Goal: Information Seeking & Learning: Find specific fact

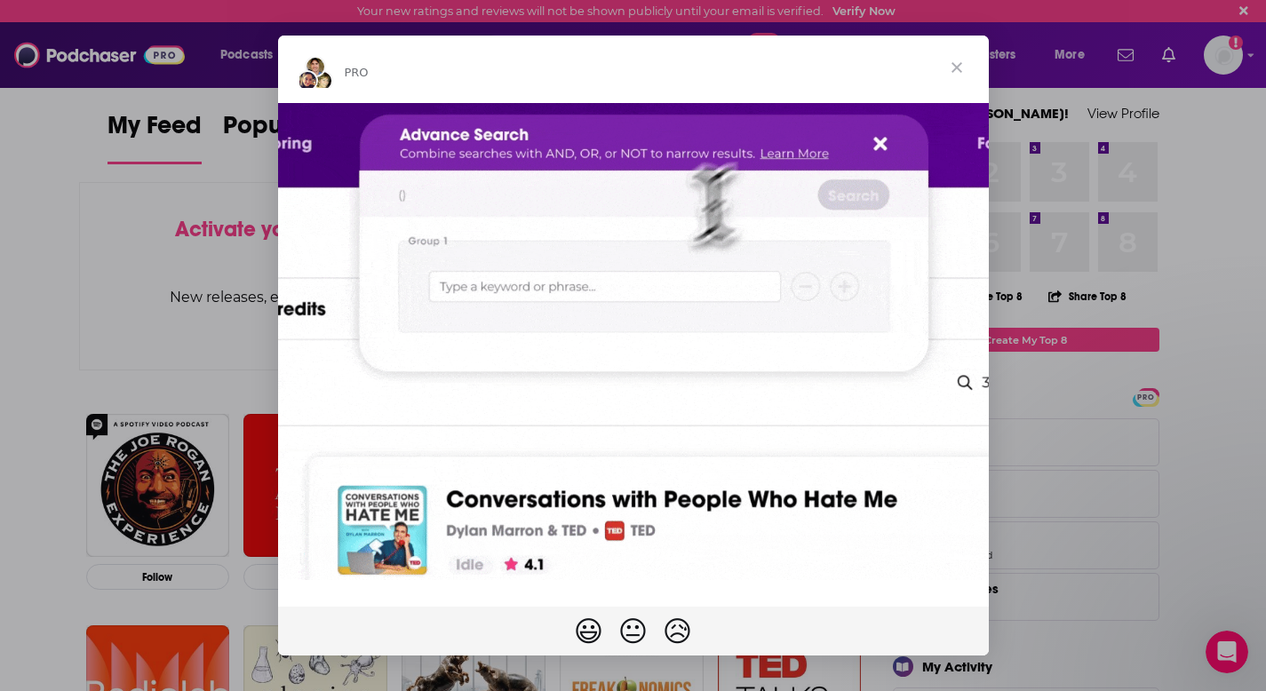
click at [951, 68] on span "Close" at bounding box center [957, 68] width 64 height 64
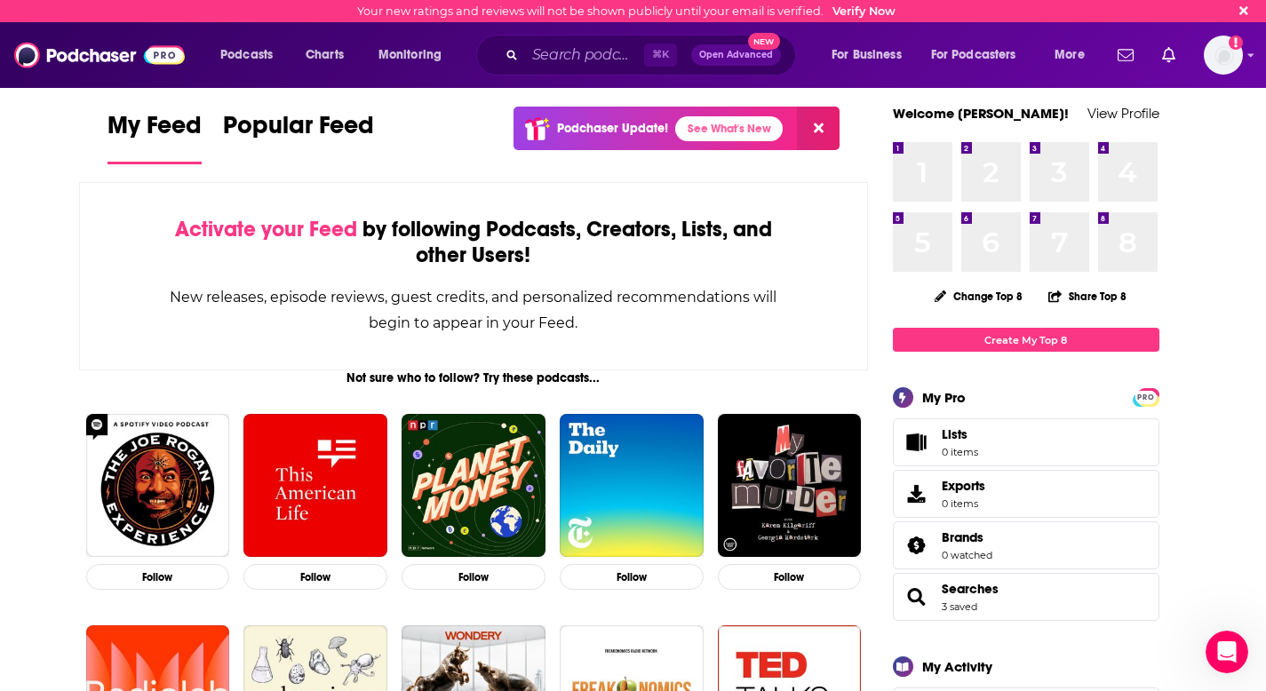
click at [1230, 61] on img "Logged in as lucyneubeck" at bounding box center [1223, 55] width 39 height 39
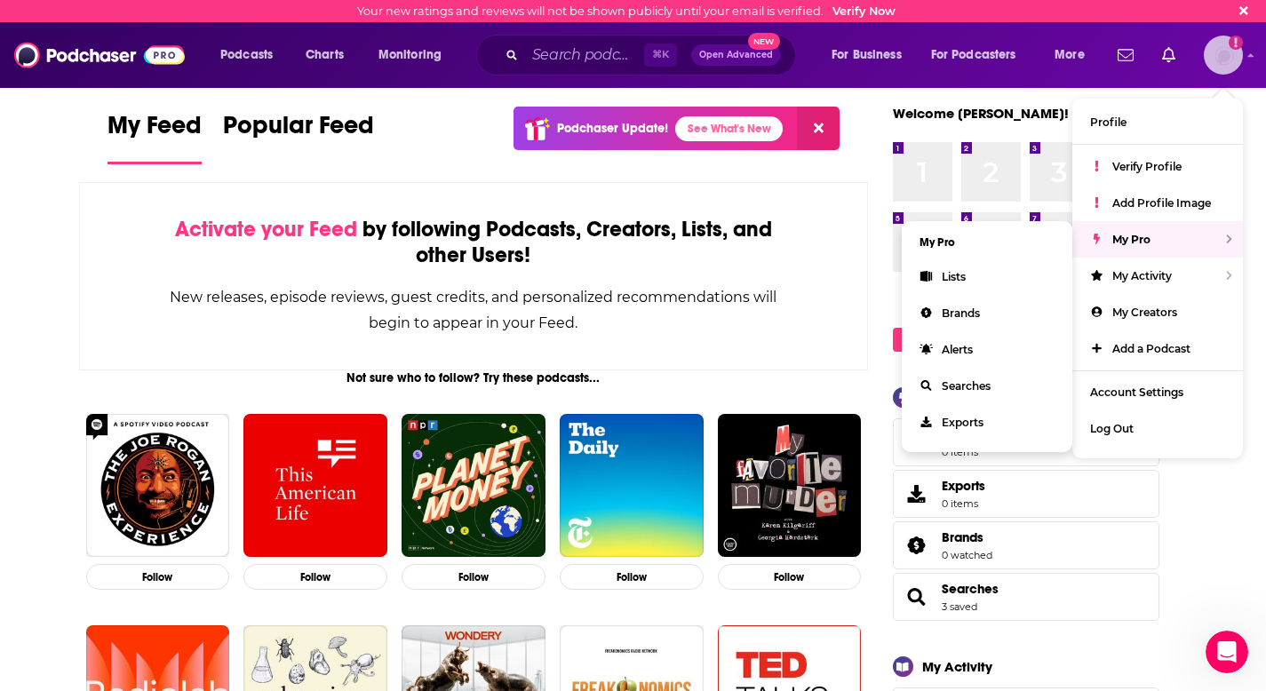
click at [1168, 232] on div "My Pro" at bounding box center [1157, 239] width 171 height 36
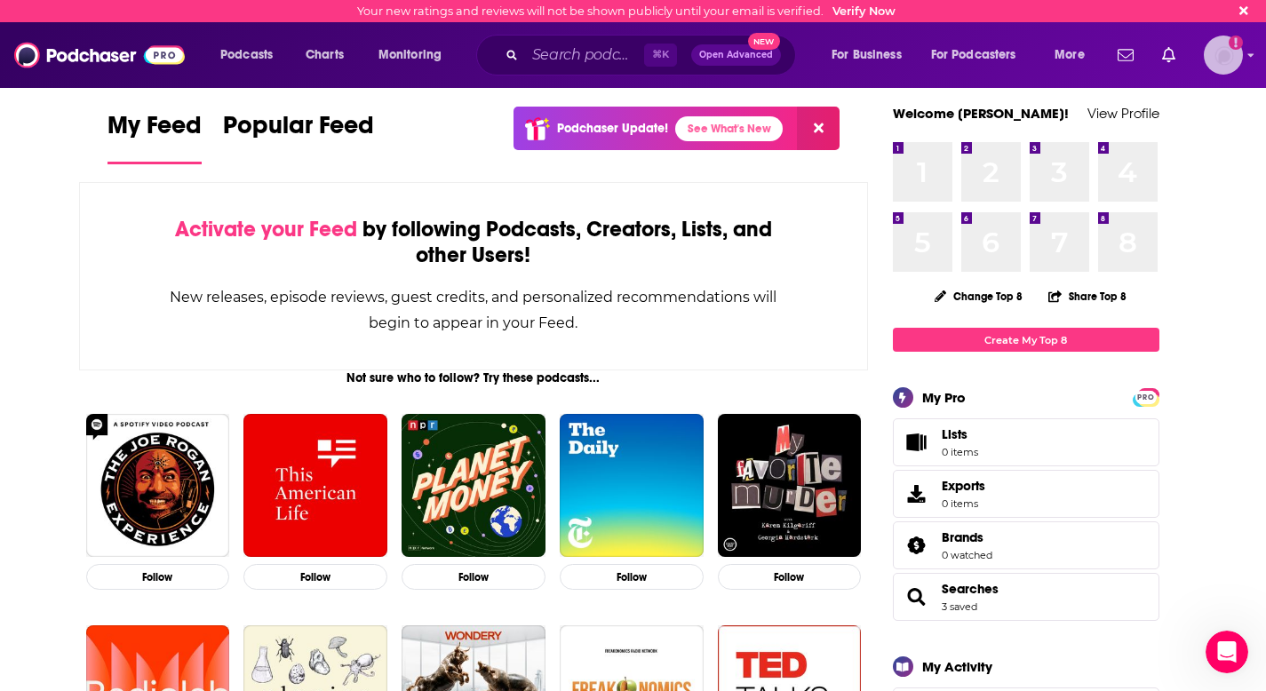
click at [1217, 65] on img "Logged in as lucyneubeck" at bounding box center [1223, 55] width 39 height 39
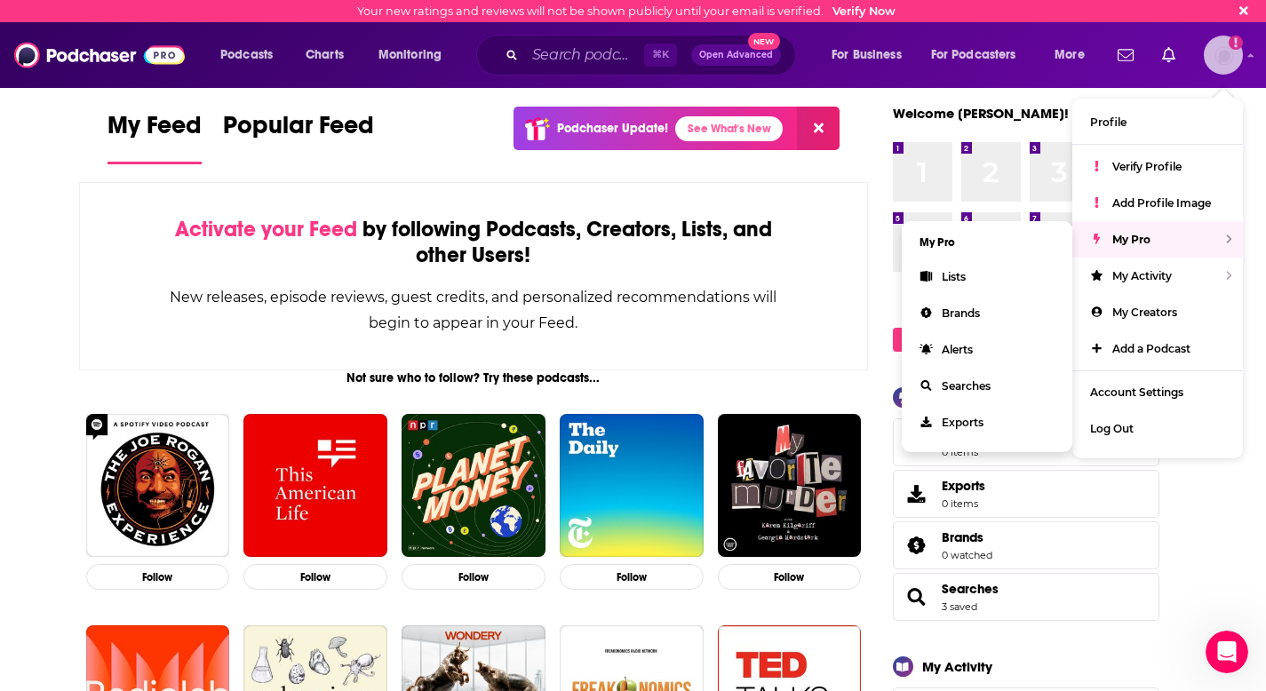
click at [1180, 235] on div "My Pro" at bounding box center [1157, 239] width 171 height 36
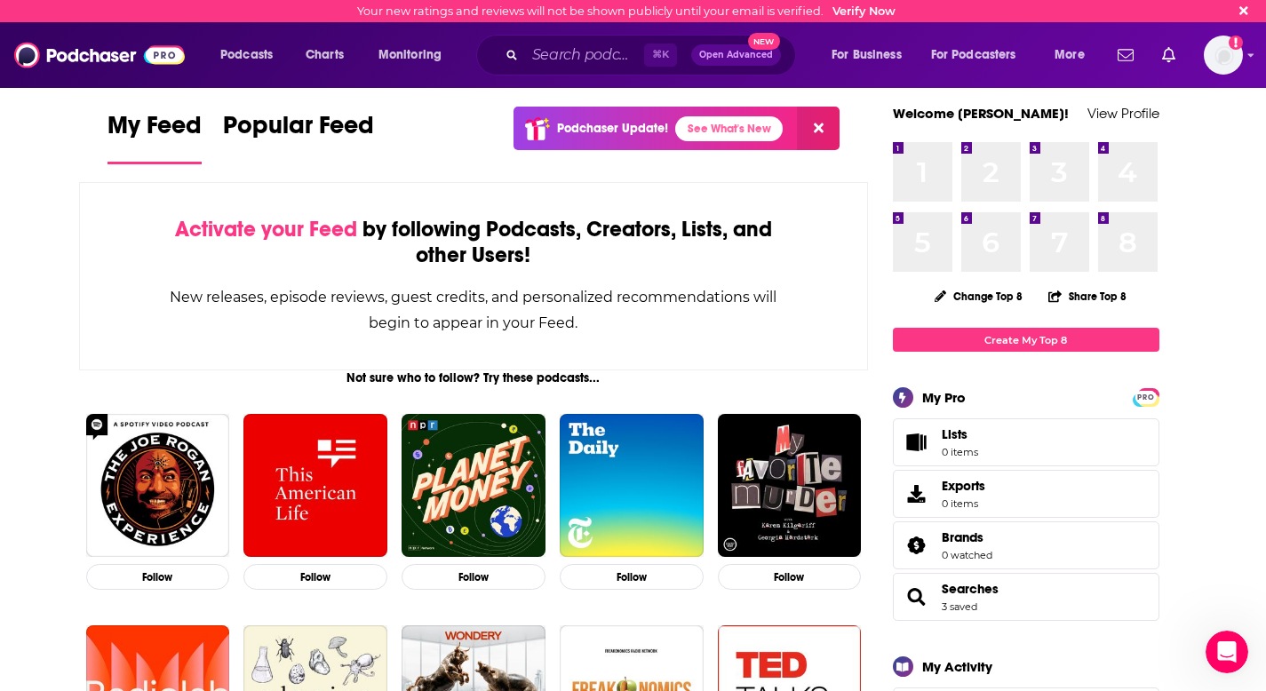
click at [865, 11] on link "Verify Now" at bounding box center [863, 10] width 63 height 13
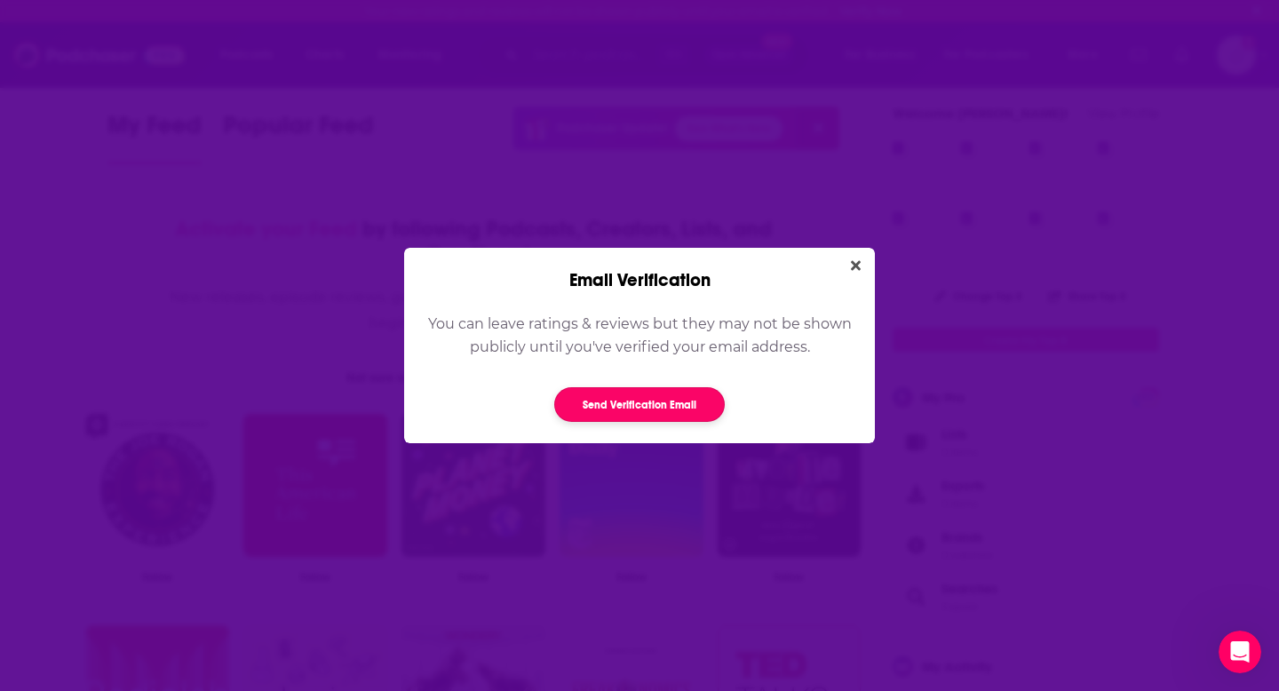
click at [651, 417] on button "Send Verification Email" at bounding box center [639, 404] width 171 height 35
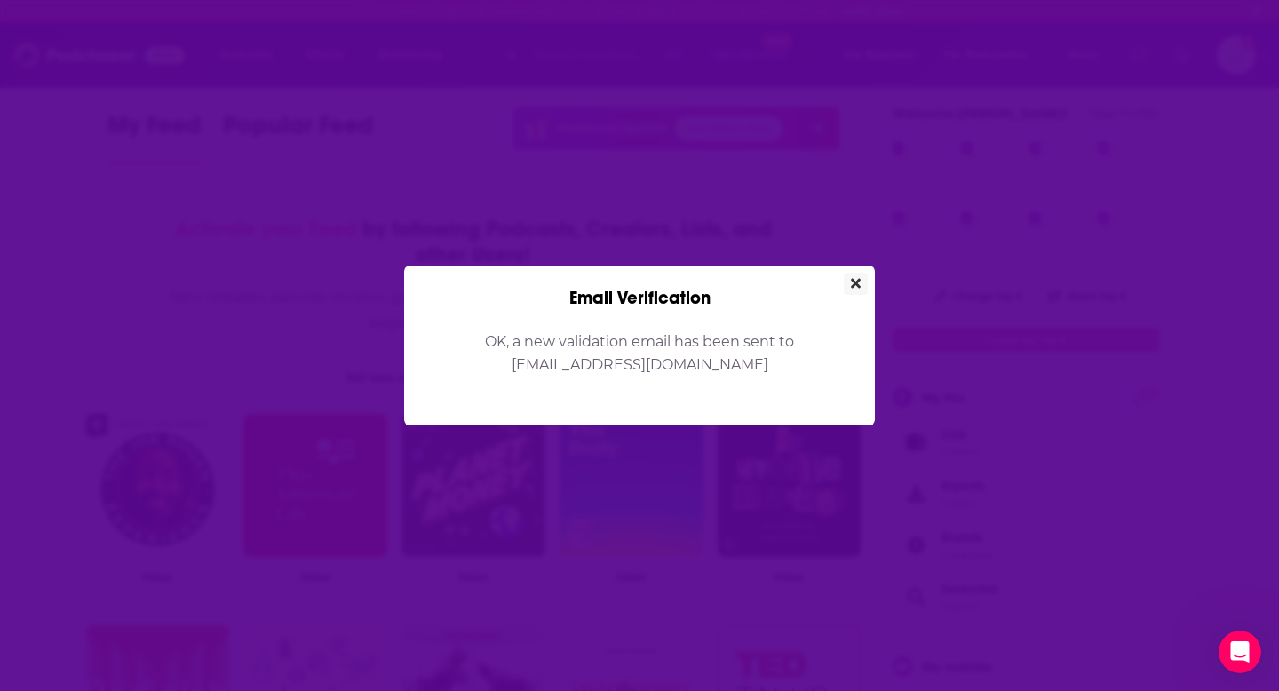
click at [852, 291] on button "Close" at bounding box center [856, 284] width 24 height 22
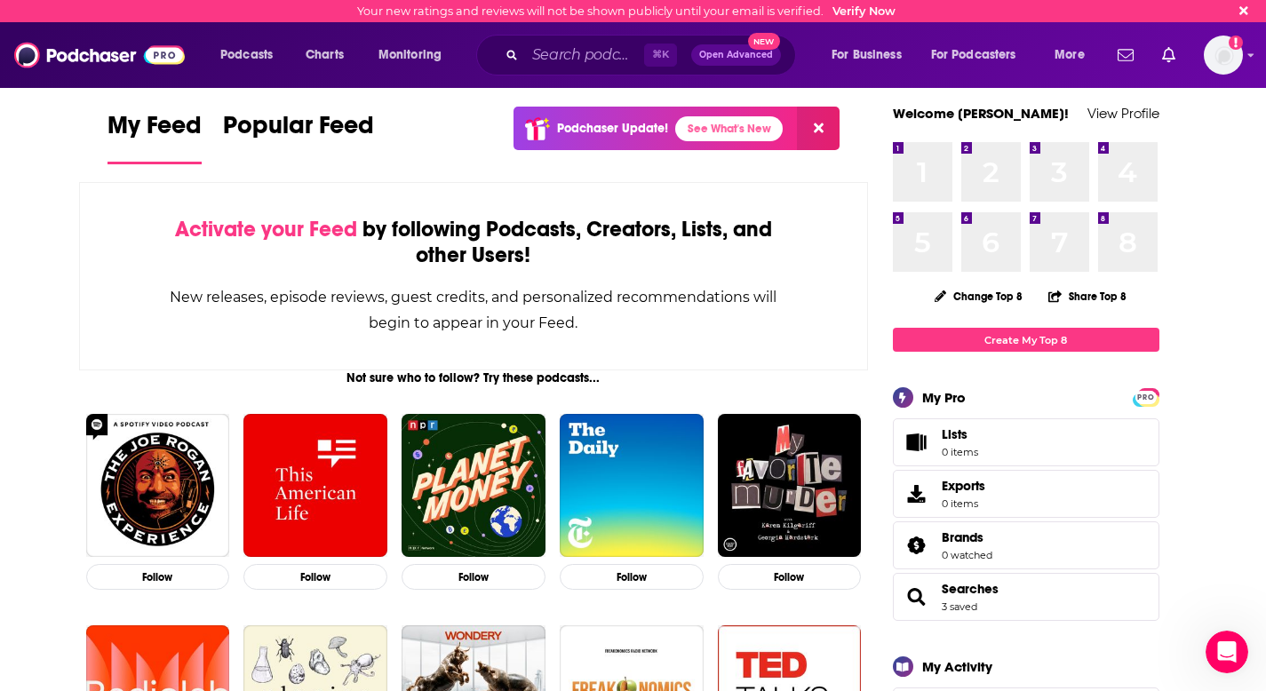
click at [380, 52] on span "Monitoring" at bounding box center [409, 55] width 63 height 25
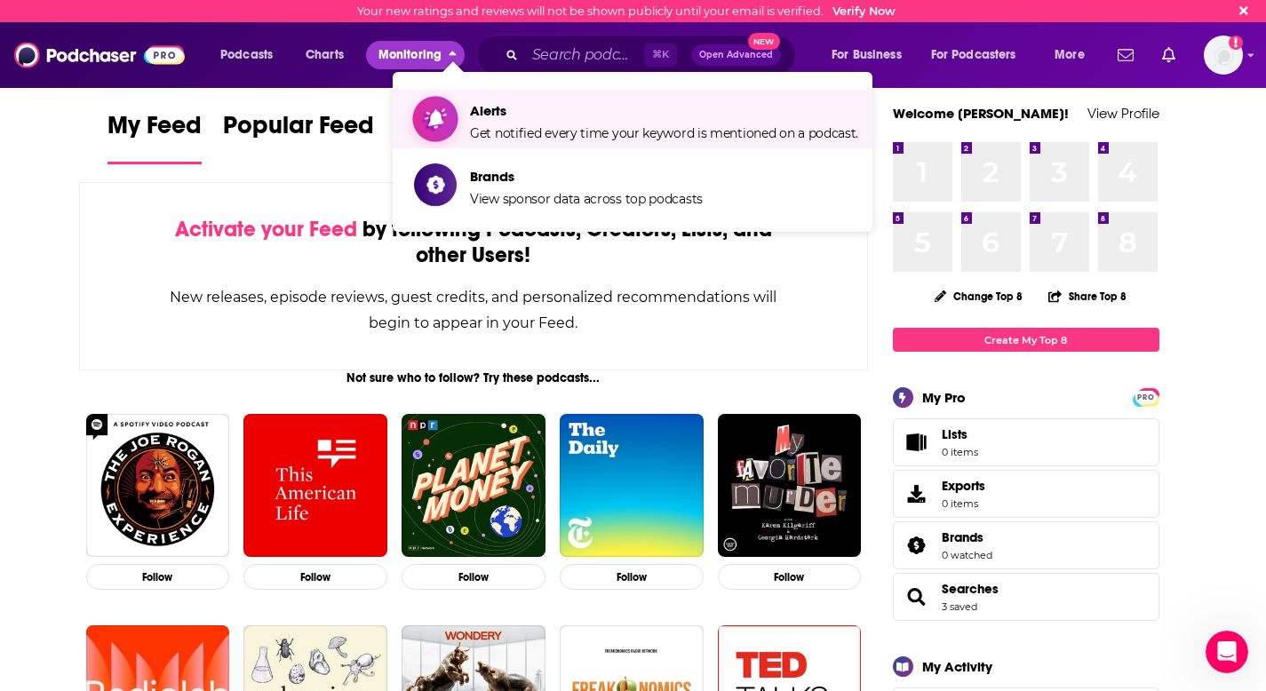
click at [493, 129] on span "Get notified every time your keyword is mentioned on a podcast." at bounding box center [664, 133] width 388 height 16
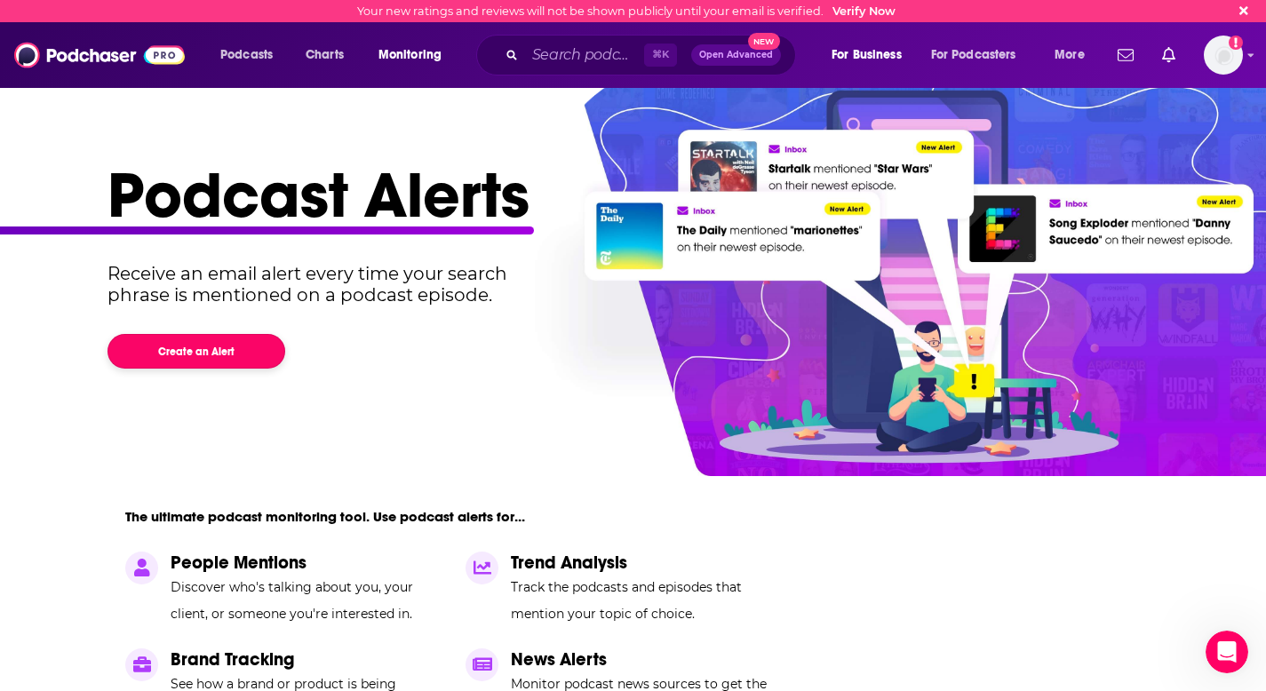
click at [207, 361] on button "Create an Alert" at bounding box center [197, 351] width 178 height 35
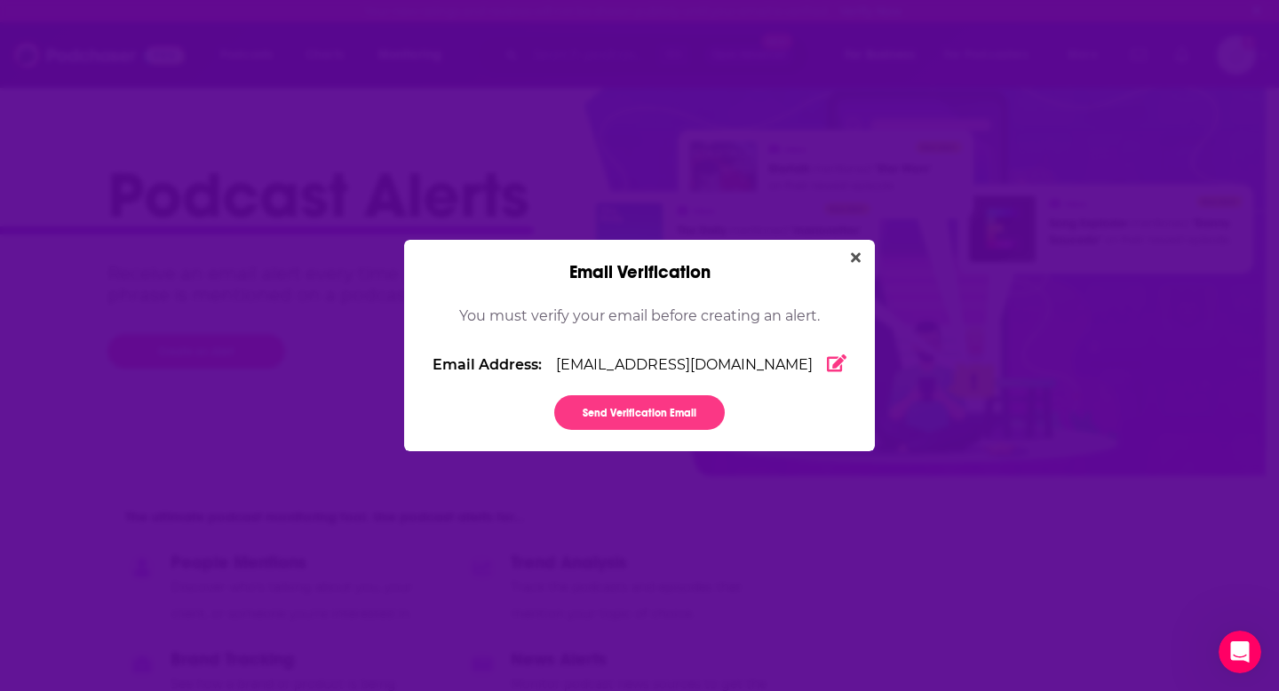
click at [725, 361] on div "Email Address: [EMAIL_ADDRESS][DOMAIN_NAME]" at bounding box center [640, 364] width 414 height 19
click at [792, 327] on div "You must verify your email before creating an alert." at bounding box center [639, 331] width 361 height 52
click at [653, 414] on button "Send Verification Email" at bounding box center [639, 412] width 171 height 35
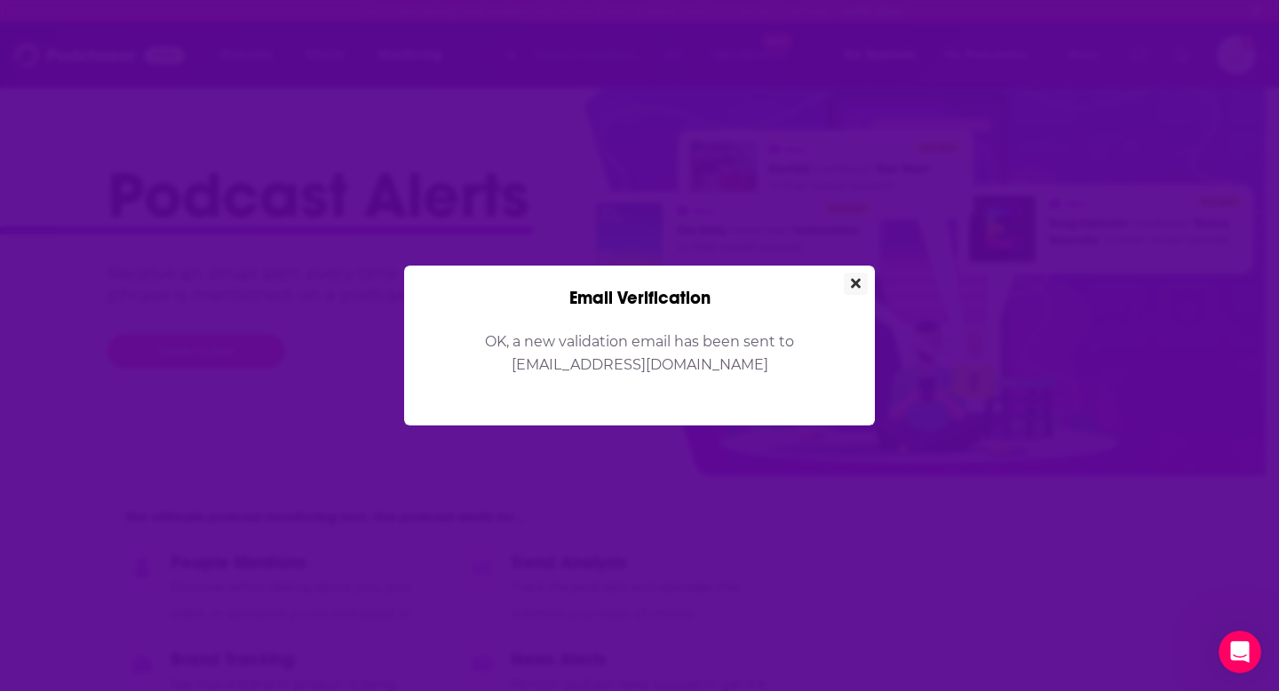
click at [855, 282] on icon "Close" at bounding box center [856, 283] width 10 height 10
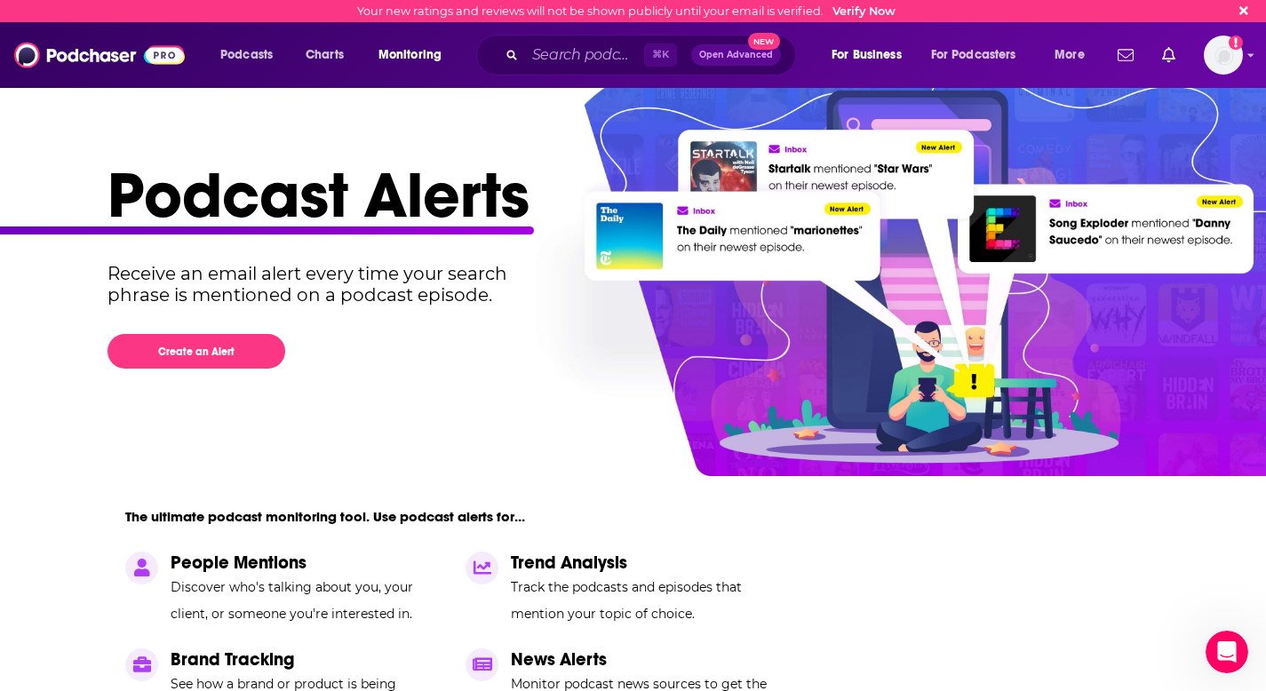
click at [439, 425] on div "Podcast Alerts Receive an email alert every time your search phrase is mentione…" at bounding box center [627, 493] width 1038 height 675
click at [415, 58] on span "Monitoring" at bounding box center [409, 55] width 63 height 25
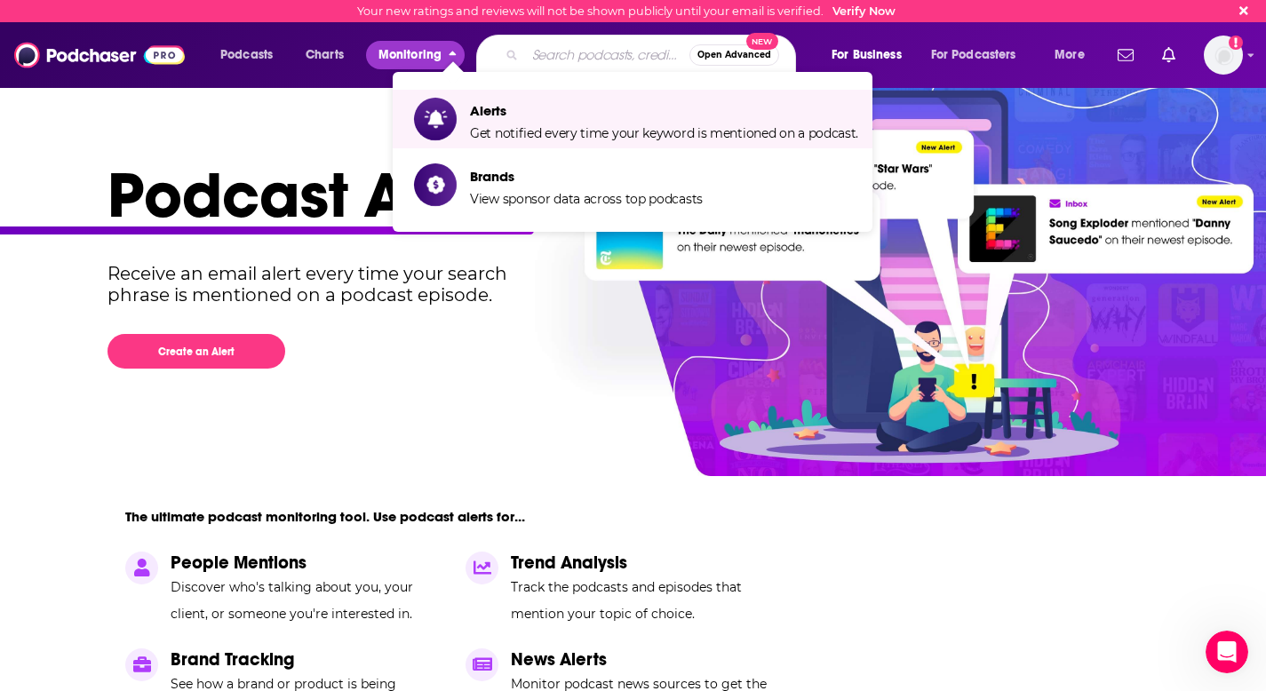
click at [569, 48] on input "Search podcasts, credits, & more..." at bounding box center [607, 55] width 164 height 28
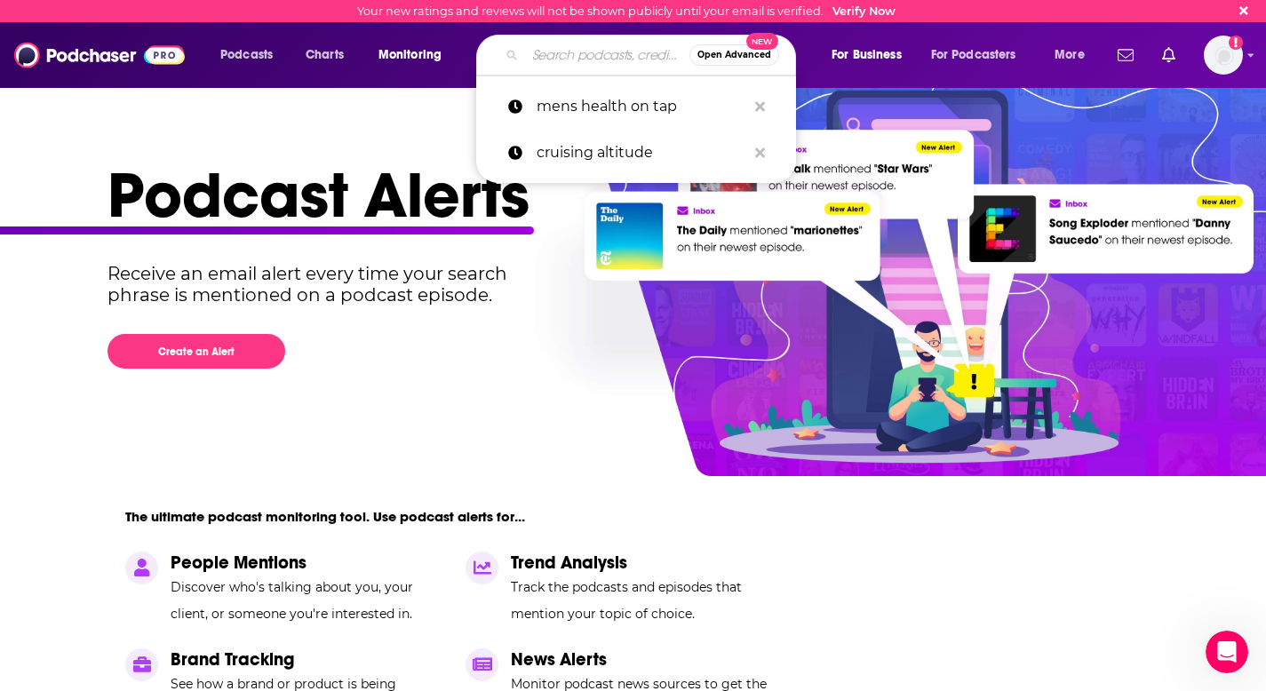
click at [726, 49] on button "Open Advanced New" at bounding box center [734, 54] width 90 height 21
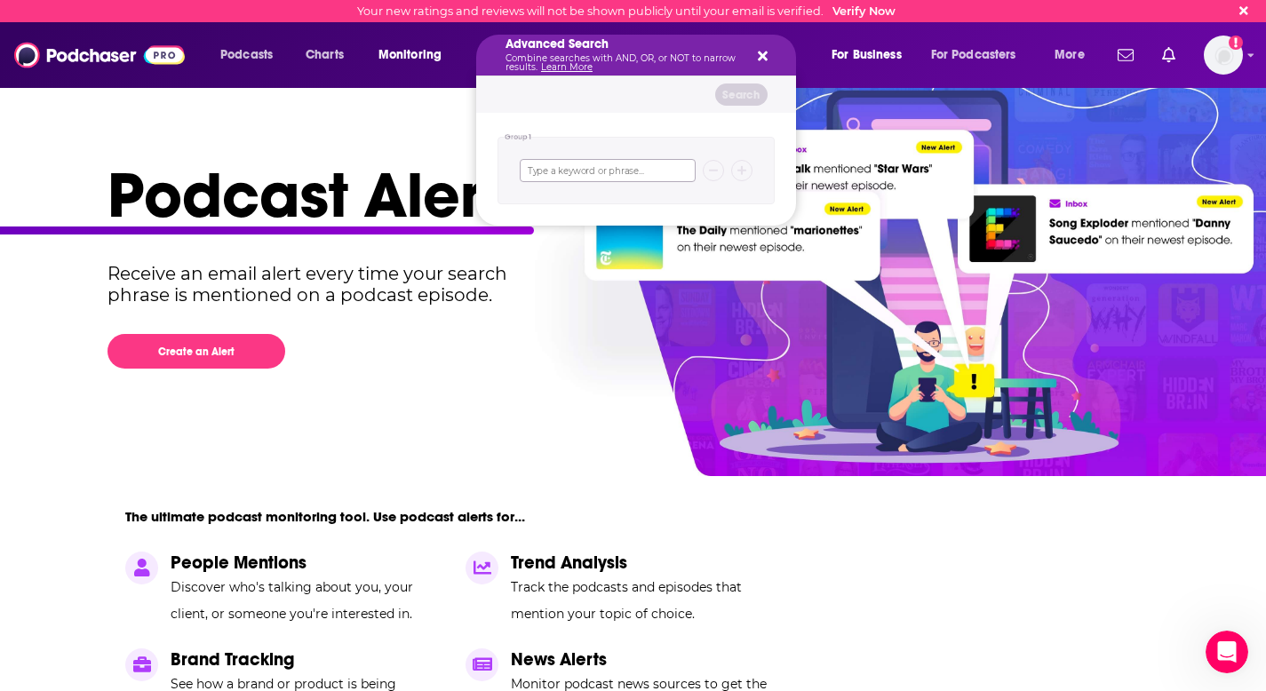
click at [572, 176] on input "Search podcasts, credits, & more..." at bounding box center [608, 170] width 176 height 23
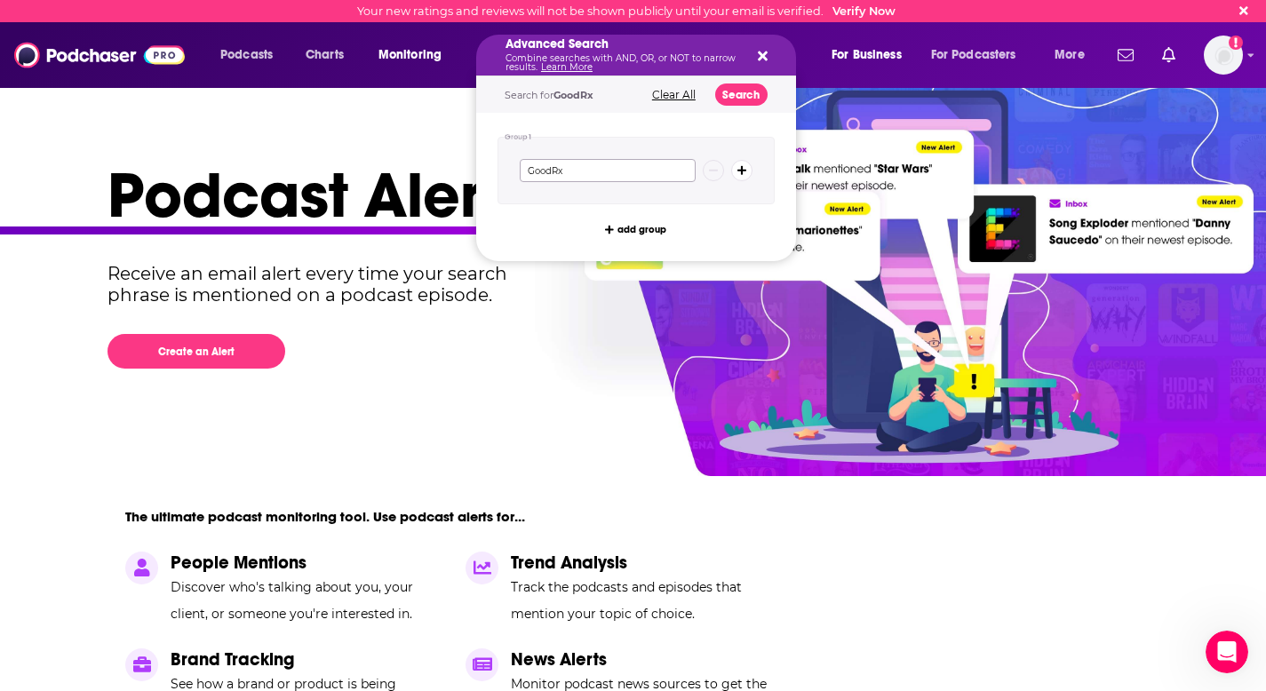
type input "GoodRx"
click at [737, 169] on icon "Search podcasts, credits, & more..." at bounding box center [742, 170] width 10 height 11
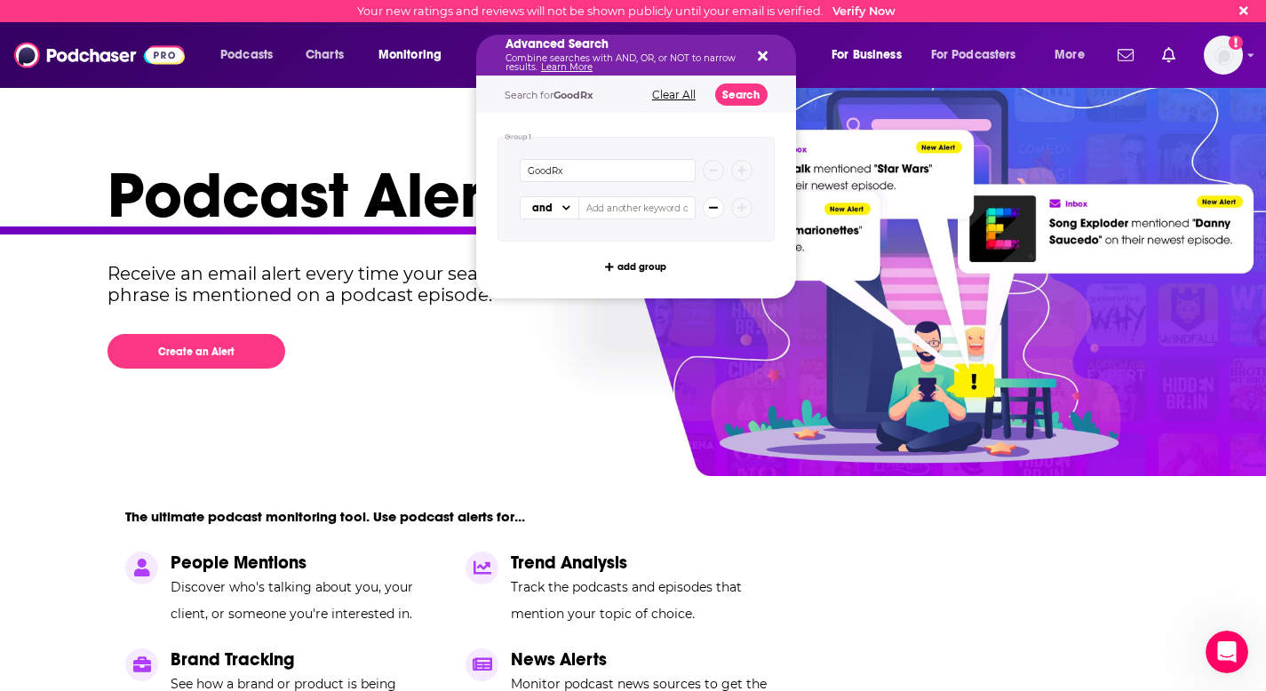
click at [705, 211] on button "Search podcasts, credits, & more..." at bounding box center [713, 207] width 21 height 21
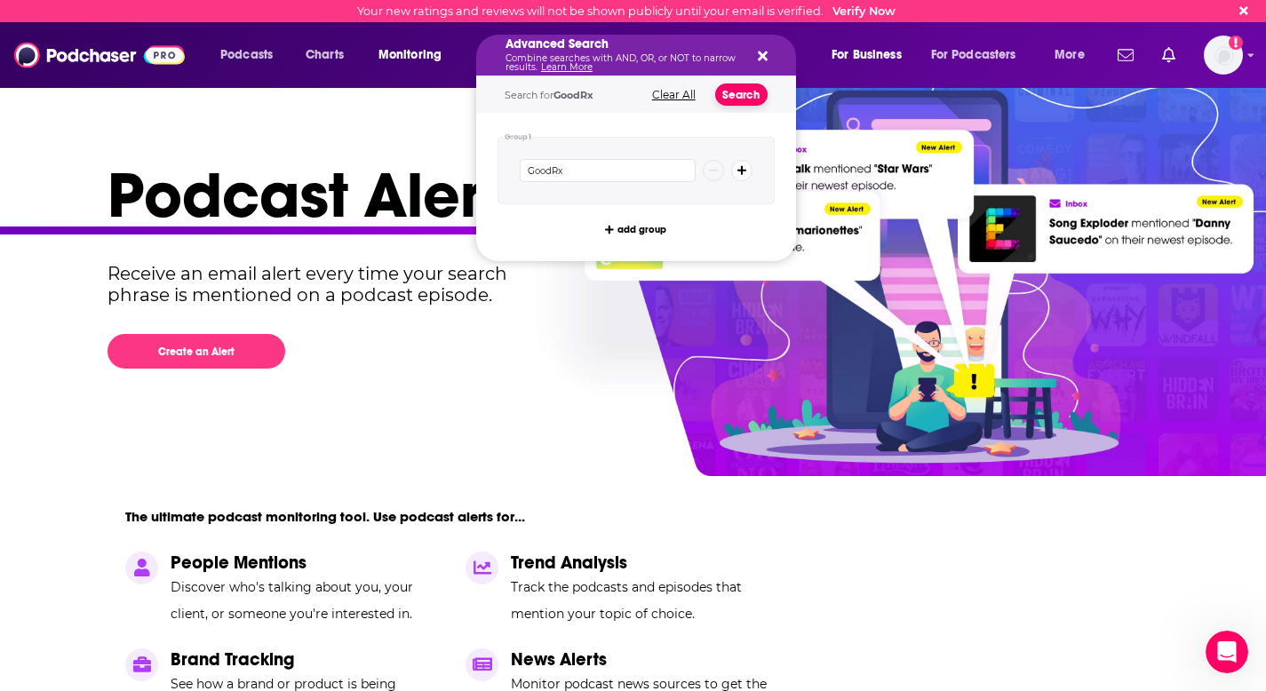
click at [737, 100] on button "Search" at bounding box center [741, 95] width 52 height 22
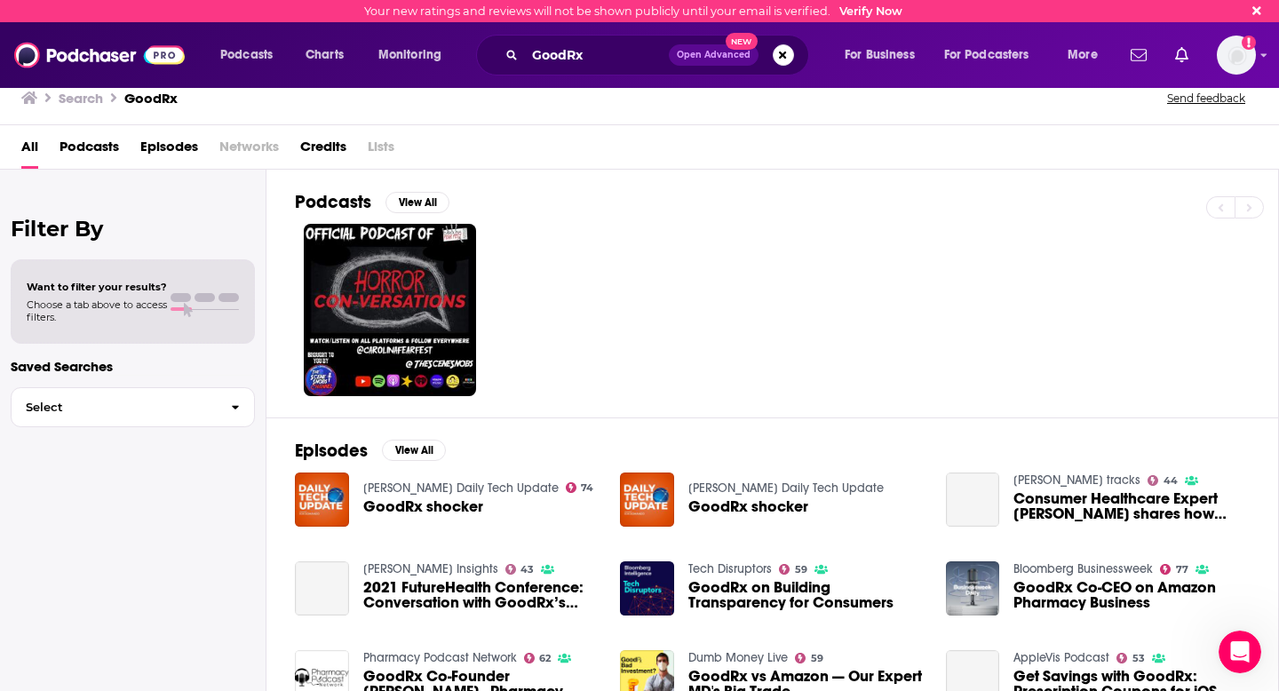
click at [685, 274] on div at bounding box center [787, 310] width 984 height 172
drag, startPoint x: 685, startPoint y: 265, endPoint x: 688, endPoint y: 256, distance: 9.3
click at [685, 264] on div at bounding box center [787, 310] width 984 height 172
click at [722, 340] on div at bounding box center [787, 310] width 984 height 172
click at [95, 417] on button "Select" at bounding box center [133, 407] width 244 height 40
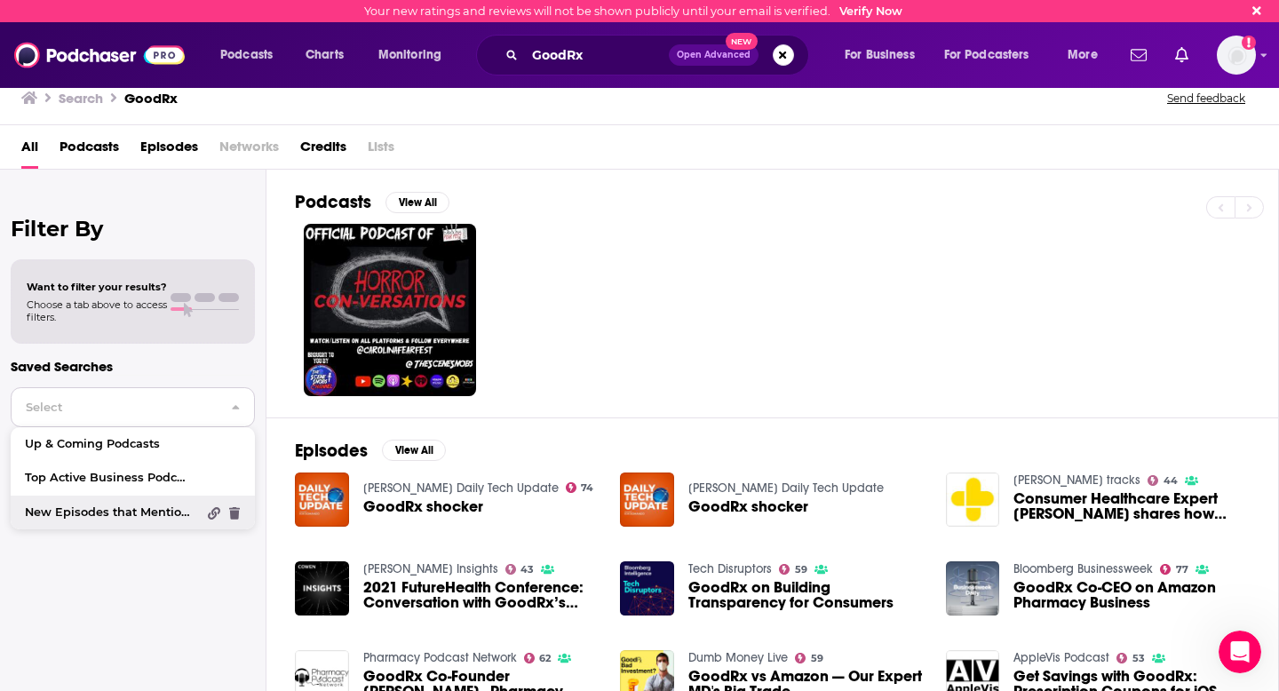
click at [108, 510] on span "New Episodes that Mention "Pepsi"" at bounding box center [110, 513] width 171 height 12
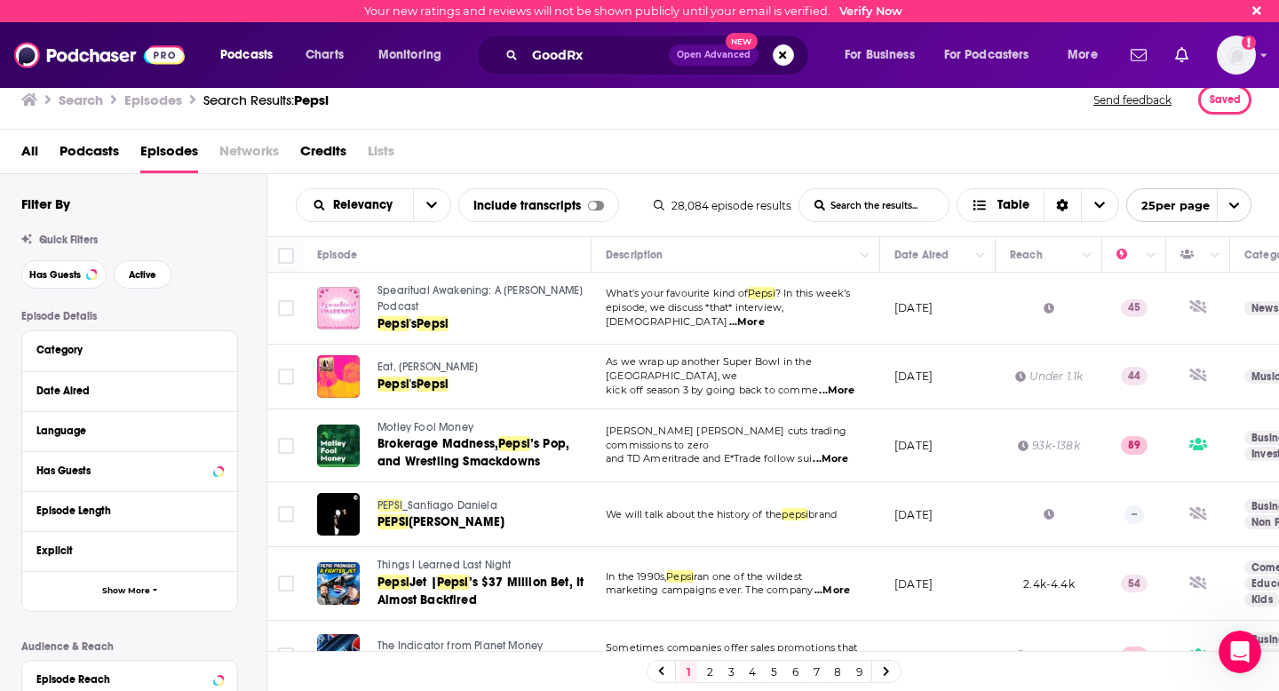
click at [235, 219] on div "Filter By Quick Filters Has Guests Active Episode Details Category Date Aired L…" at bounding box center [143, 542] width 245 height 695
click at [853, 204] on input "List Search Input" at bounding box center [874, 205] width 149 height 32
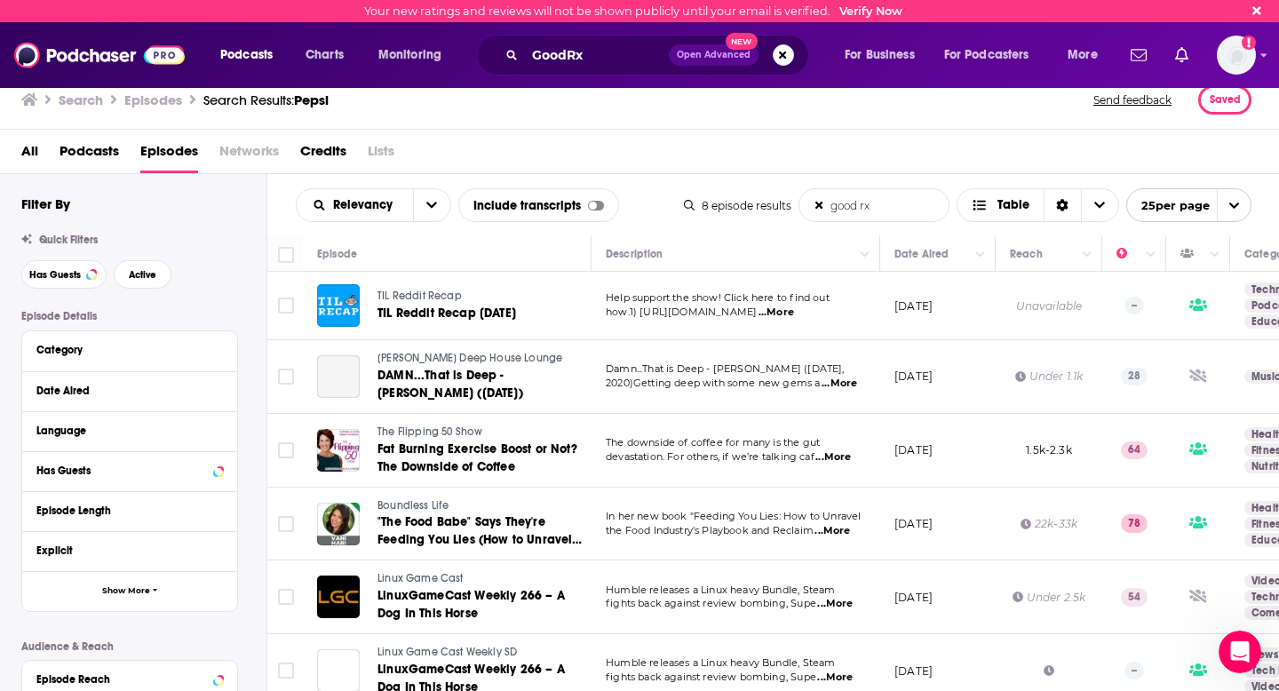
type input "good rx"
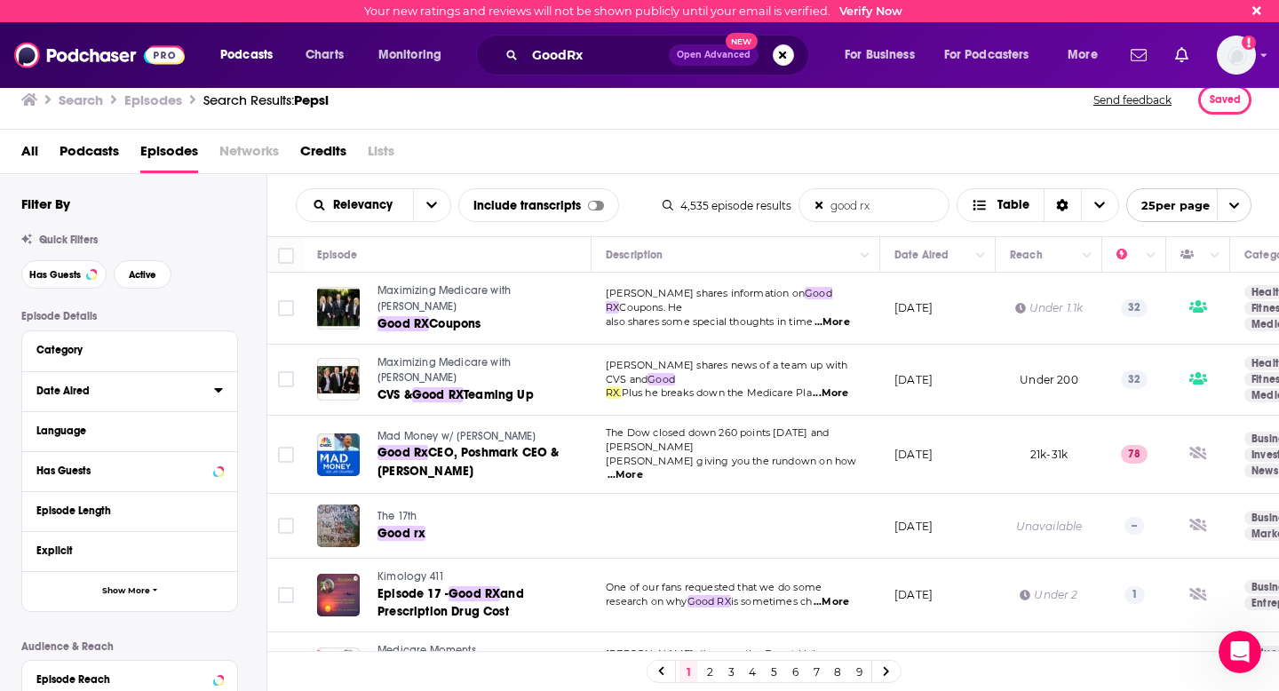
click at [207, 384] on button "Date Aired" at bounding box center [125, 390] width 178 height 22
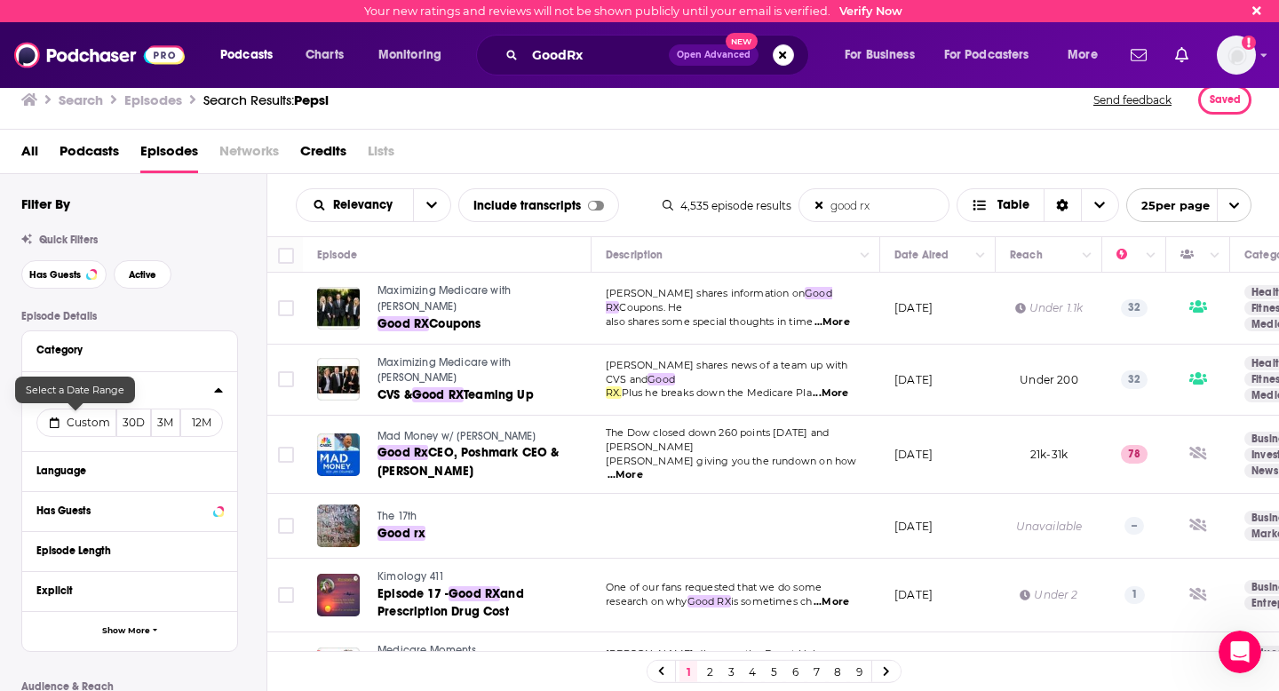
click at [84, 424] on span "Custom" at bounding box center [89, 422] width 44 height 13
select select "7"
select select "2025"
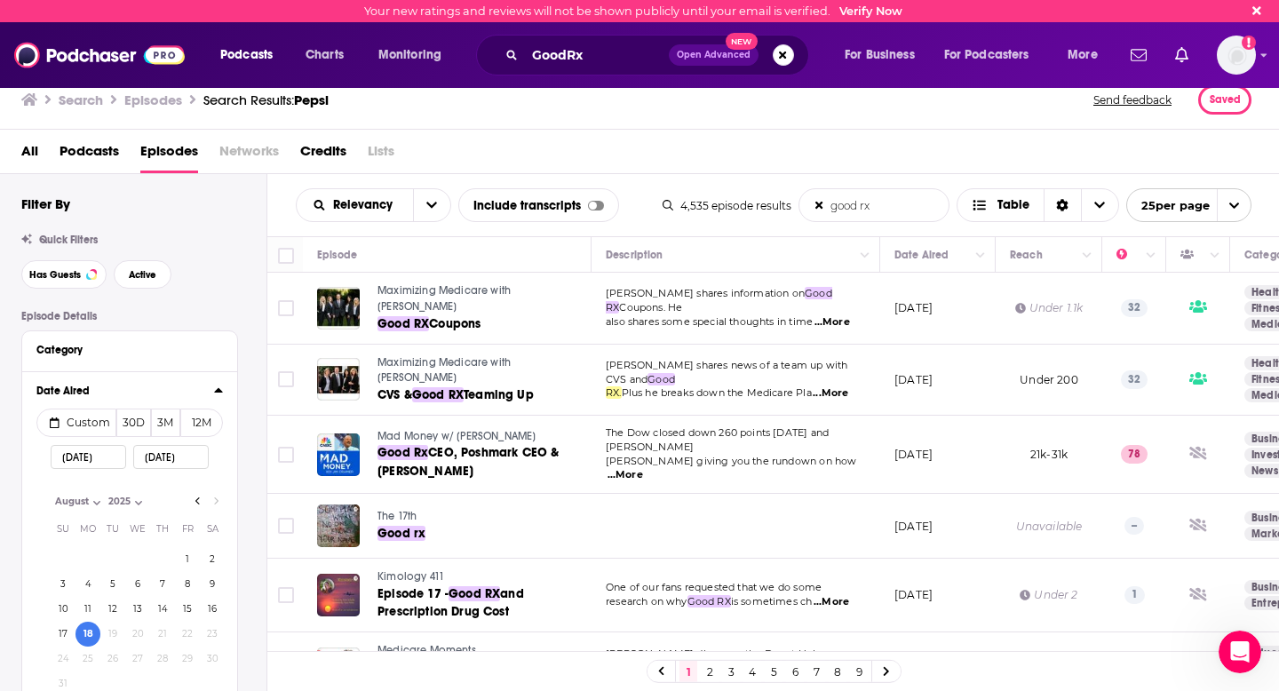
click at [183, 462] on input "[DATE]" at bounding box center [171, 457] width 76 height 24
click at [110, 464] on input "[DATE]" at bounding box center [89, 457] width 76 height 24
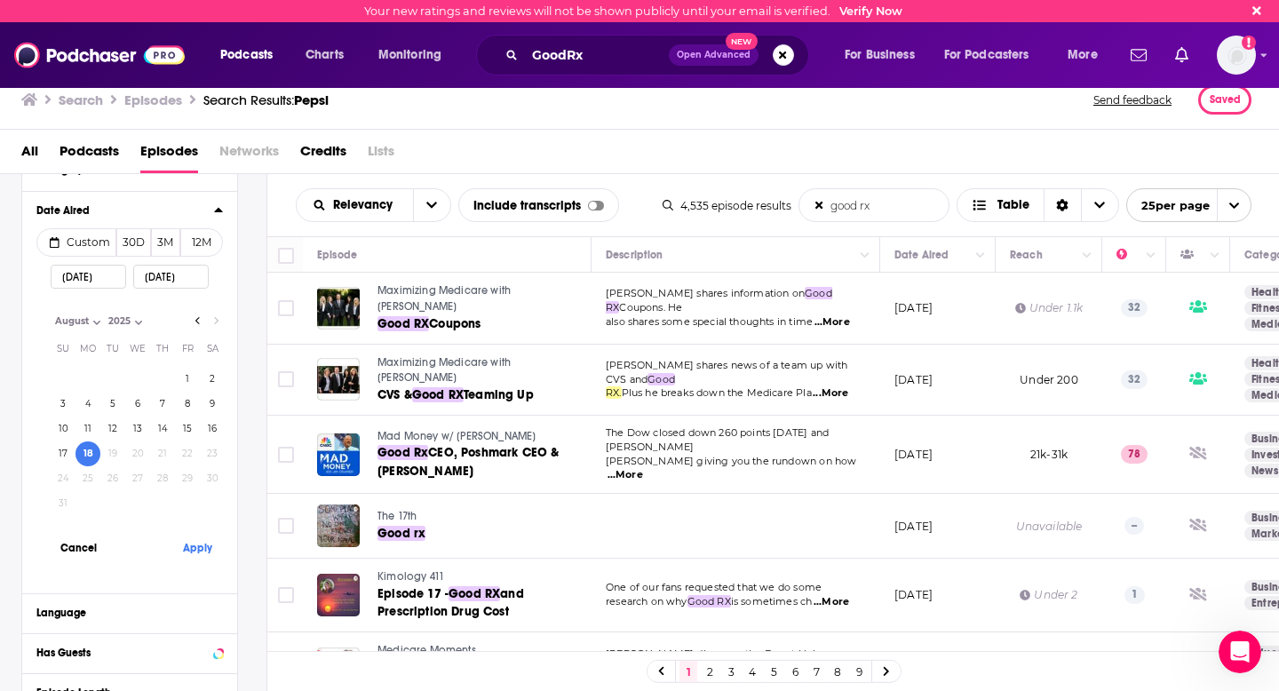
scroll to position [181, 0]
click at [202, 546] on button "Apply" at bounding box center [197, 546] width 53 height 33
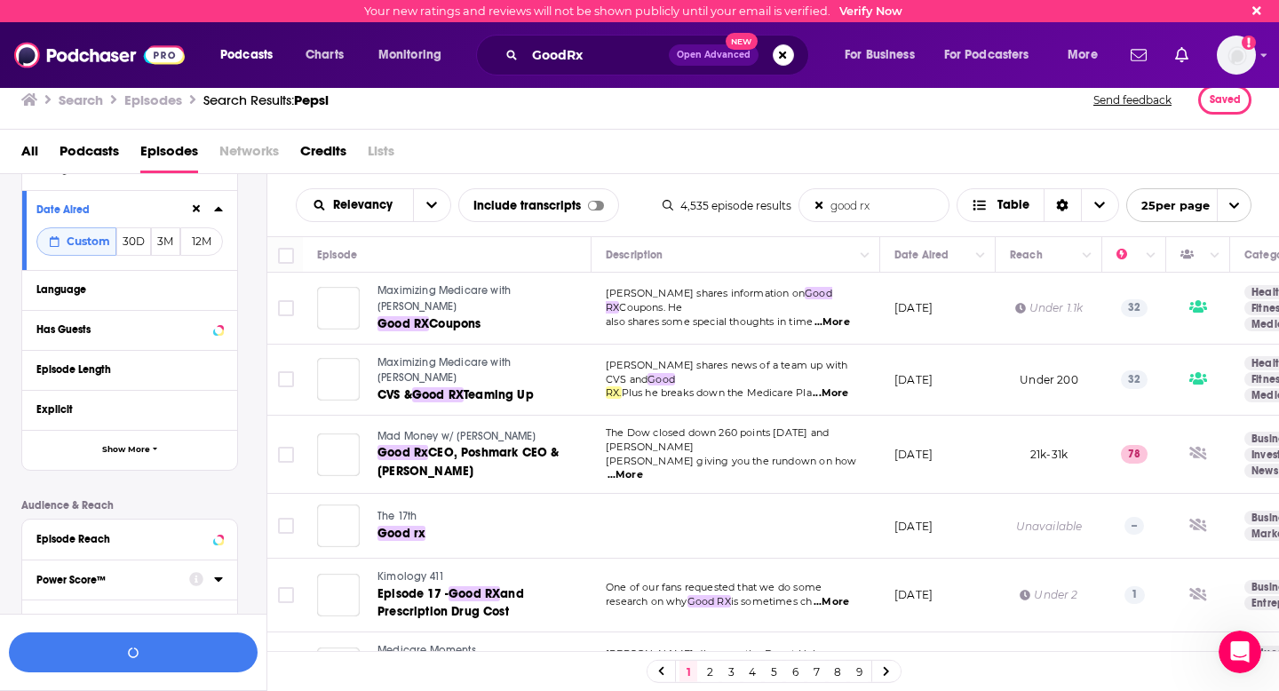
scroll to position [225, 0]
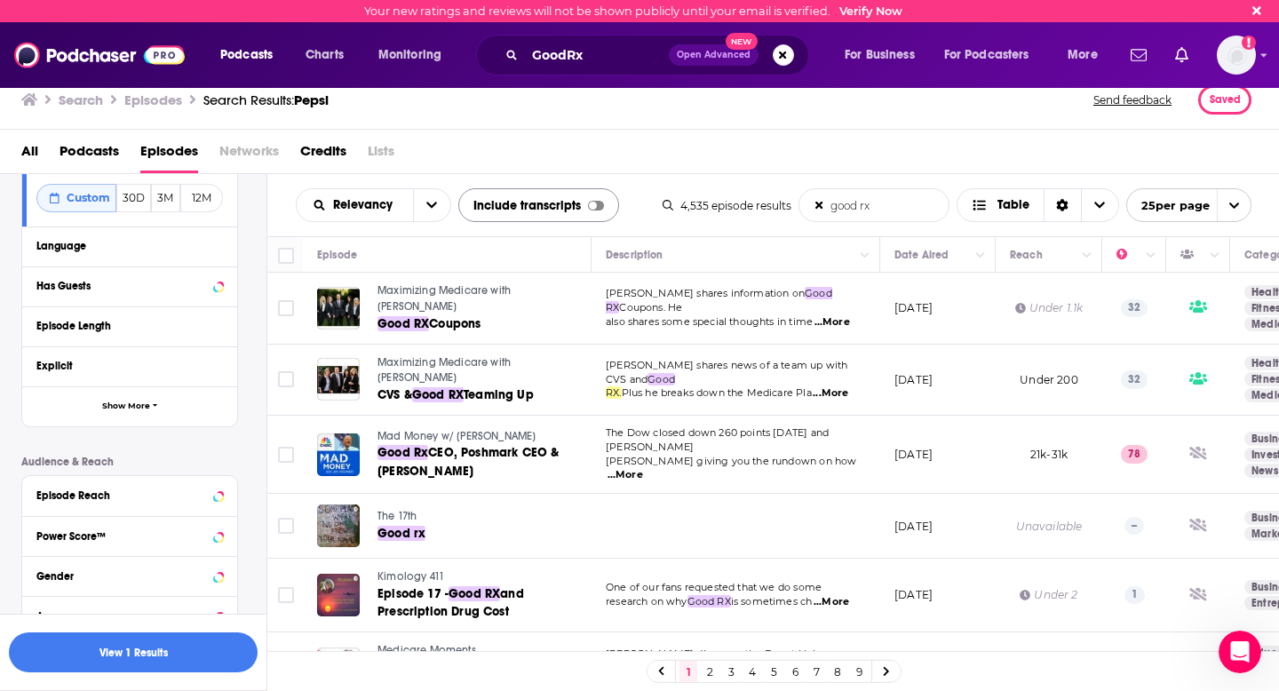
click at [589, 202] on div at bounding box center [593, 206] width 8 height 8
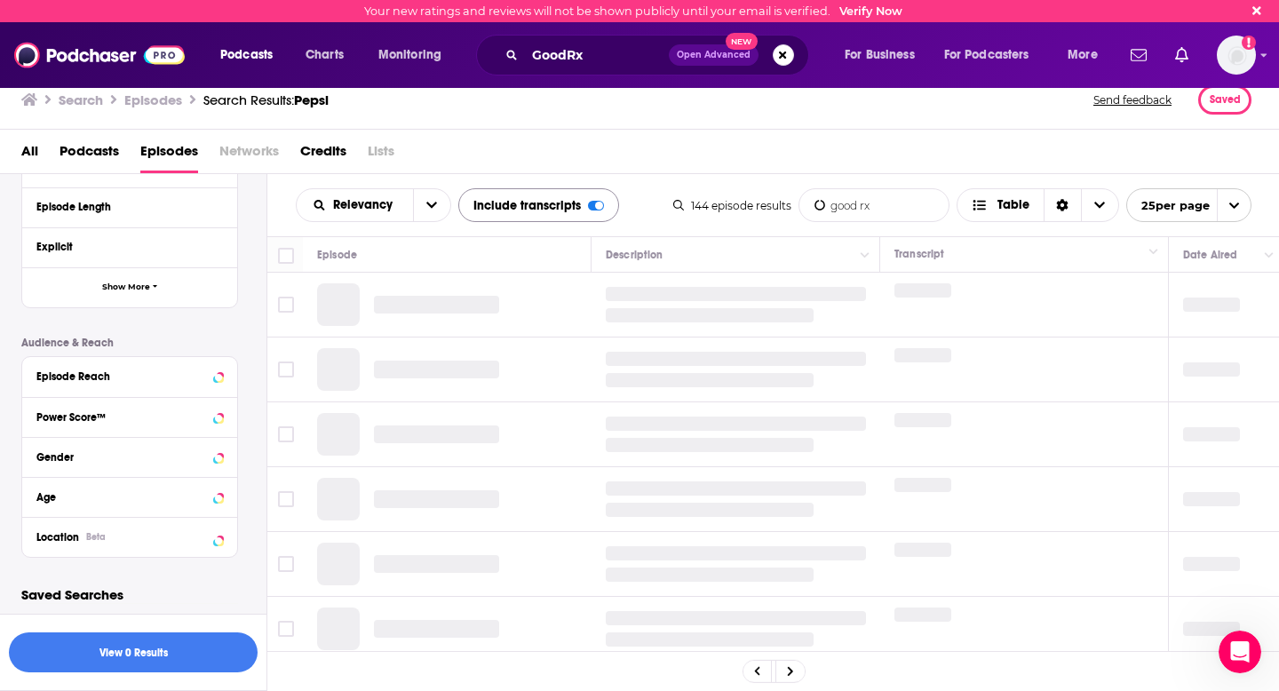
scroll to position [0, 0]
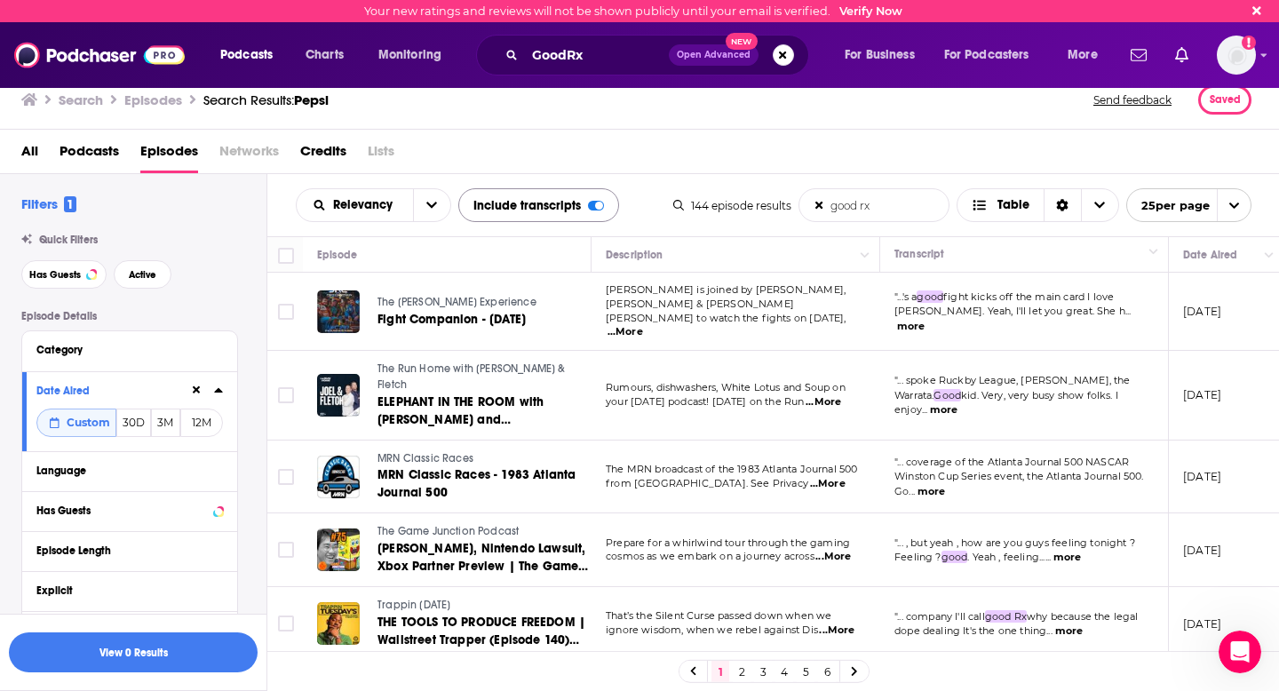
click at [858, 205] on input "good rx" at bounding box center [874, 205] width 149 height 32
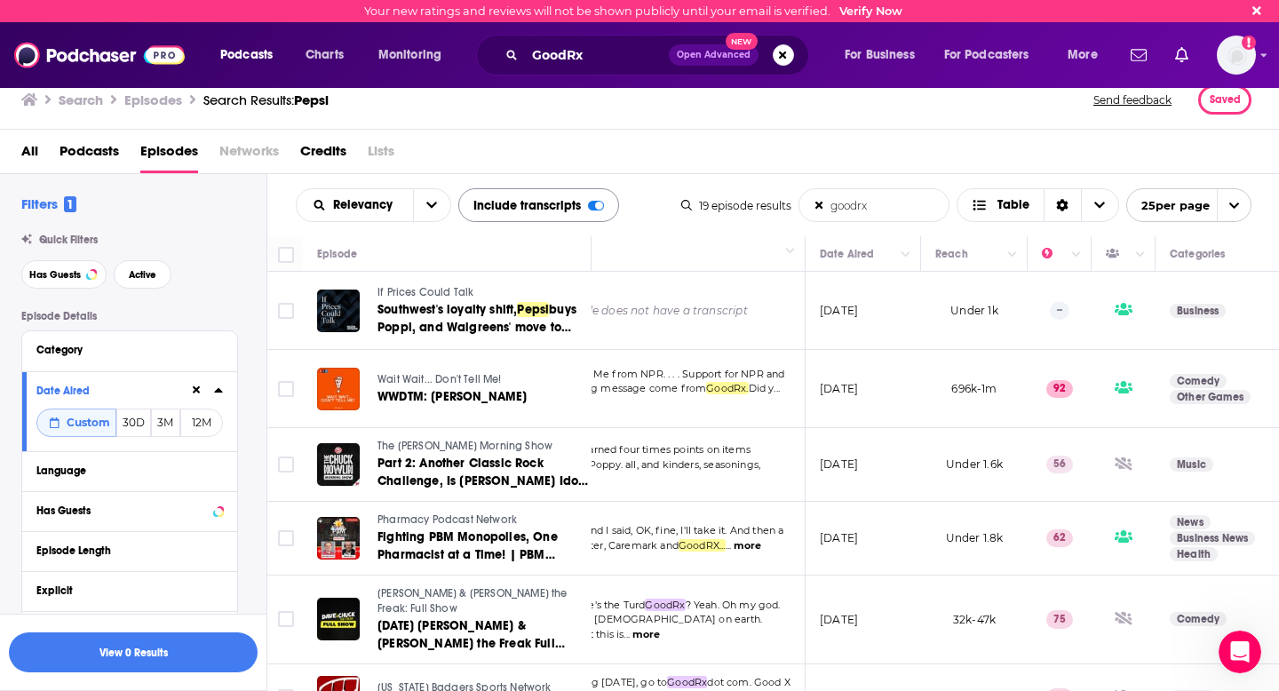
scroll to position [0, 375]
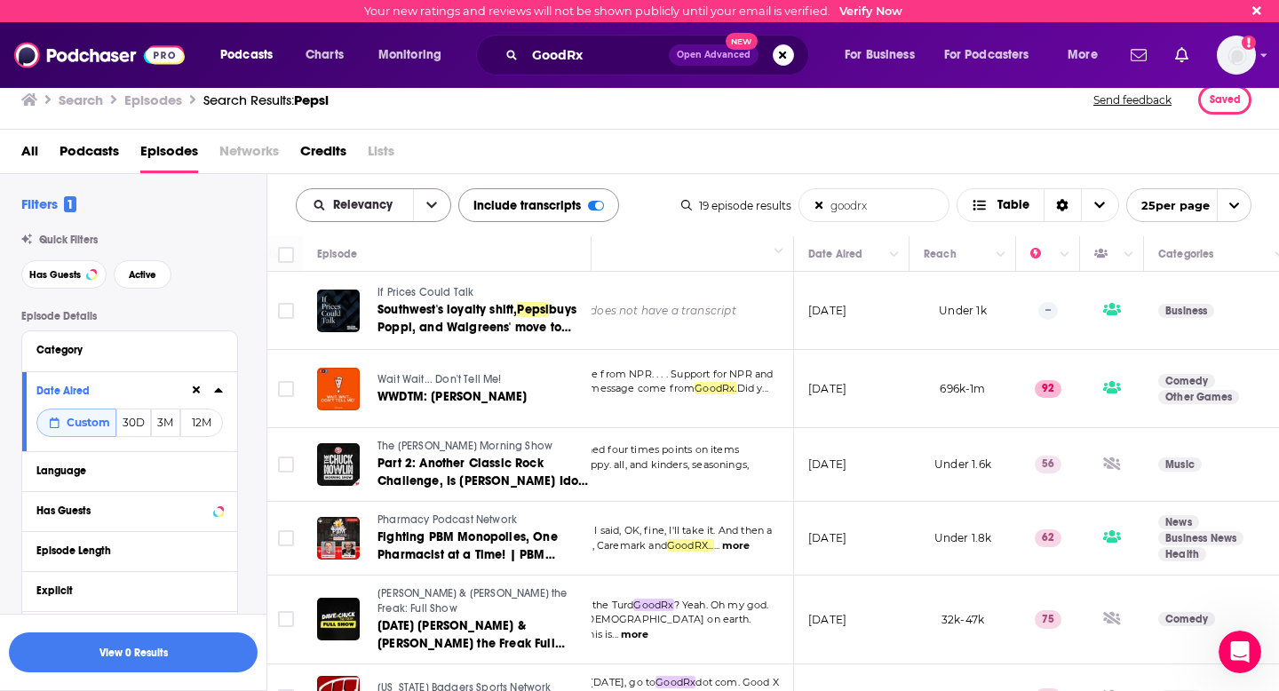
type input "goodrx"
click at [424, 204] on button "open menu" at bounding box center [431, 205] width 37 height 32
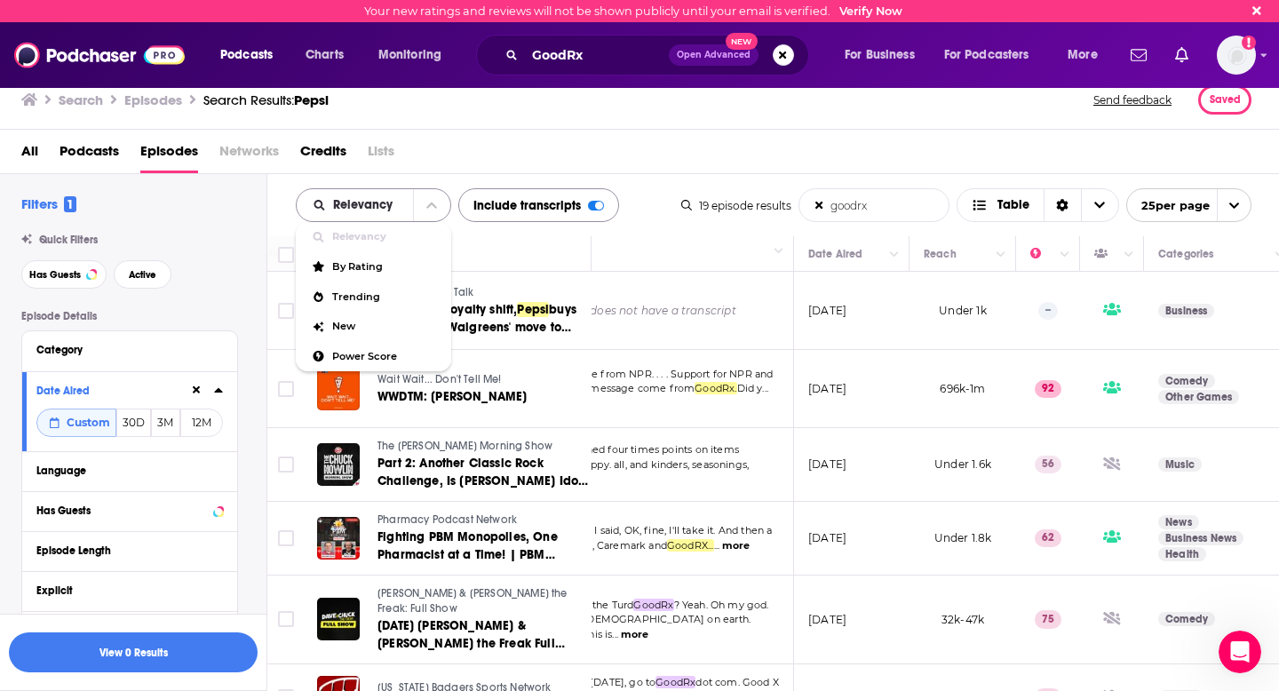
click at [431, 204] on icon "close menu" at bounding box center [431, 205] width 11 height 12
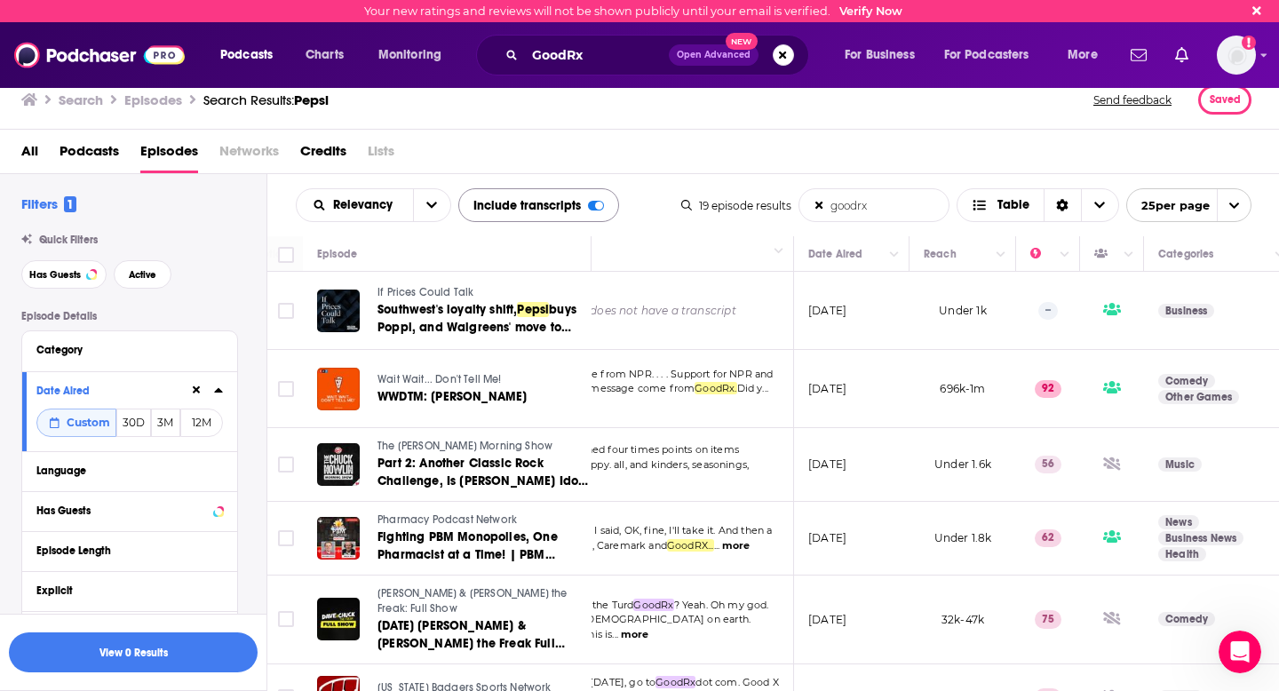
click at [202, 287] on div "Has Guests Active" at bounding box center [143, 274] width 245 height 28
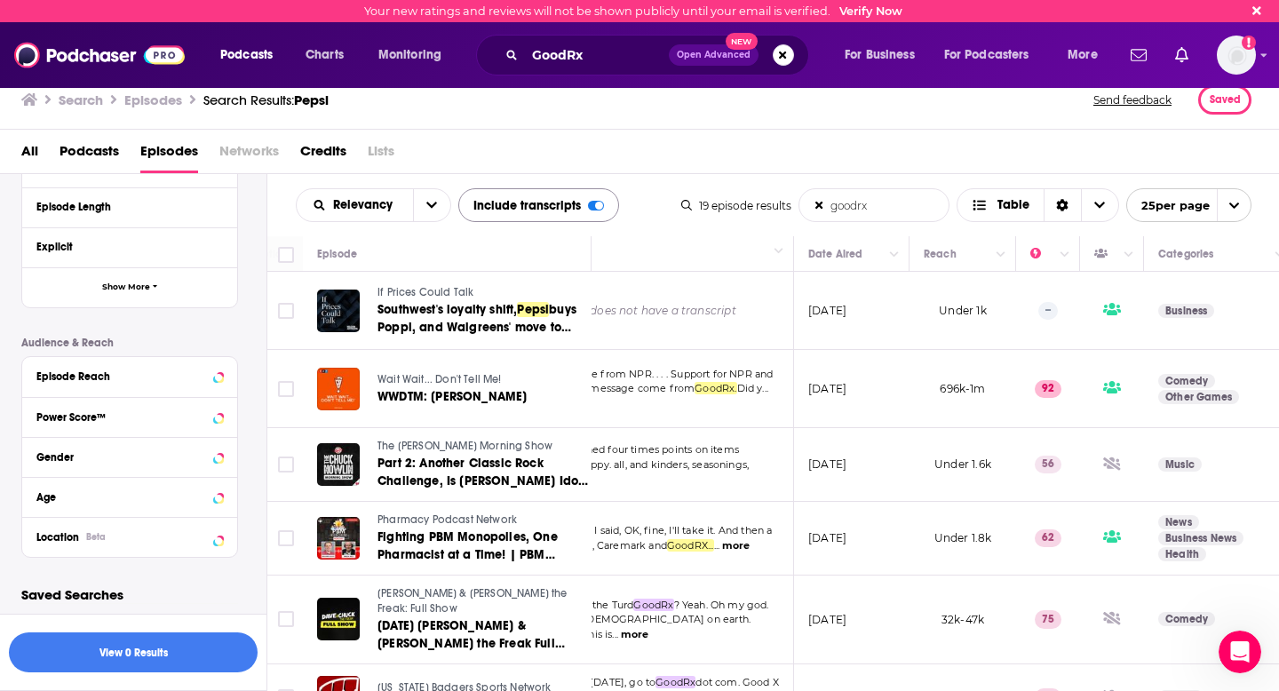
scroll to position [0, 0]
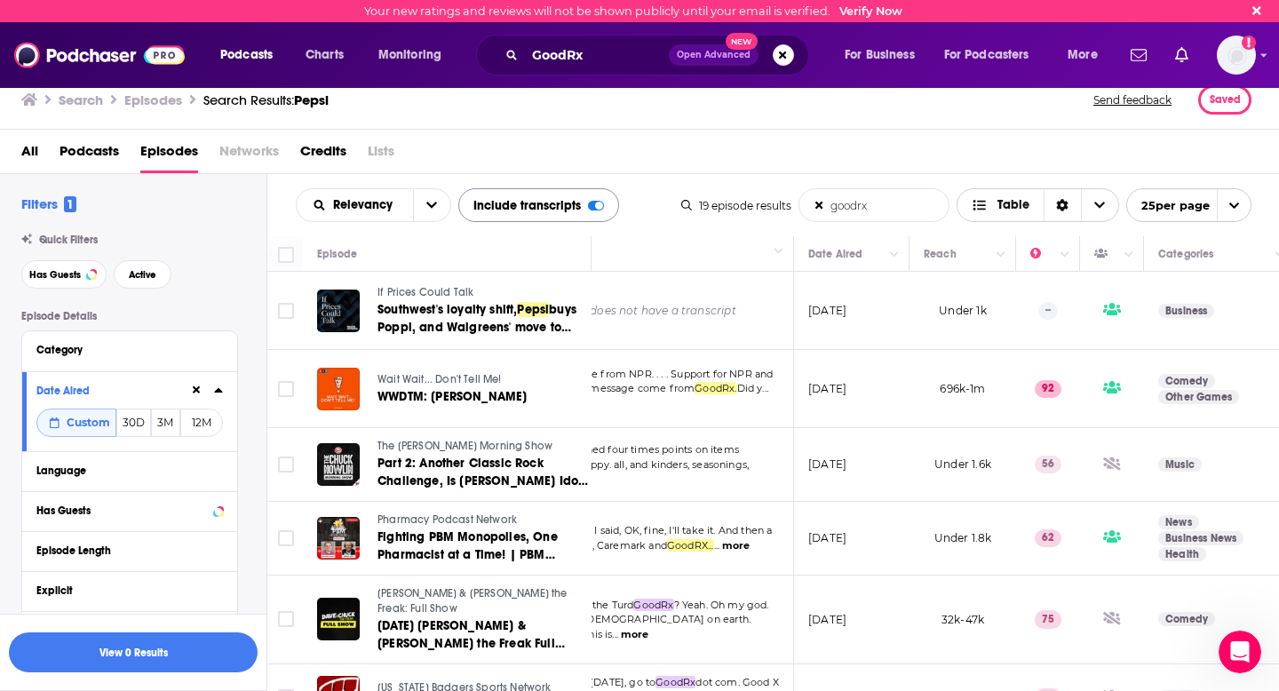
click at [1007, 206] on span "Table" at bounding box center [1014, 205] width 32 height 12
click at [1191, 212] on span "25 per page" at bounding box center [1168, 206] width 83 height 28
click at [441, 202] on button "open menu" at bounding box center [431, 205] width 37 height 32
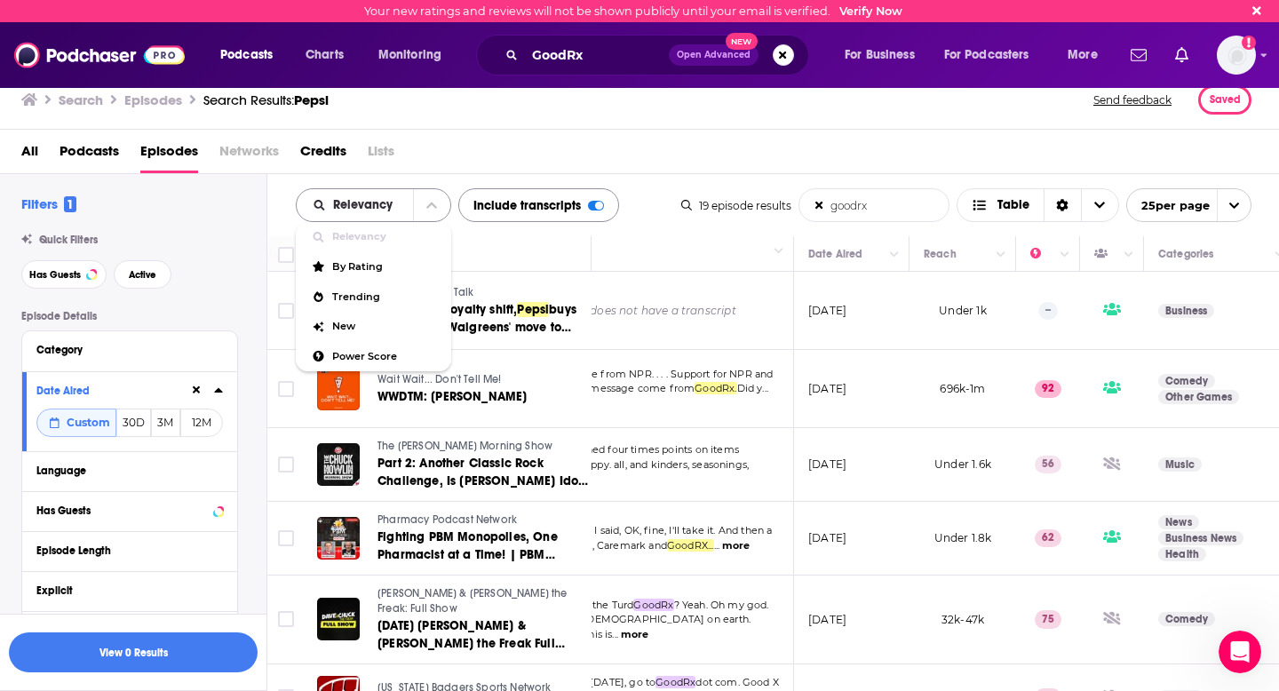
click at [426, 210] on button "close menu" at bounding box center [431, 205] width 37 height 32
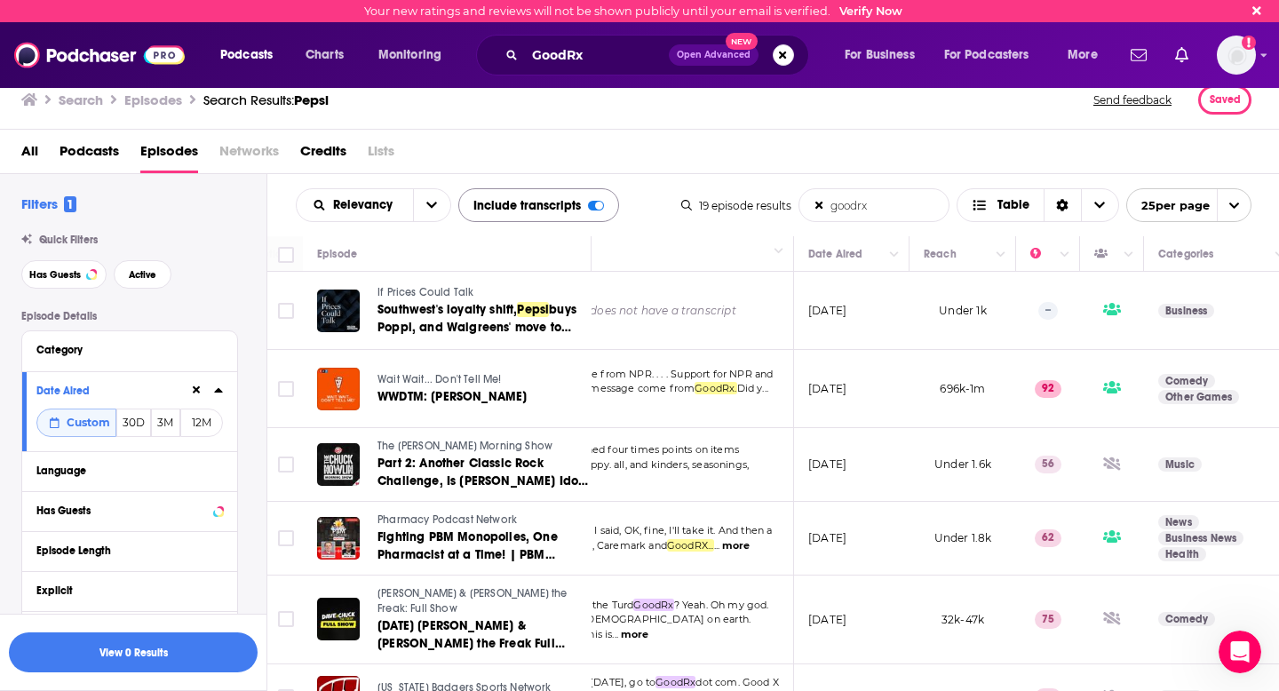
click at [666, 188] on div "Relevancy goodrx List Search Input Search the results... Include transcripts Ta…" at bounding box center [489, 205] width 386 height 34
click at [998, 200] on span "Table" at bounding box center [1014, 205] width 32 height 12
click at [1066, 205] on icon "Sort Direction" at bounding box center [1063, 205] width 12 height 12
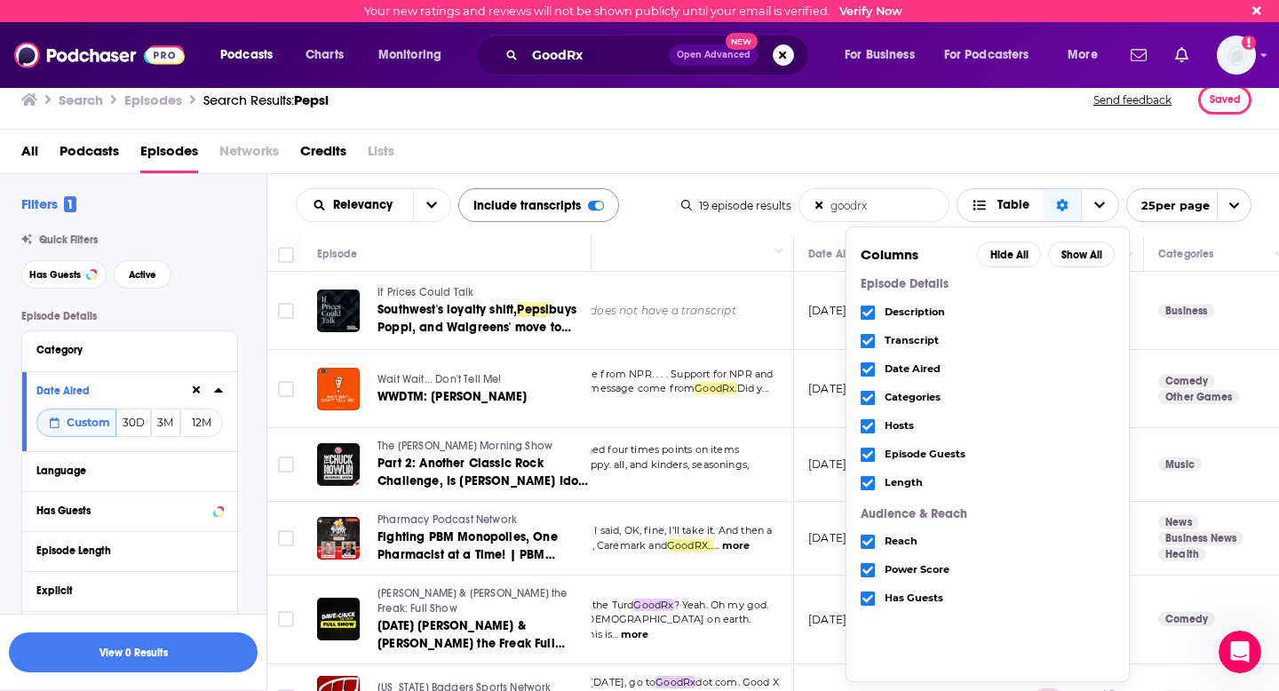
click at [1066, 206] on icon "Sort Direction" at bounding box center [1062, 205] width 12 height 12
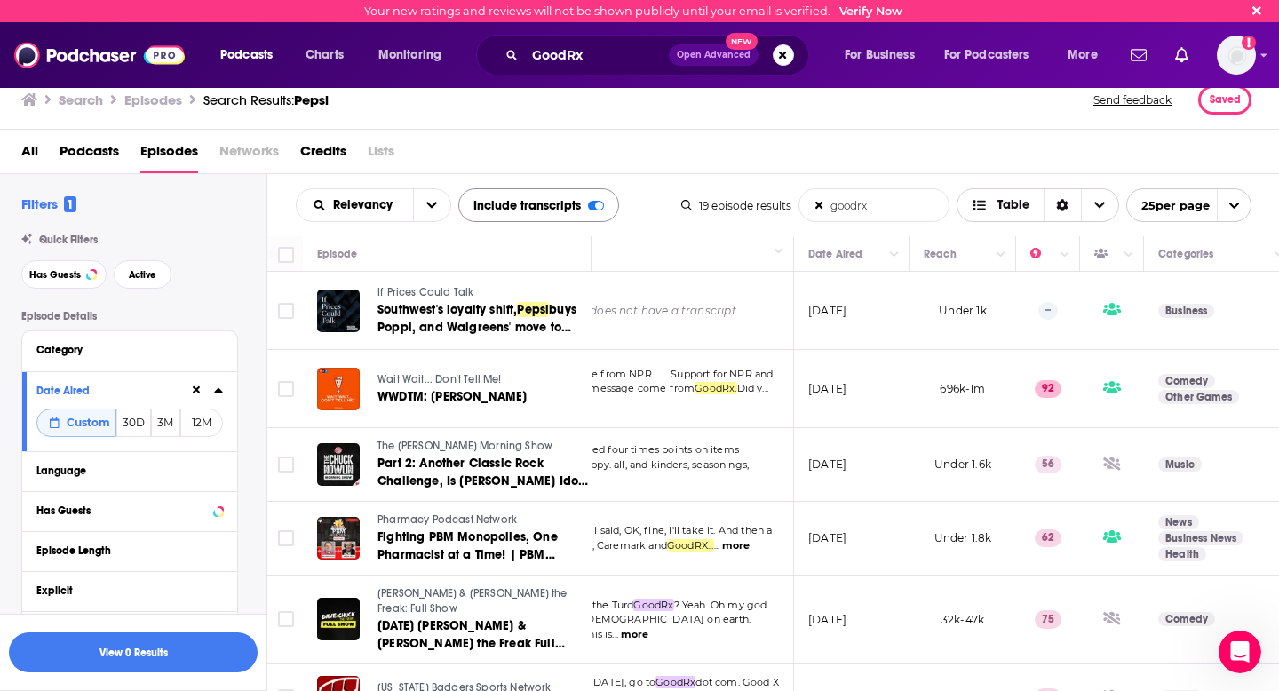
click at [1095, 203] on icon "Choose View" at bounding box center [1100, 205] width 11 height 12
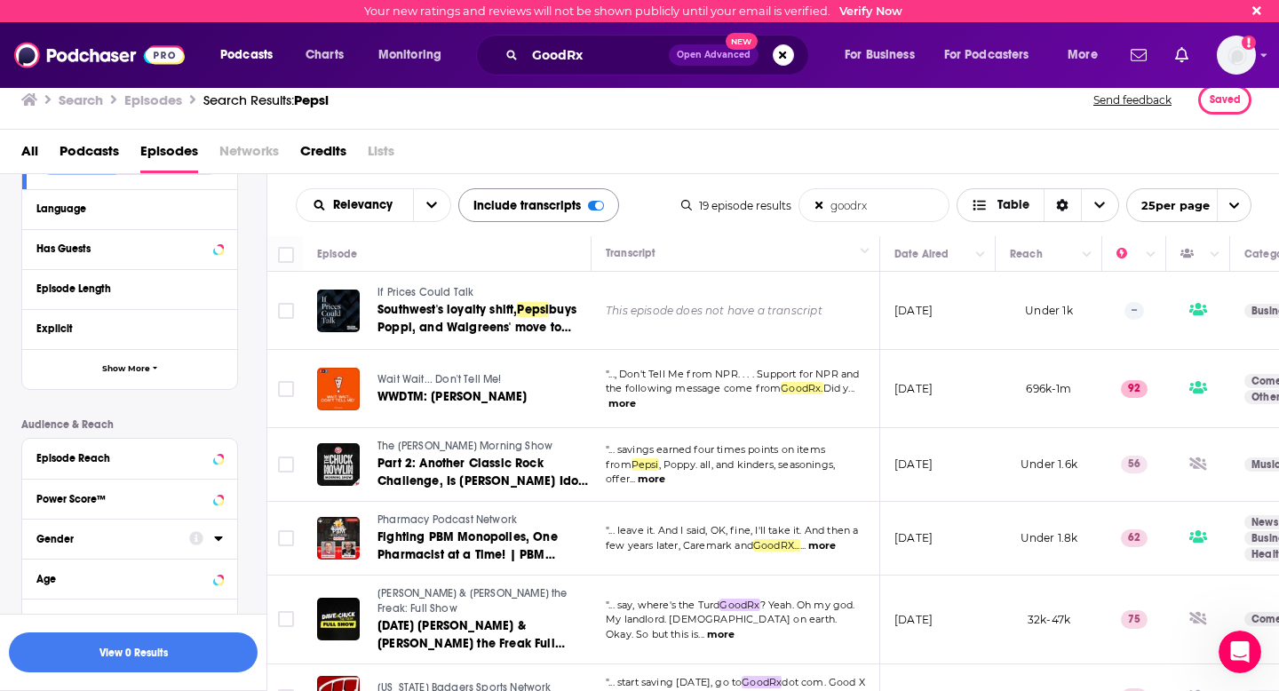
scroll to position [346, 0]
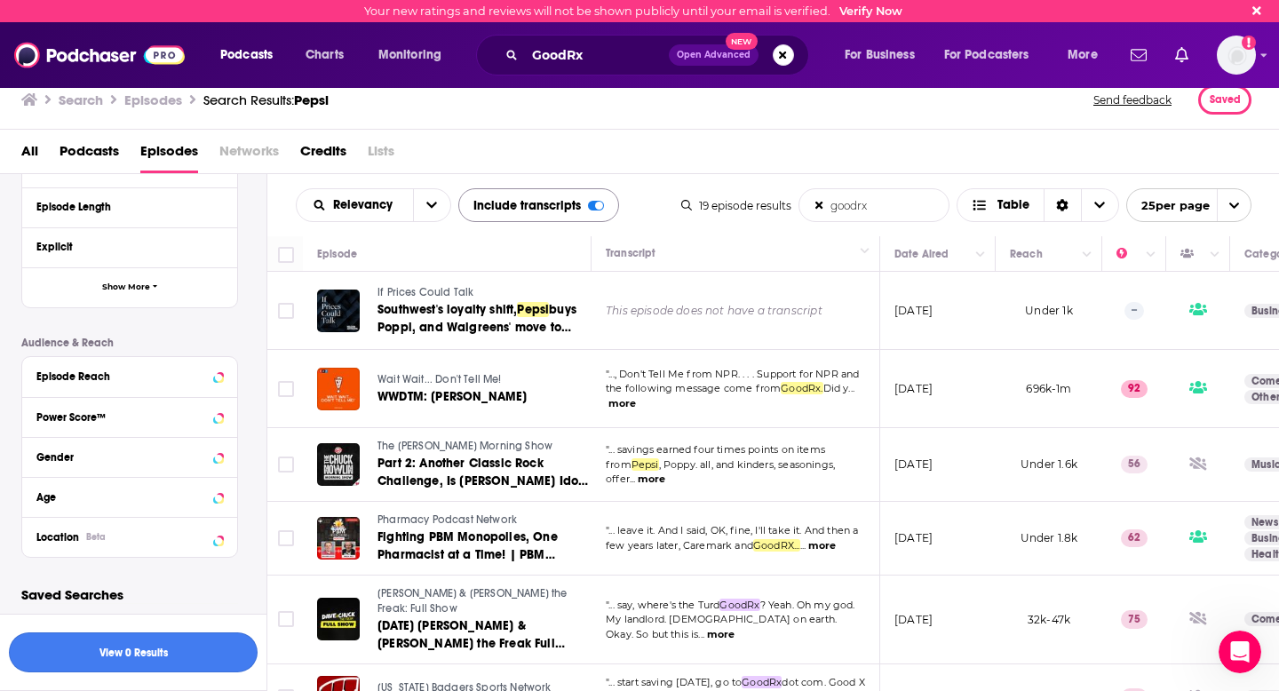
click at [98, 649] on button "View 0 Results" at bounding box center [133, 653] width 249 height 40
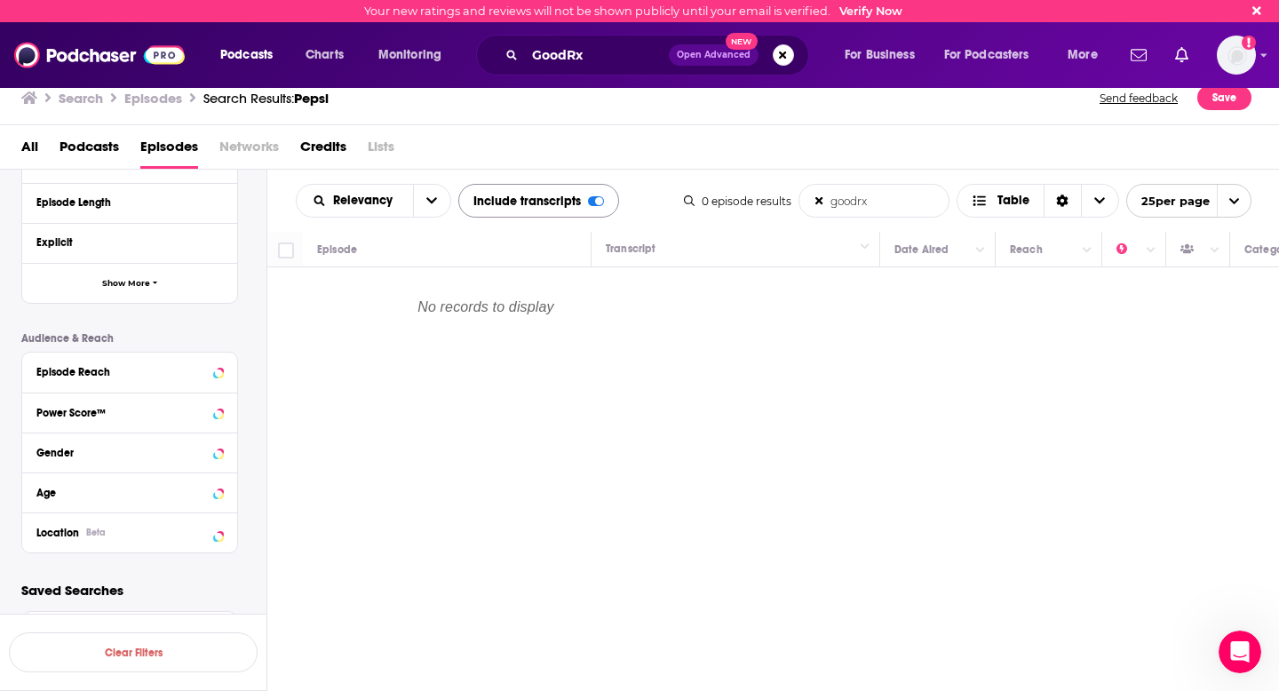
click at [909, 195] on input "goodrx" at bounding box center [874, 201] width 149 height 32
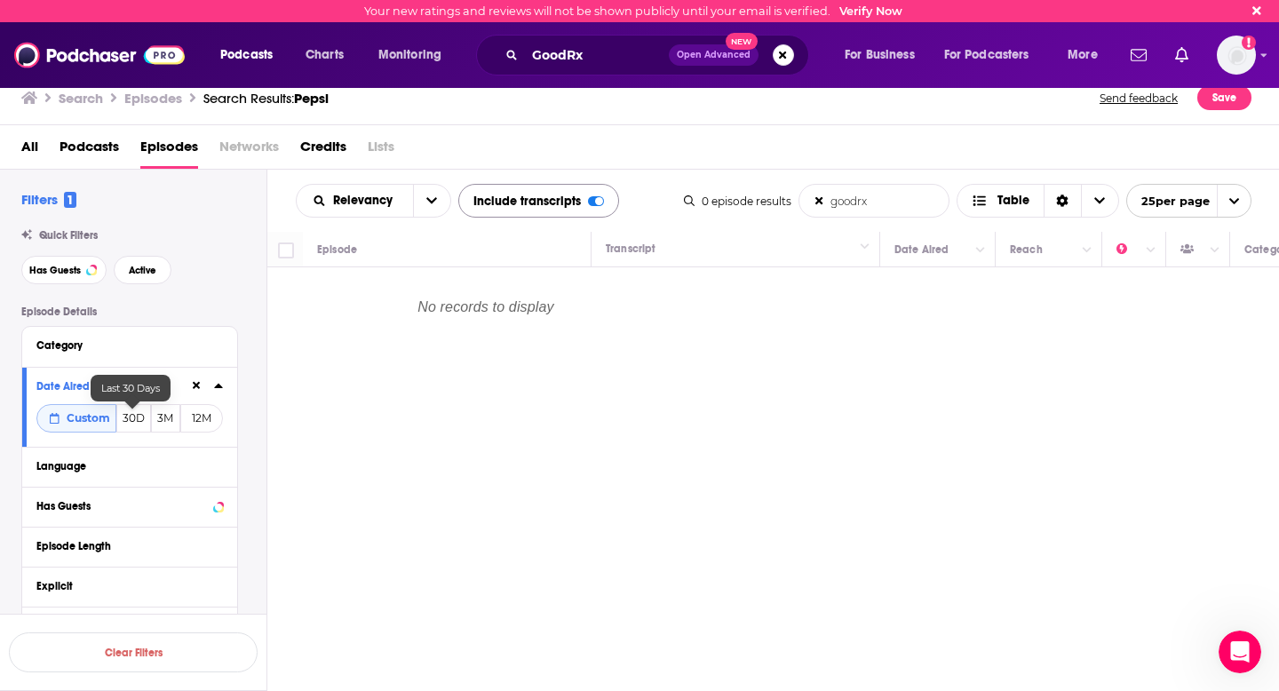
click at [134, 427] on button "30D" at bounding box center [133, 418] width 35 height 28
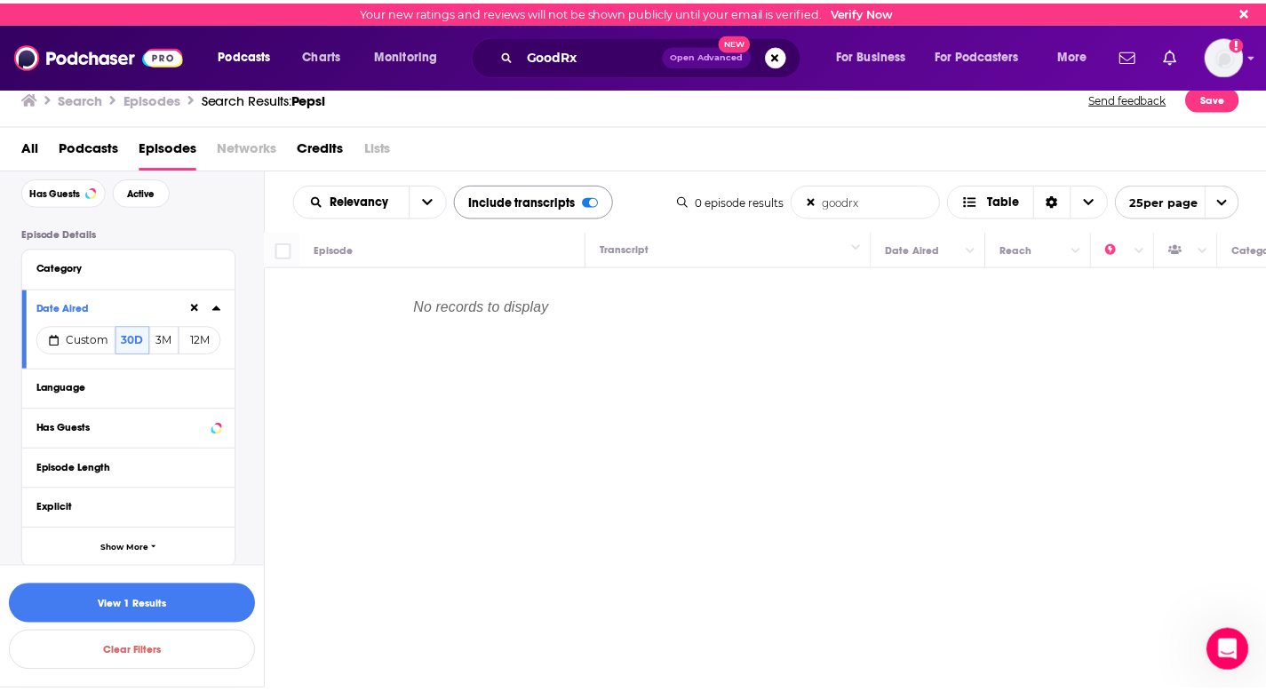
scroll to position [101, 0]
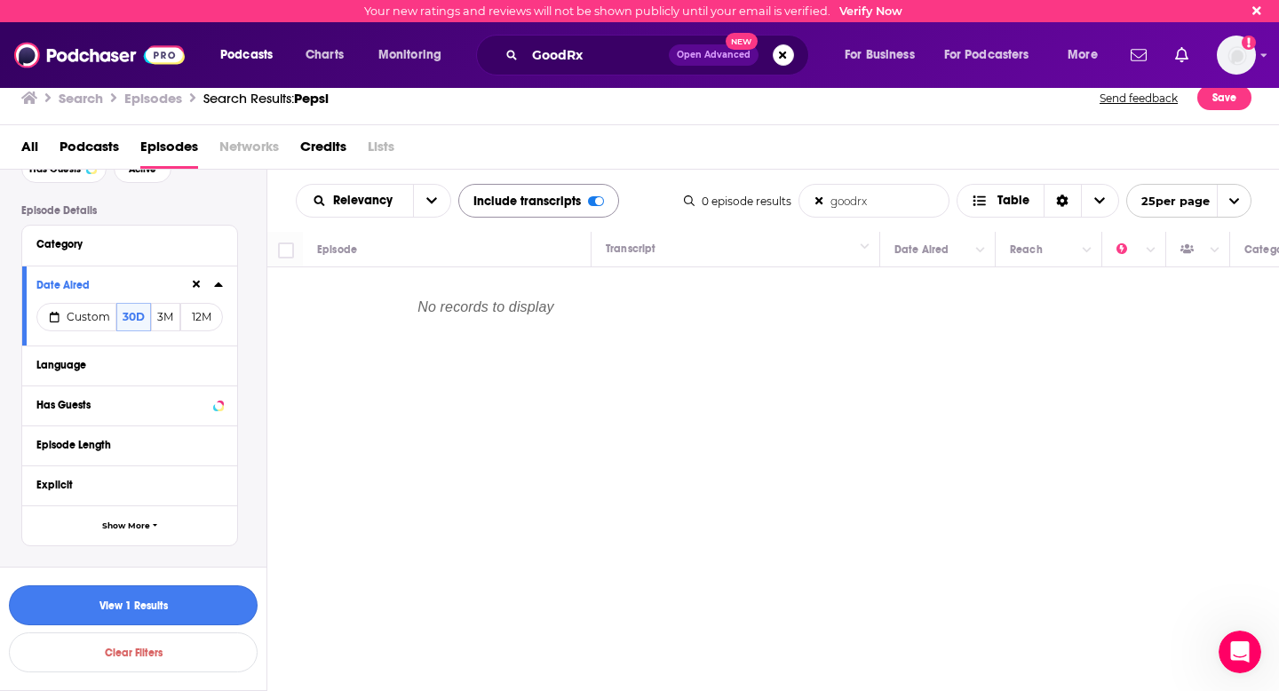
click at [131, 596] on button "View 1 Results" at bounding box center [133, 605] width 249 height 40
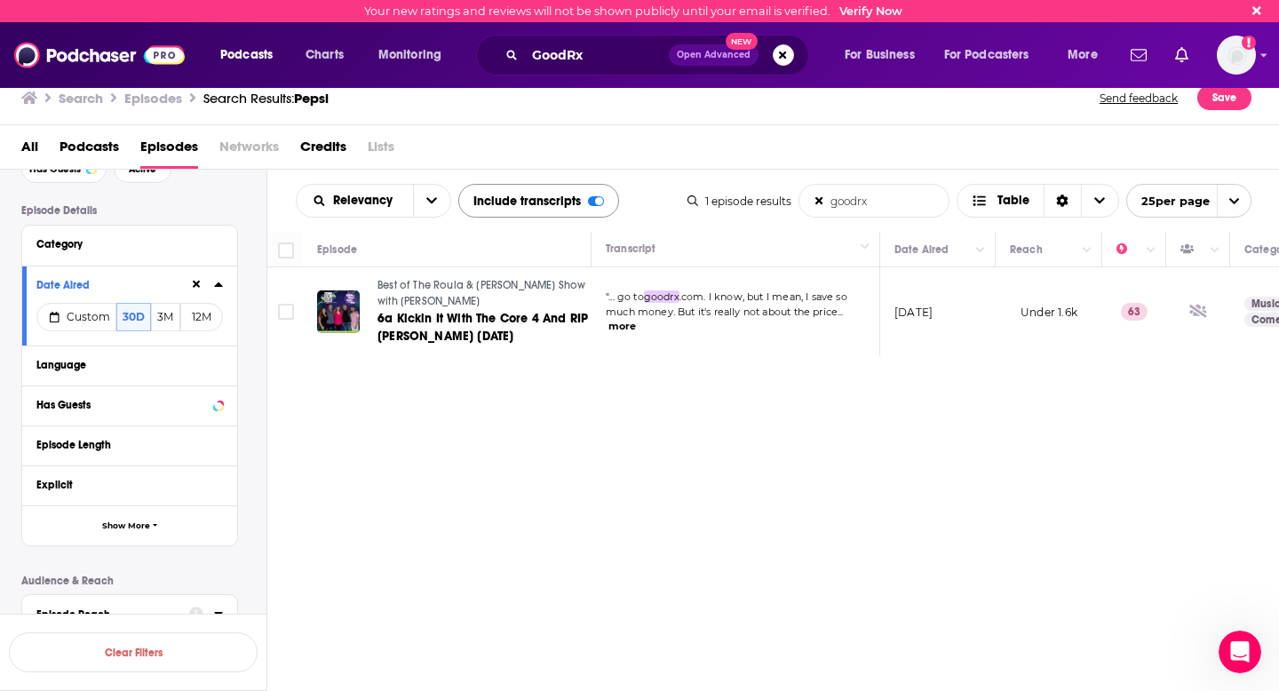
click at [498, 536] on div "Relevancy goodrx List Search Input Search the results... Include transcripts Ta…" at bounding box center [773, 484] width 1013 height 628
click at [386, 512] on div "Relevancy goodrx List Search Input Search the results... Include transcripts Ta…" at bounding box center [773, 484] width 1013 height 628
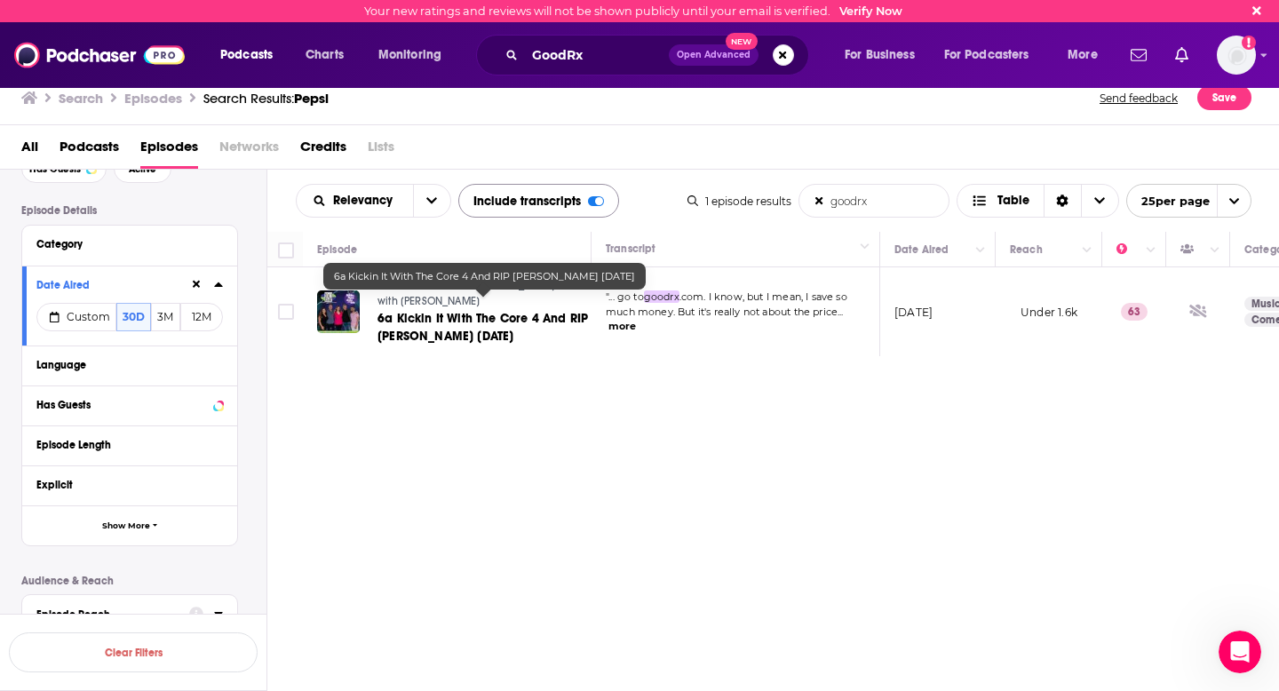
click at [440, 311] on span "6a Kickin It With The Core 4 And RIP [PERSON_NAME] [DATE]" at bounding box center [483, 327] width 211 height 33
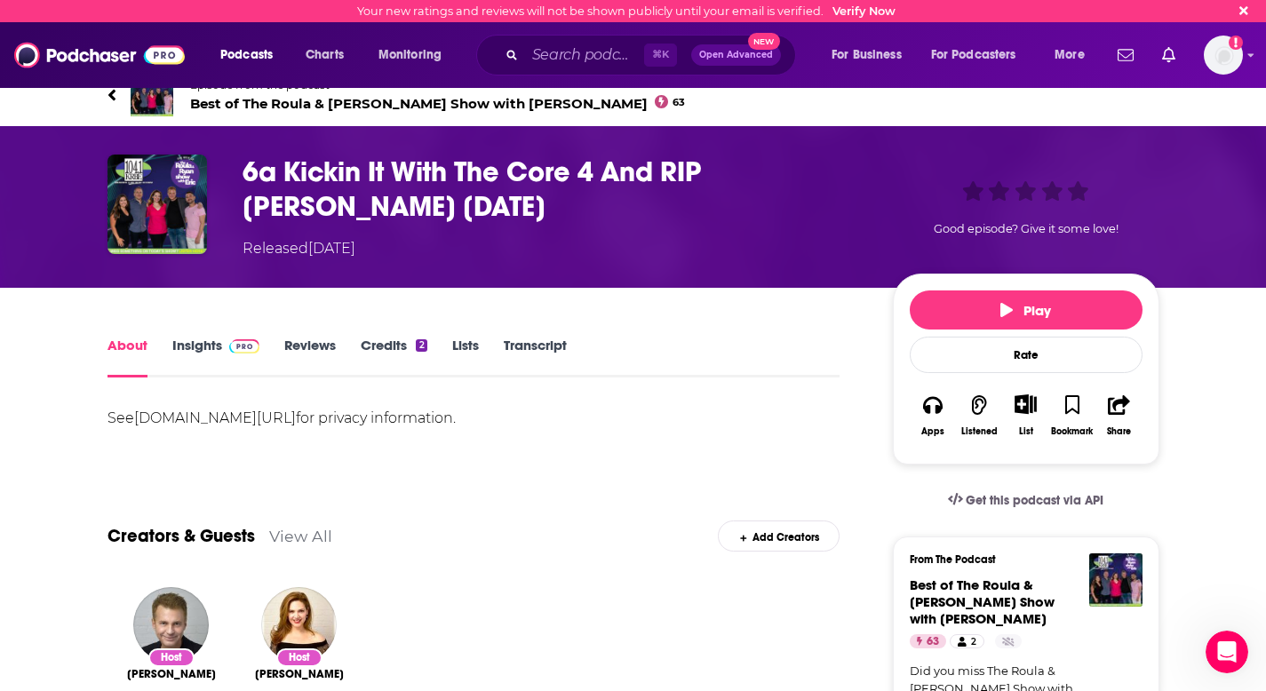
click at [290, 421] on link "[DOMAIN_NAME][URL]" at bounding box center [215, 418] width 162 height 17
click at [524, 349] on link "Transcript" at bounding box center [535, 357] width 63 height 41
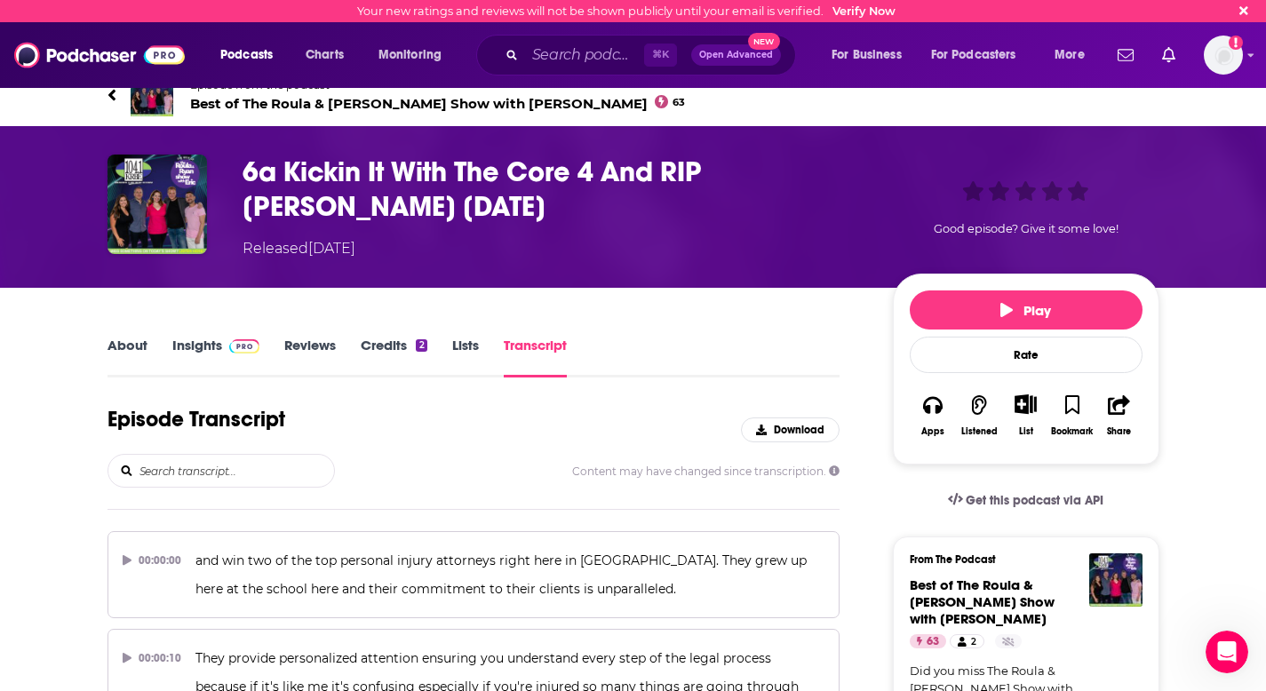
click at [218, 471] on input "search" at bounding box center [236, 471] width 196 height 32
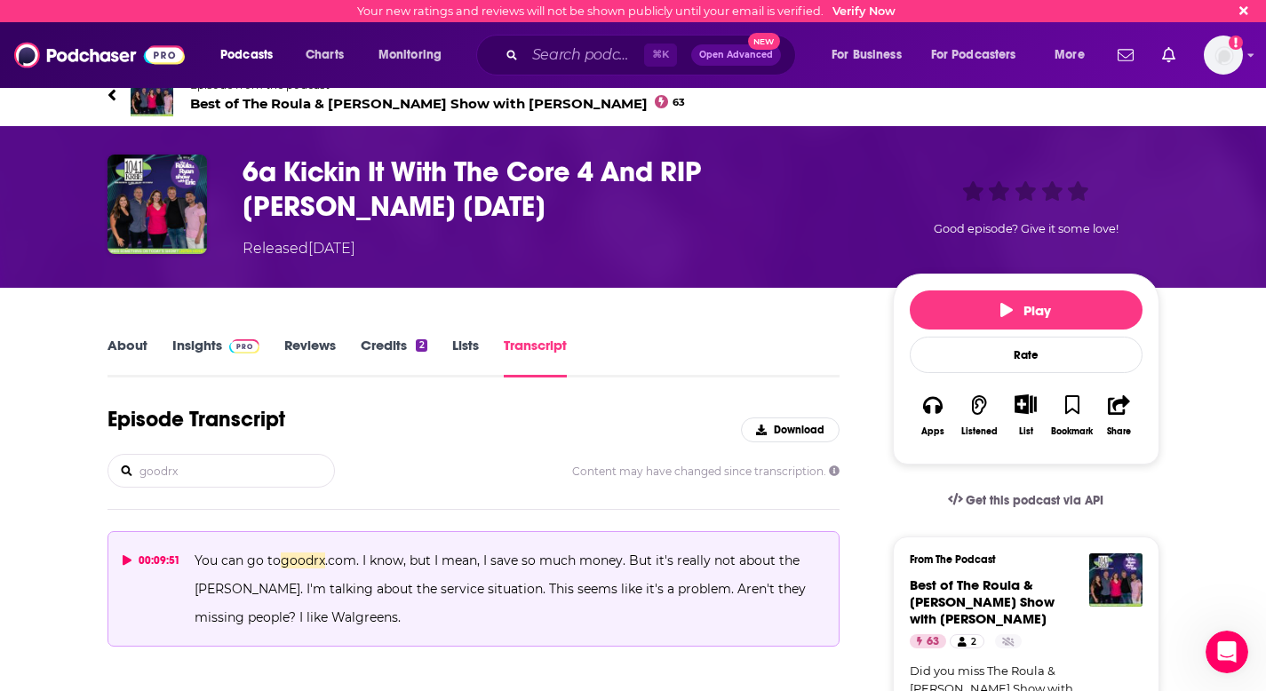
type input "goodrx"
click at [285, 562] on span "goodrx" at bounding box center [303, 561] width 44 height 16
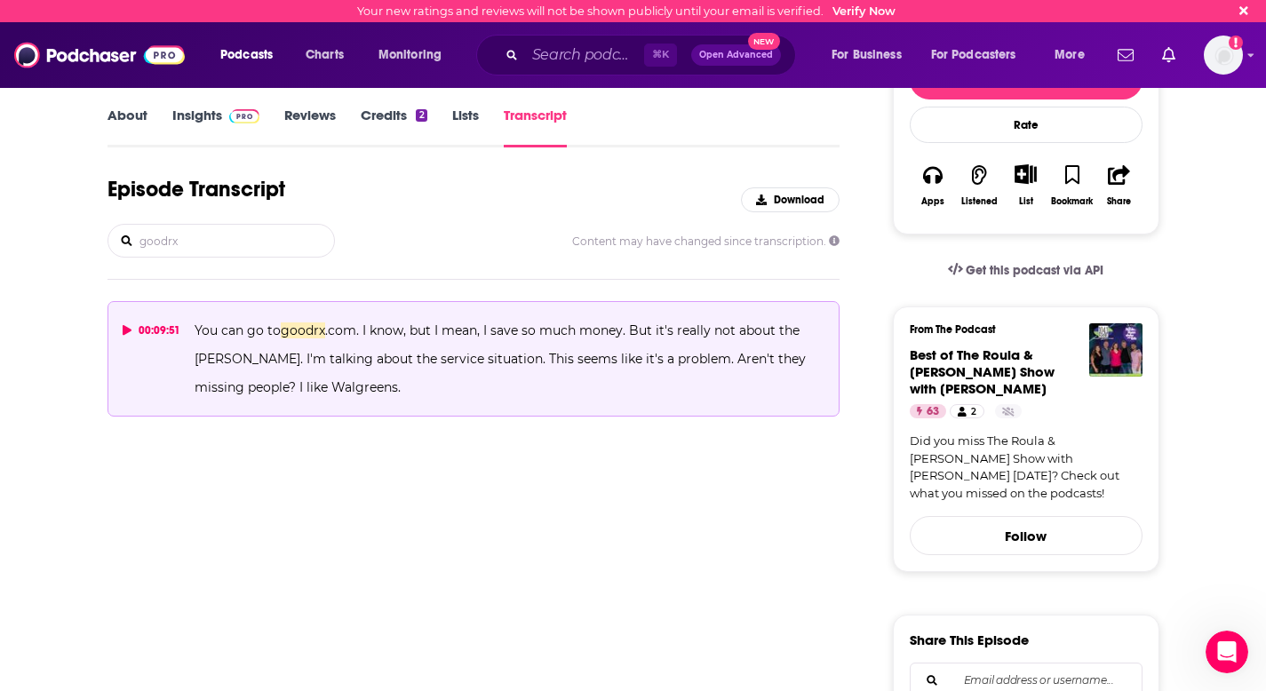
scroll to position [286, 0]
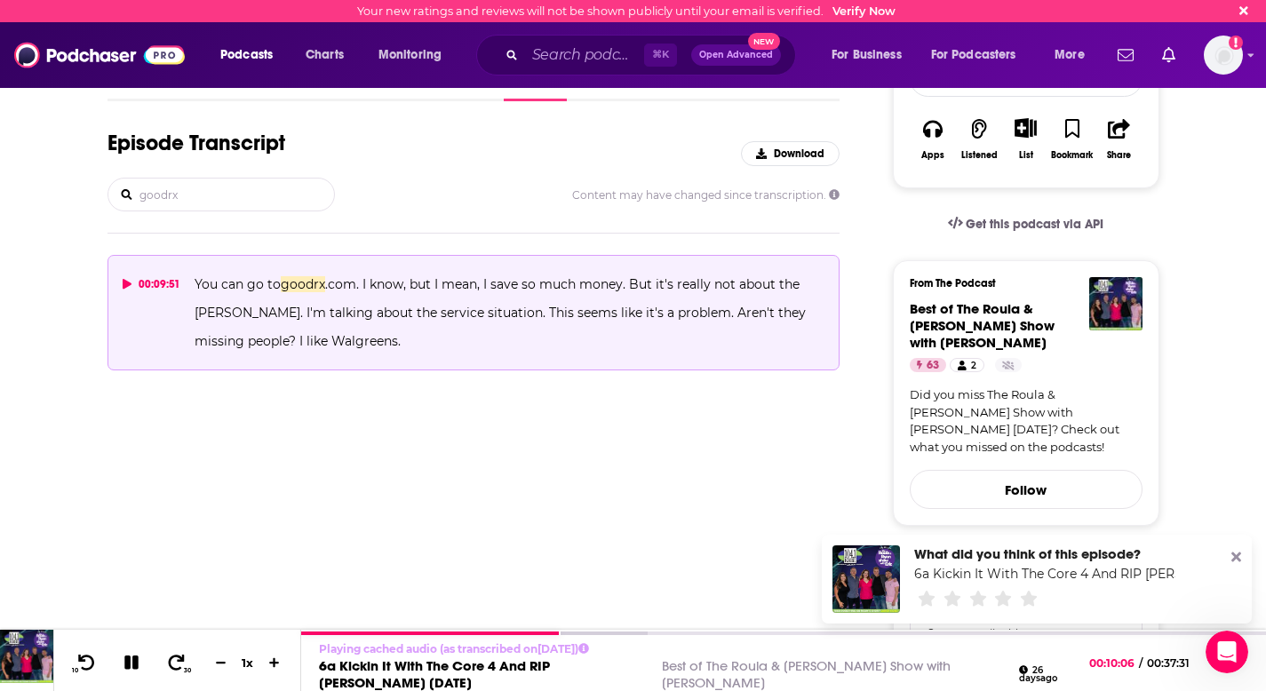
click at [999, 553] on div "What did you think of this episode?" at bounding box center [1044, 554] width 261 height 17
click at [965, 572] on link "6a Kickin It With The Core 4 And RIP [PERSON_NAME] [DATE]" at bounding box center [1105, 574] width 382 height 16
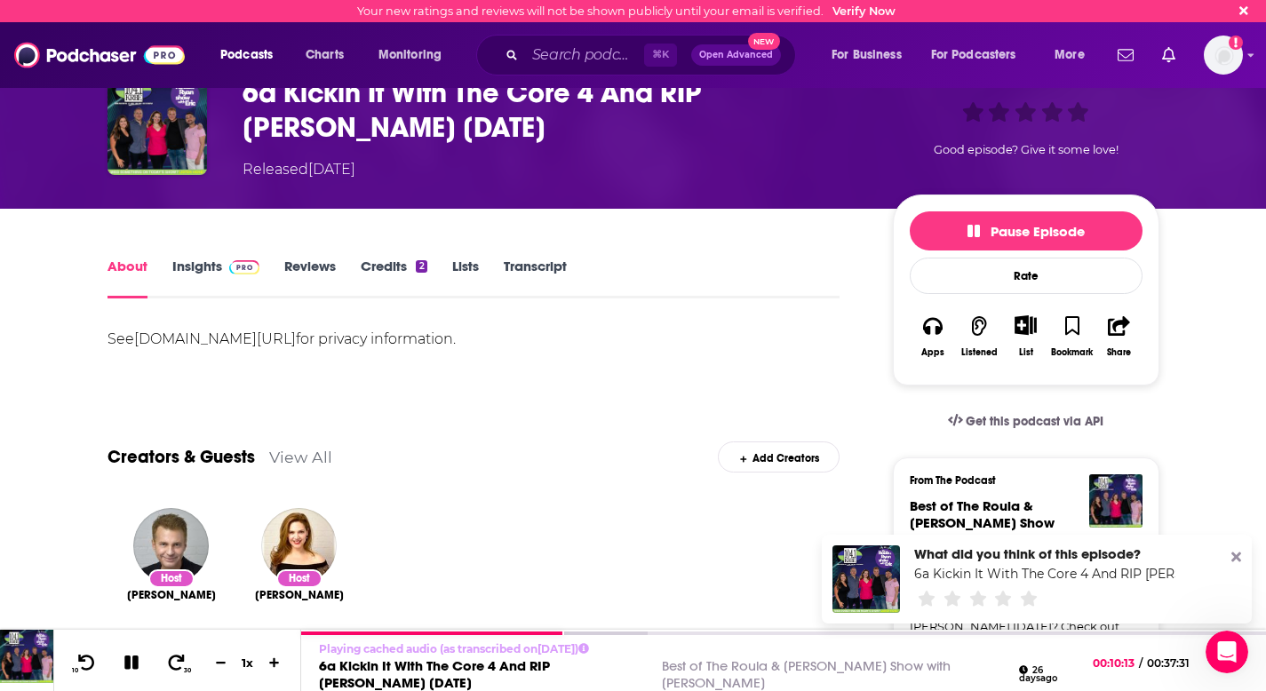
scroll to position [74, 0]
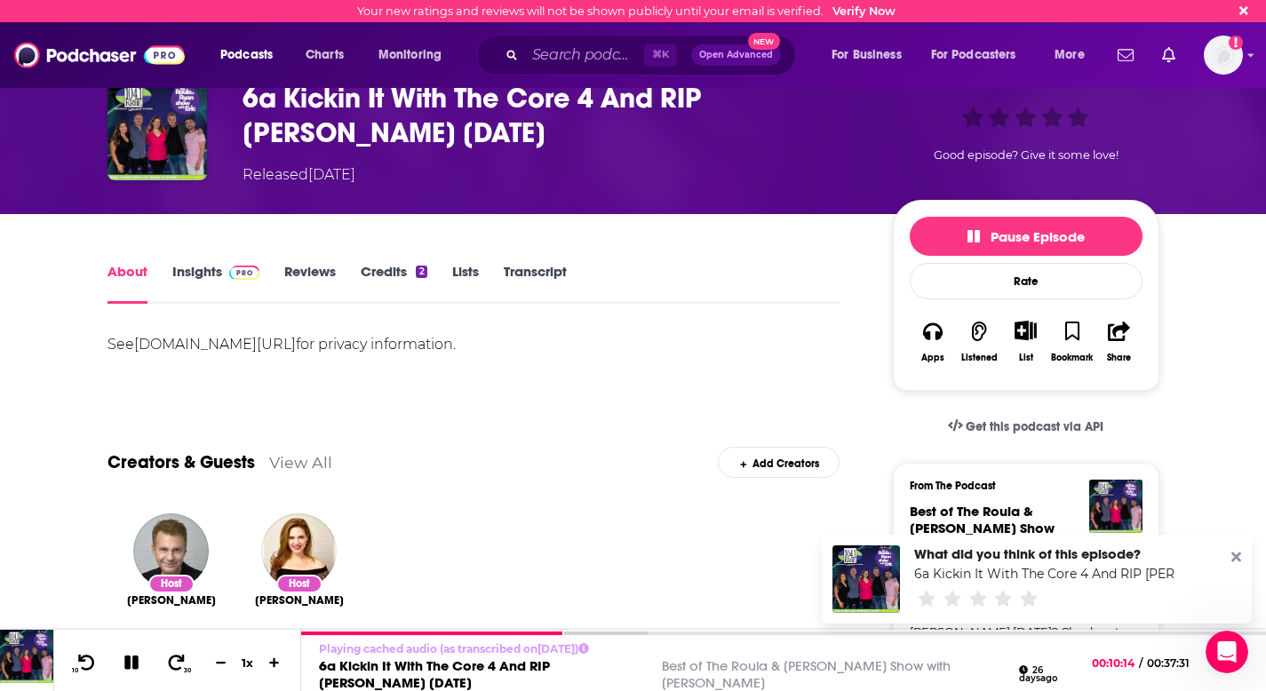
drag, startPoint x: 501, startPoint y: 237, endPoint x: 519, endPoint y: 264, distance: 32.0
click at [523, 276] on link "Transcript" at bounding box center [535, 283] width 63 height 41
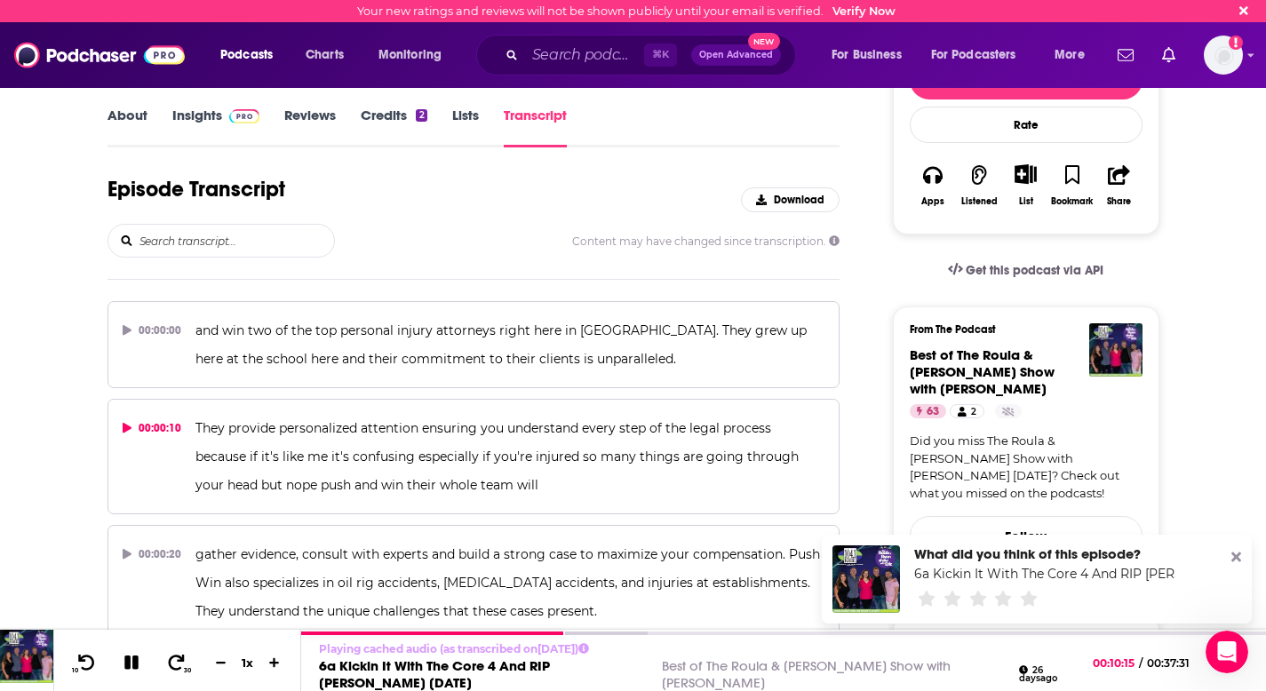
scroll to position [239, 0]
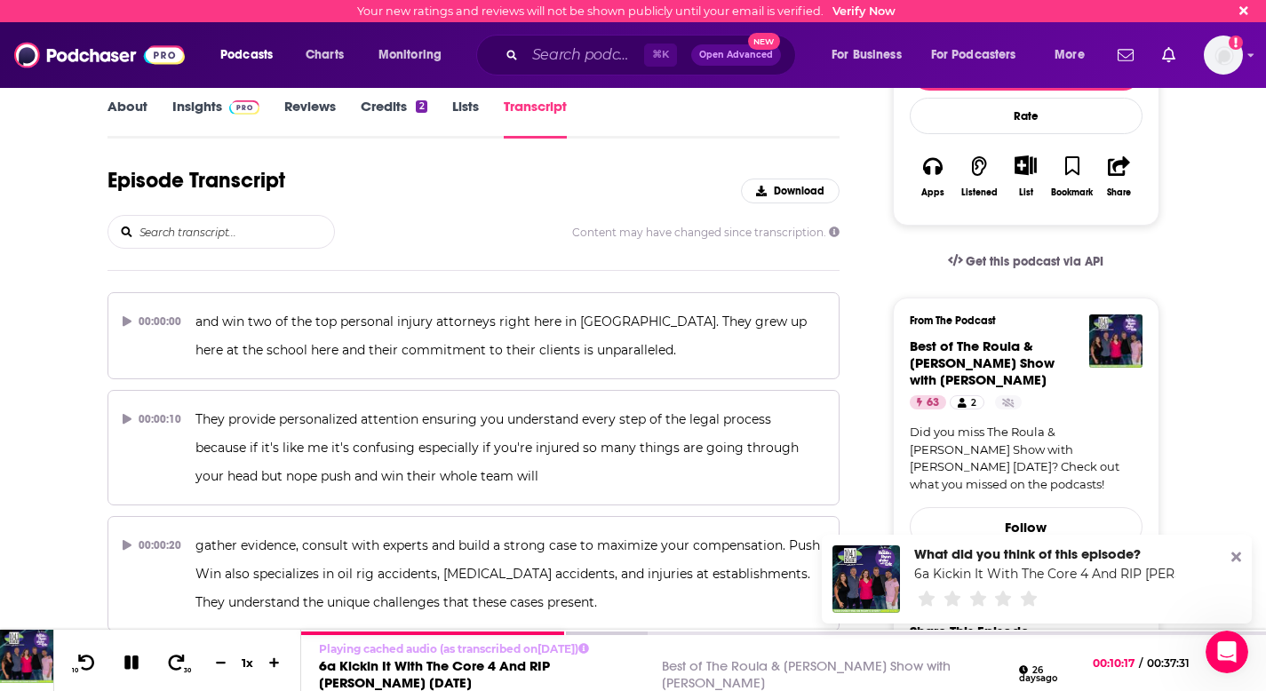
click at [260, 235] on input "search" at bounding box center [236, 232] width 196 height 32
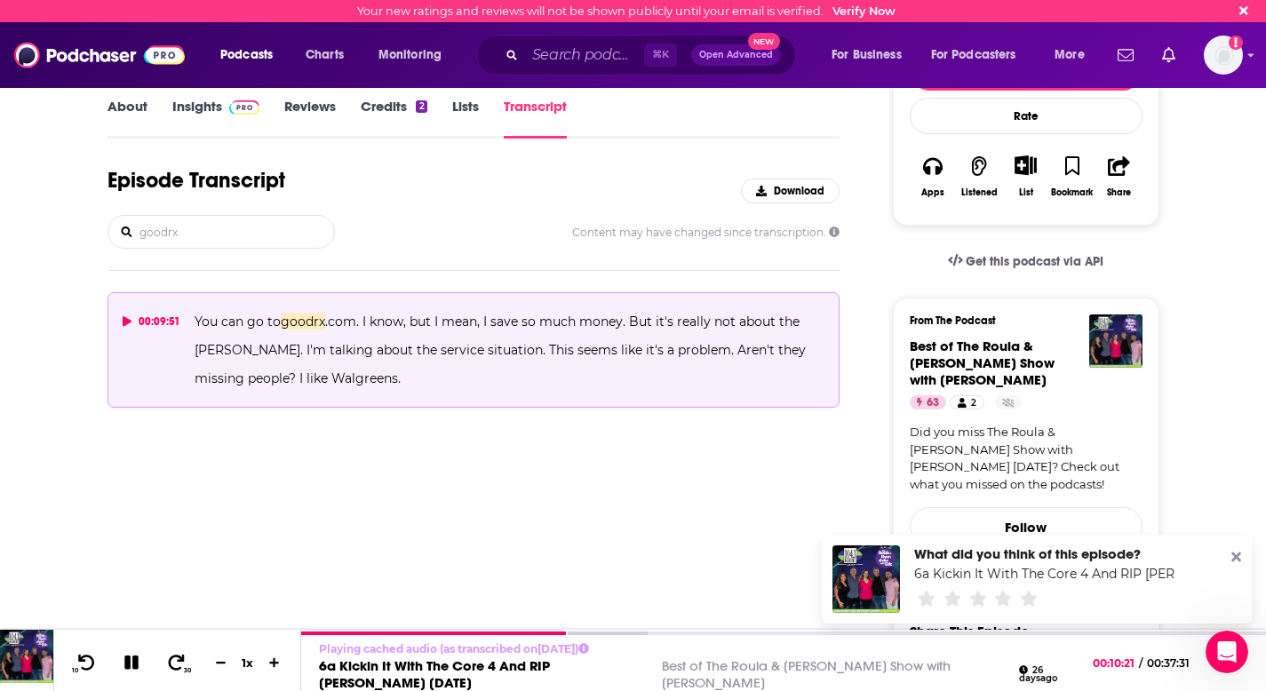
type input "goodrx"
click at [197, 308] on p "You can go to goodrx .com. I know, but I mean, I save so much money. But it's r…" at bounding box center [510, 349] width 630 height 85
click at [1038, 575] on link "6a Kickin It With The Core 4 And RIP [PERSON_NAME] [DATE]" at bounding box center [1105, 574] width 382 height 16
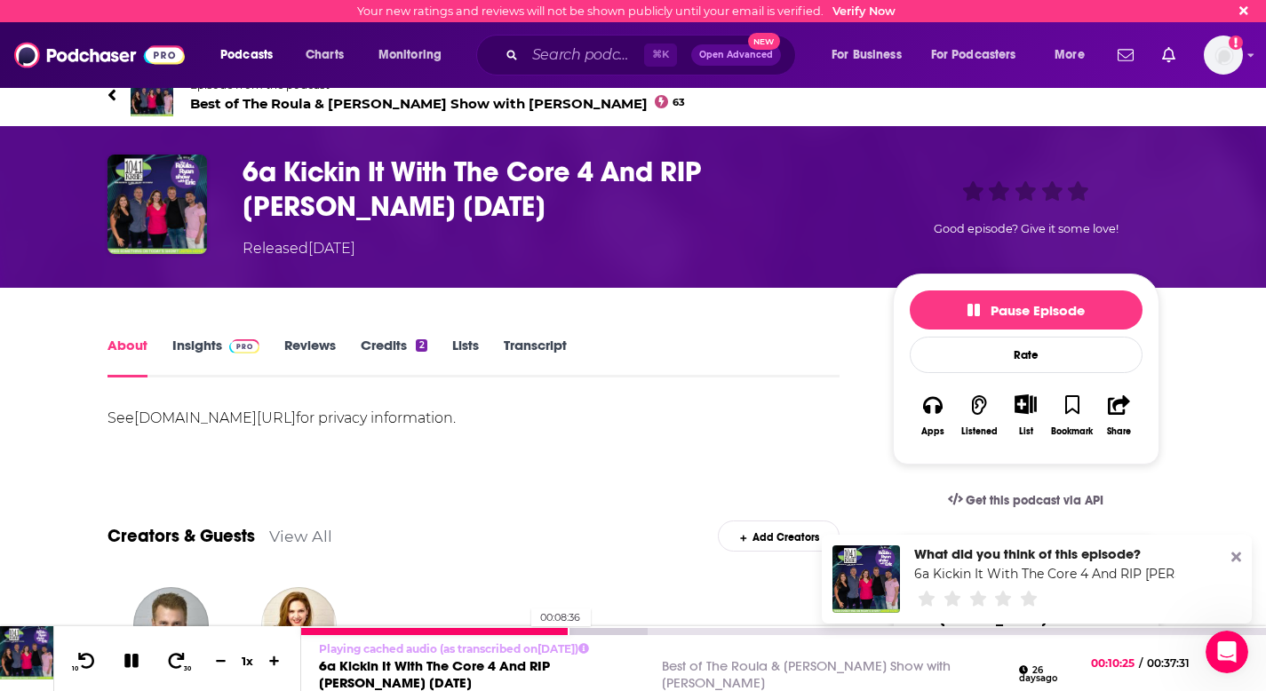
click at [522, 635] on div at bounding box center [435, 631] width 268 height 7
click at [535, 635] on div at bounding box center [474, 631] width 346 height 7
click at [544, 635] on div at bounding box center [474, 631] width 346 height 7
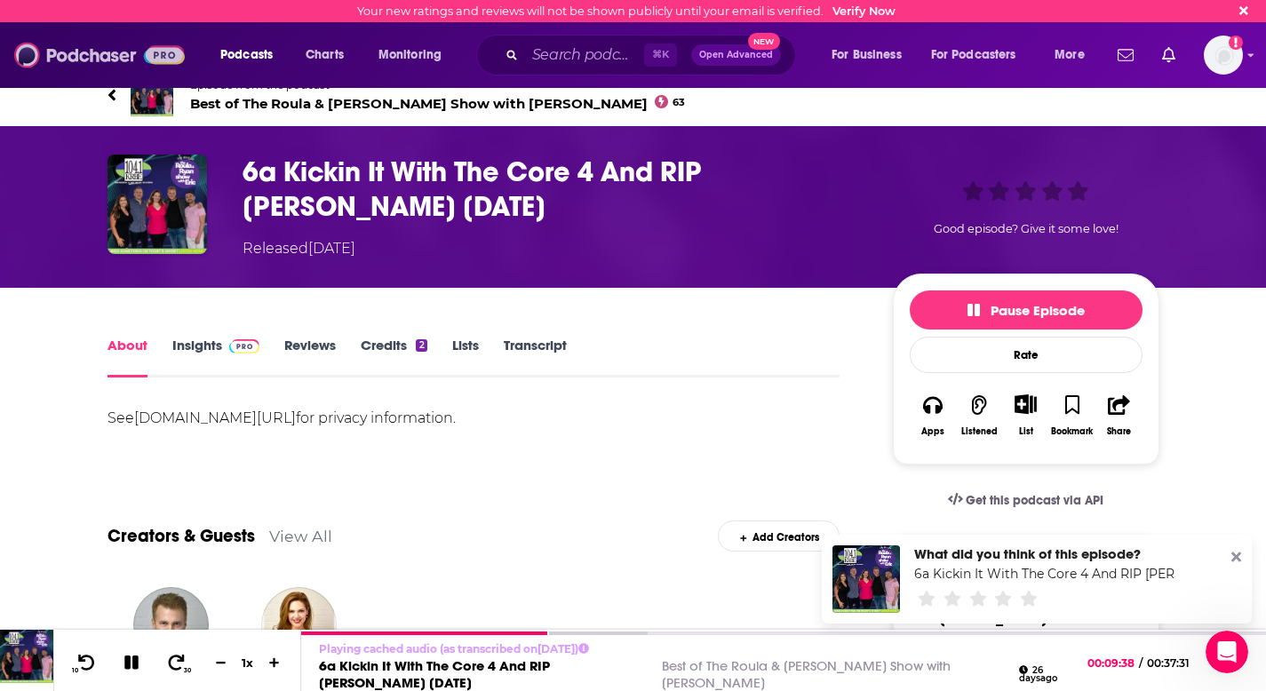
click at [88, 60] on img at bounding box center [99, 55] width 171 height 34
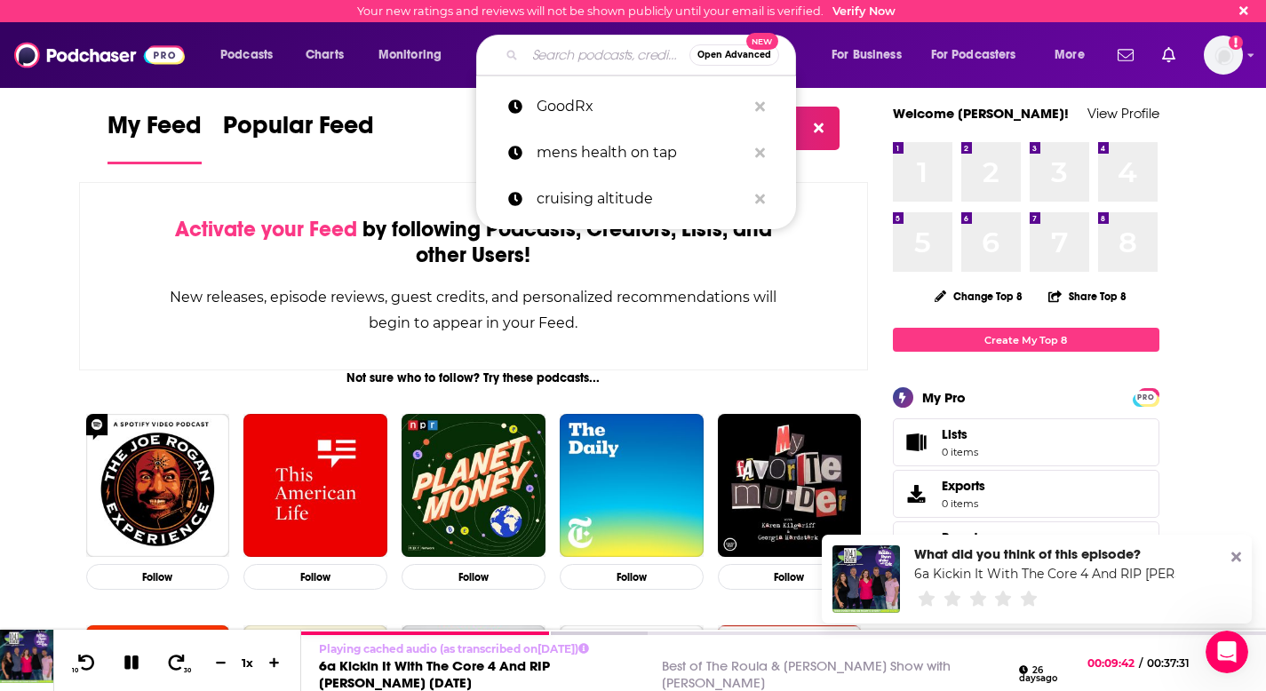
click at [582, 52] on input "Search podcasts, credits, & more..." at bounding box center [607, 55] width 164 height 28
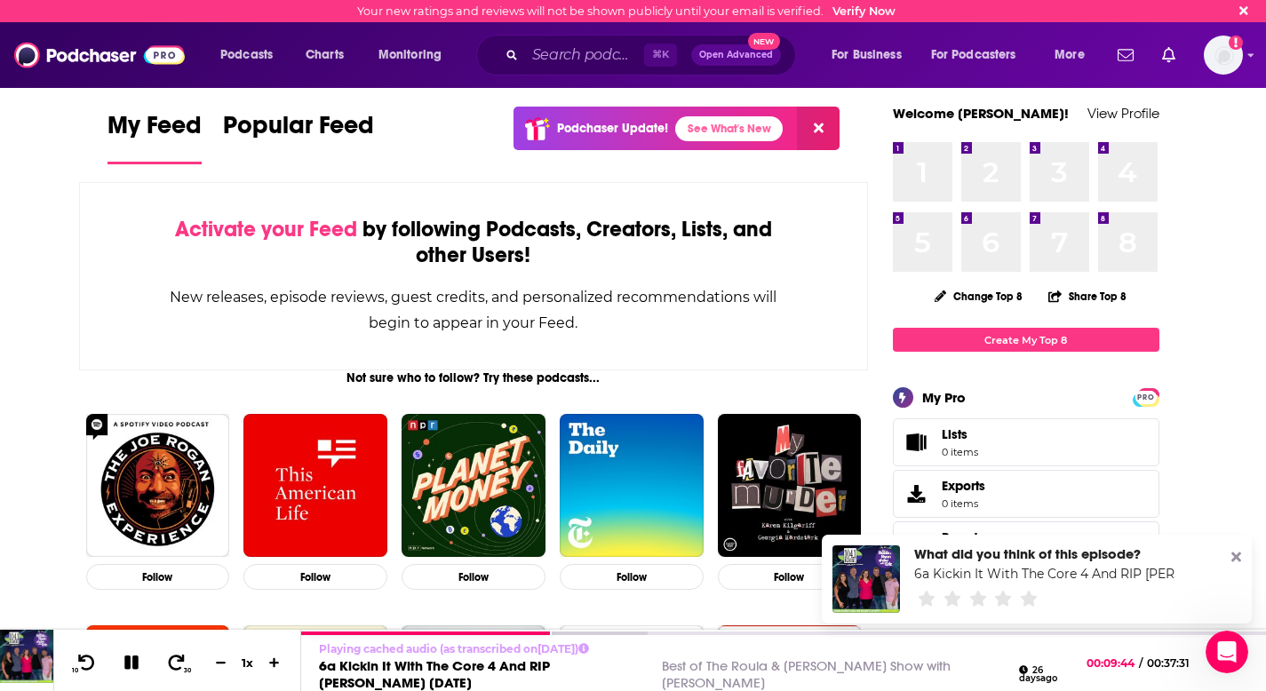
drag, startPoint x: 580, startPoint y: 81, endPoint x: 571, endPoint y: 91, distance: 13.2
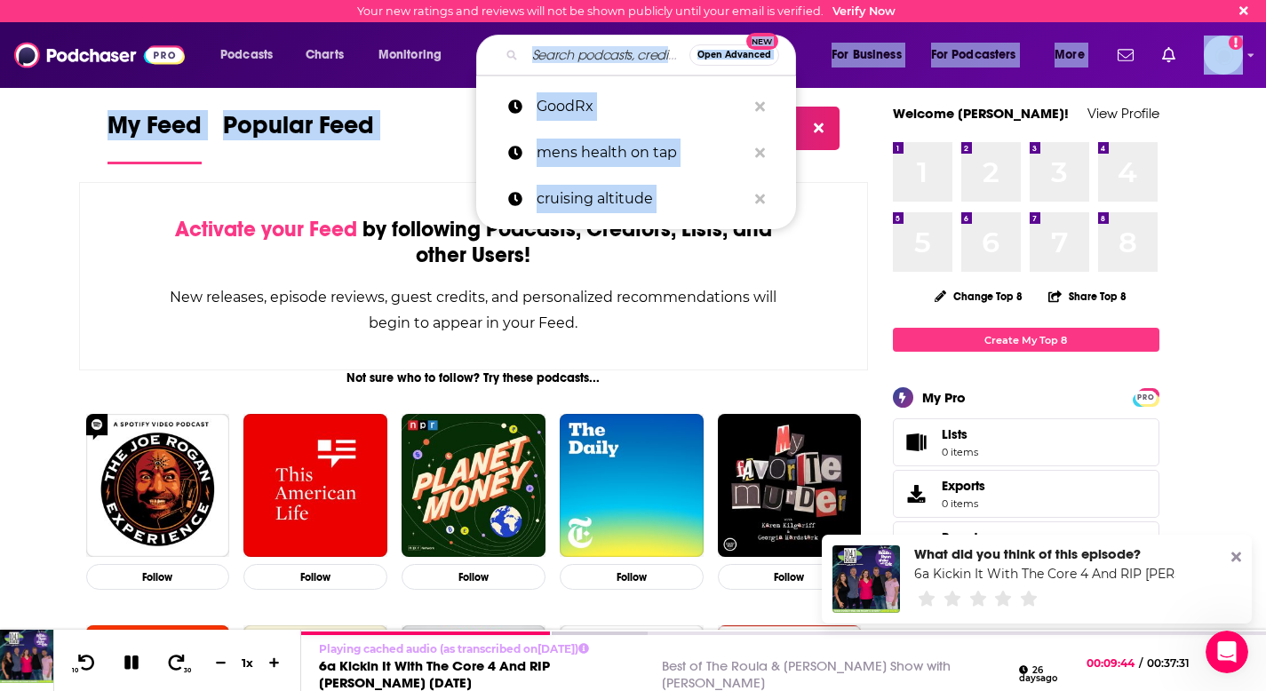
click at [567, 54] on input "Search podcasts, credits, & more..." at bounding box center [607, 55] width 164 height 28
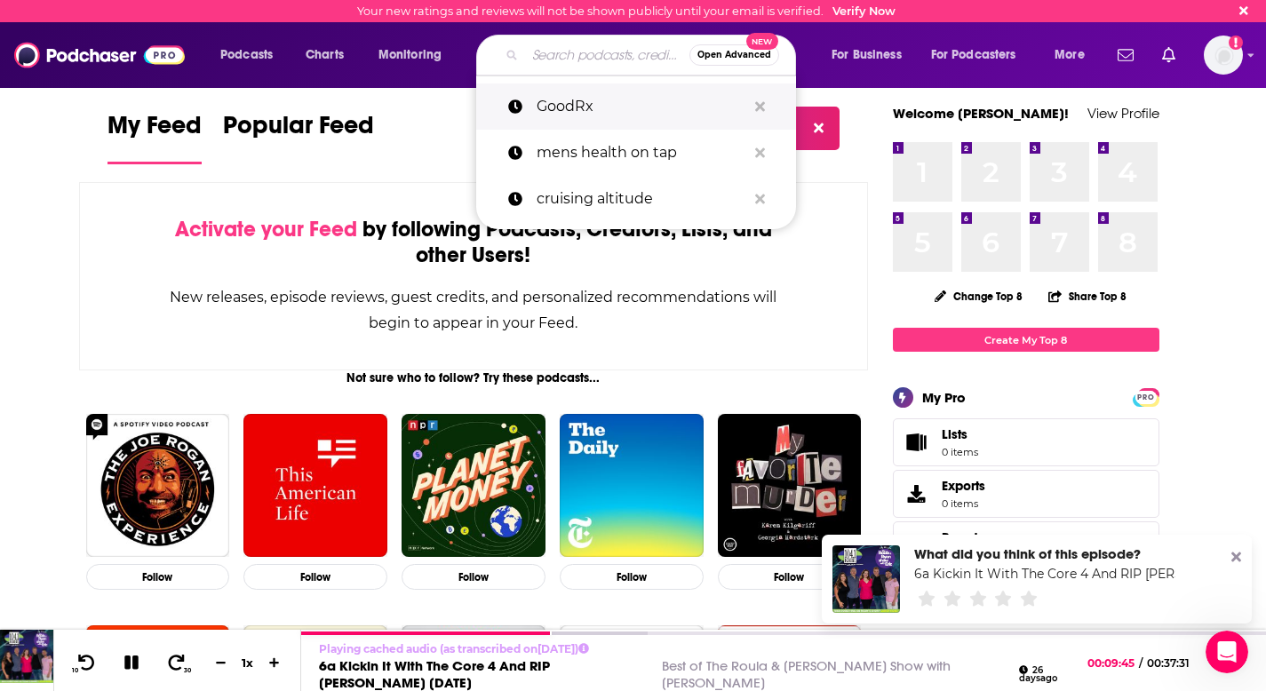
click at [587, 105] on p "GoodRx" at bounding box center [642, 107] width 210 height 46
type input "GoodRx"
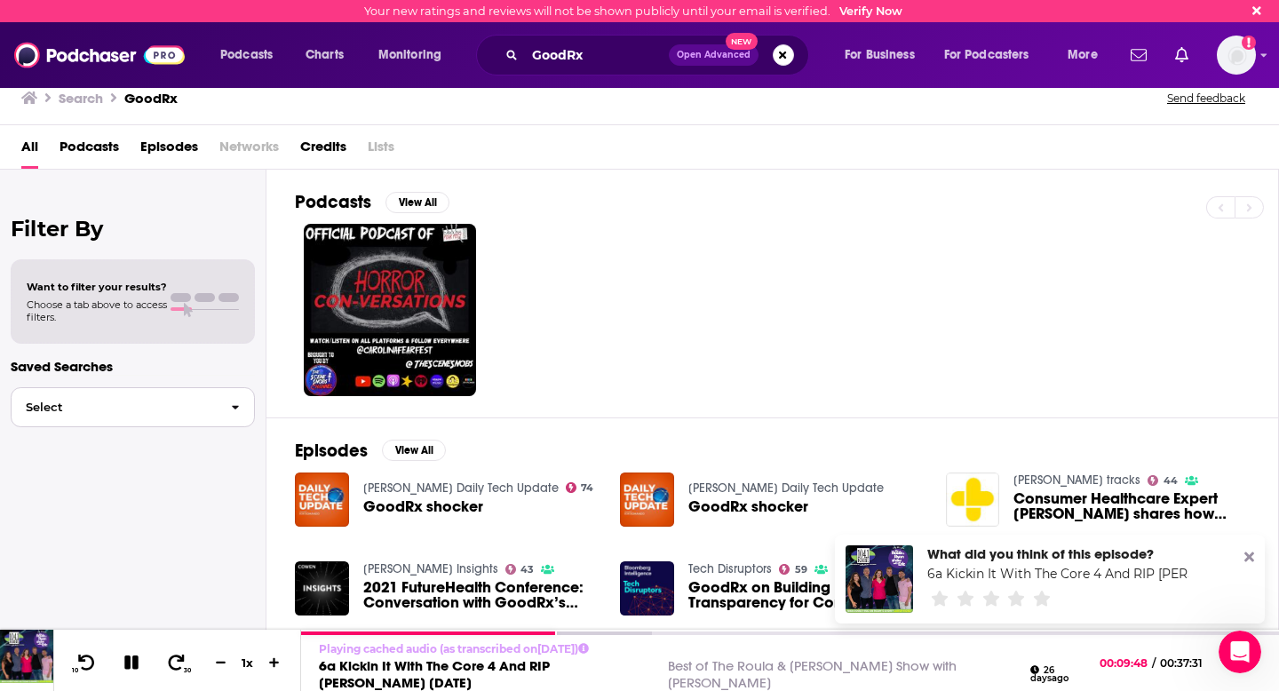
click at [61, 402] on span "Select" at bounding box center [114, 408] width 205 height 12
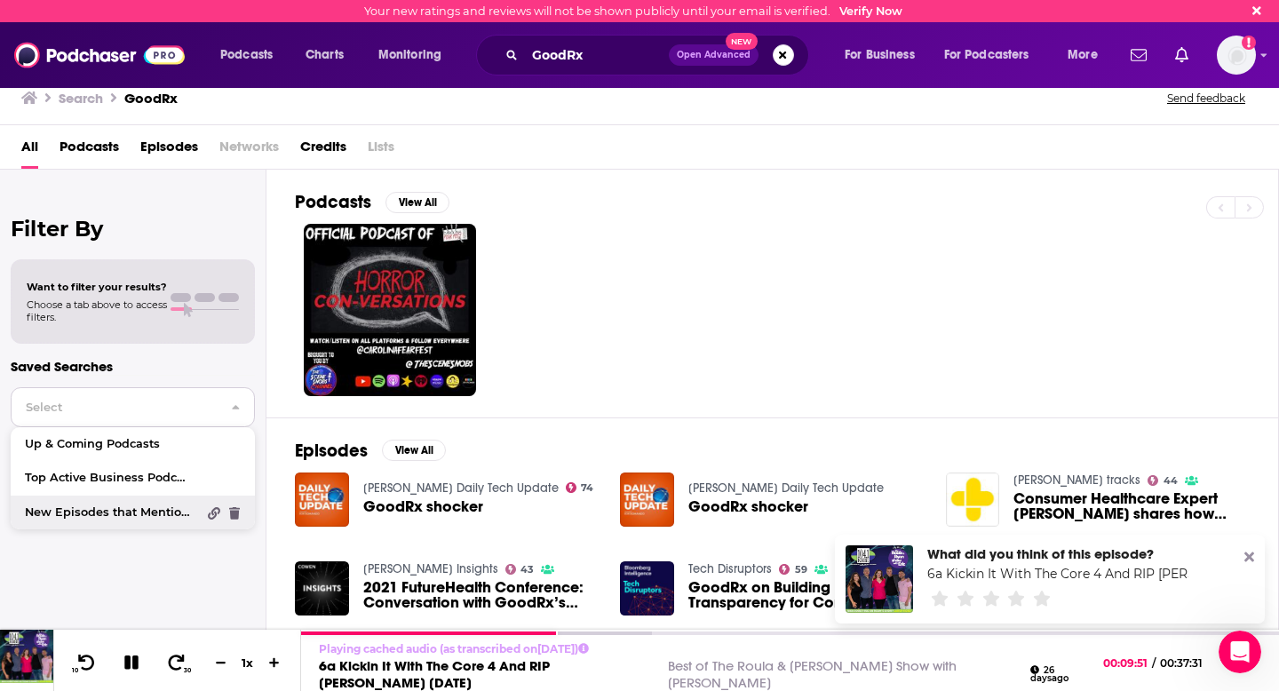
click at [90, 511] on span "New Episodes that Mention "Pepsi"" at bounding box center [110, 513] width 171 height 12
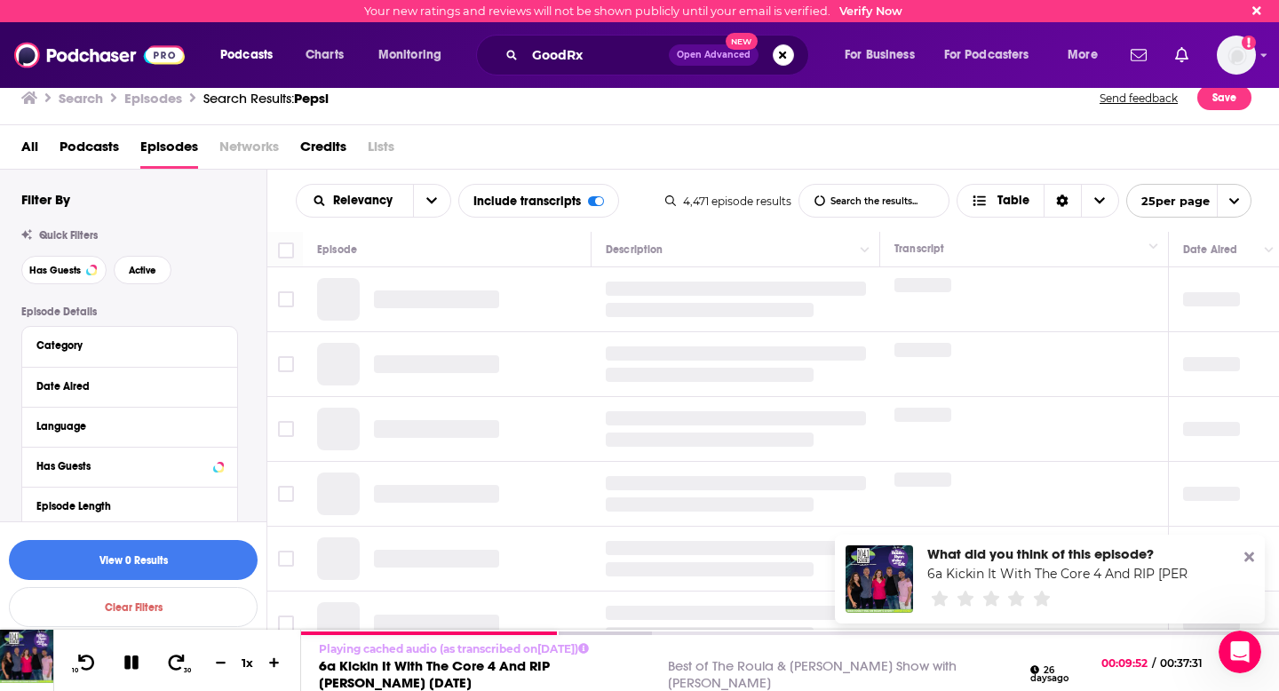
click at [215, 222] on div "Filter By Quick Filters Has Guests Active Episode Details Category Date Aired L…" at bounding box center [143, 538] width 245 height 695
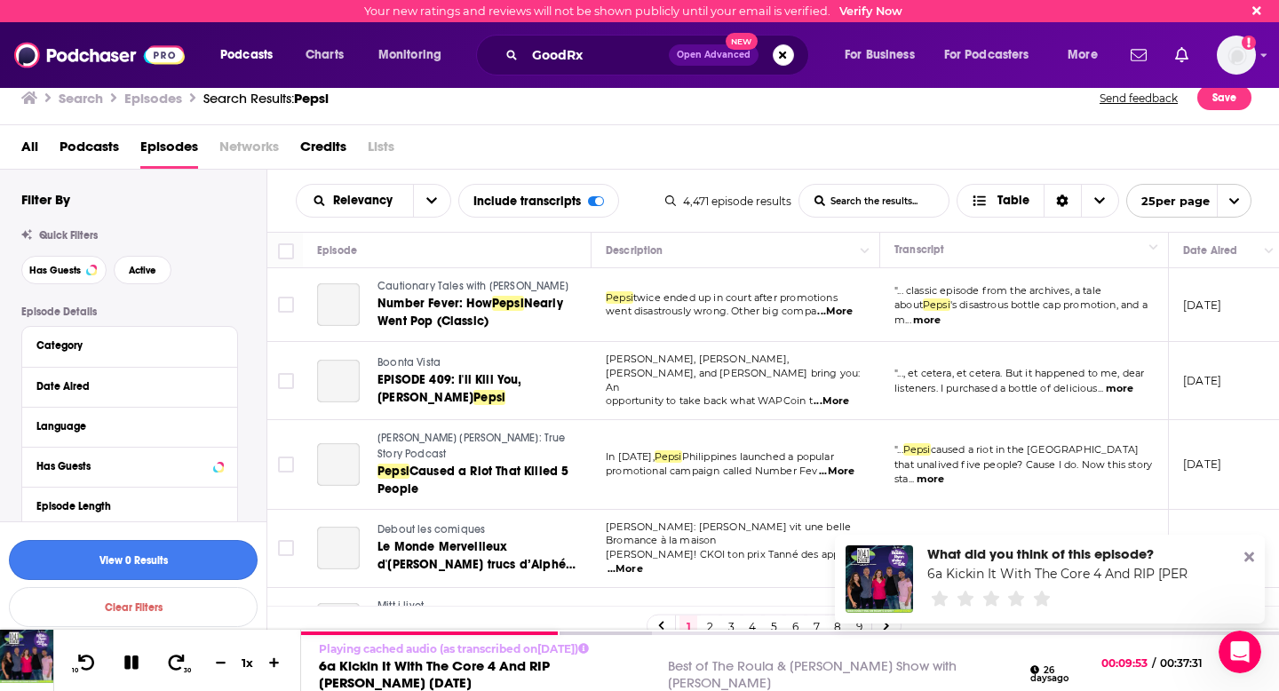
click at [137, 572] on button "View 0 Results" at bounding box center [133, 560] width 249 height 40
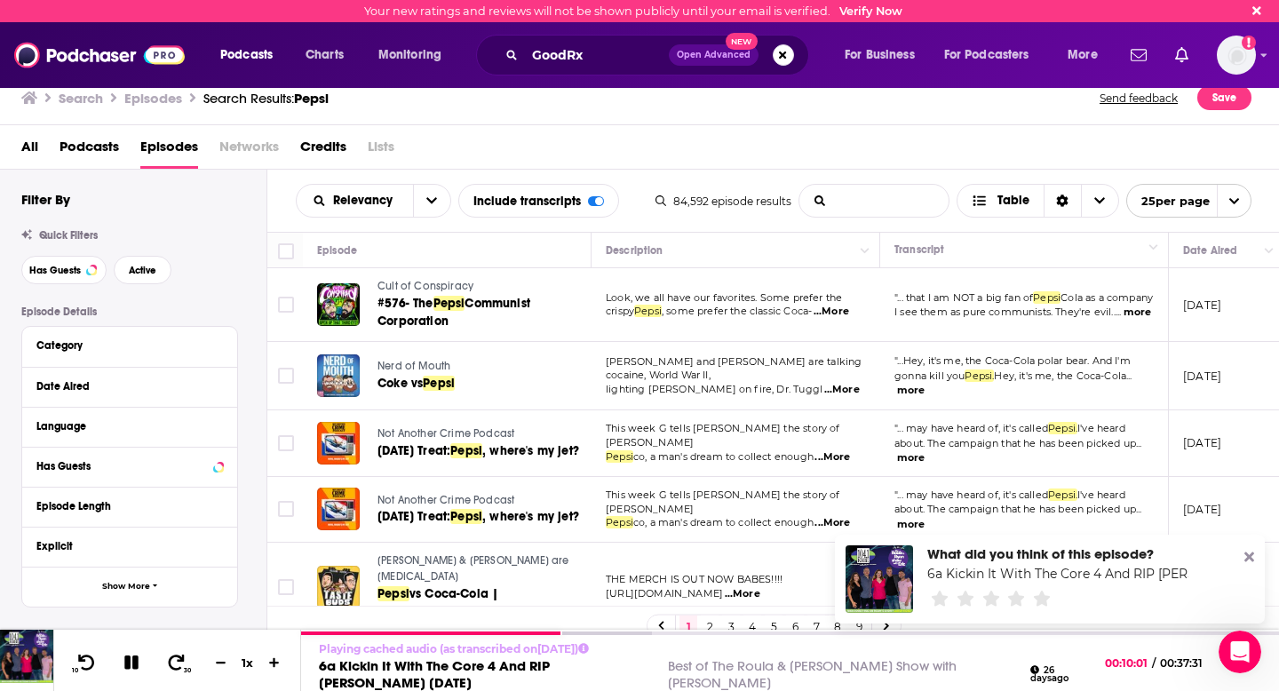
click at [857, 200] on input "List Search Input" at bounding box center [874, 201] width 149 height 32
type input "goodrx"
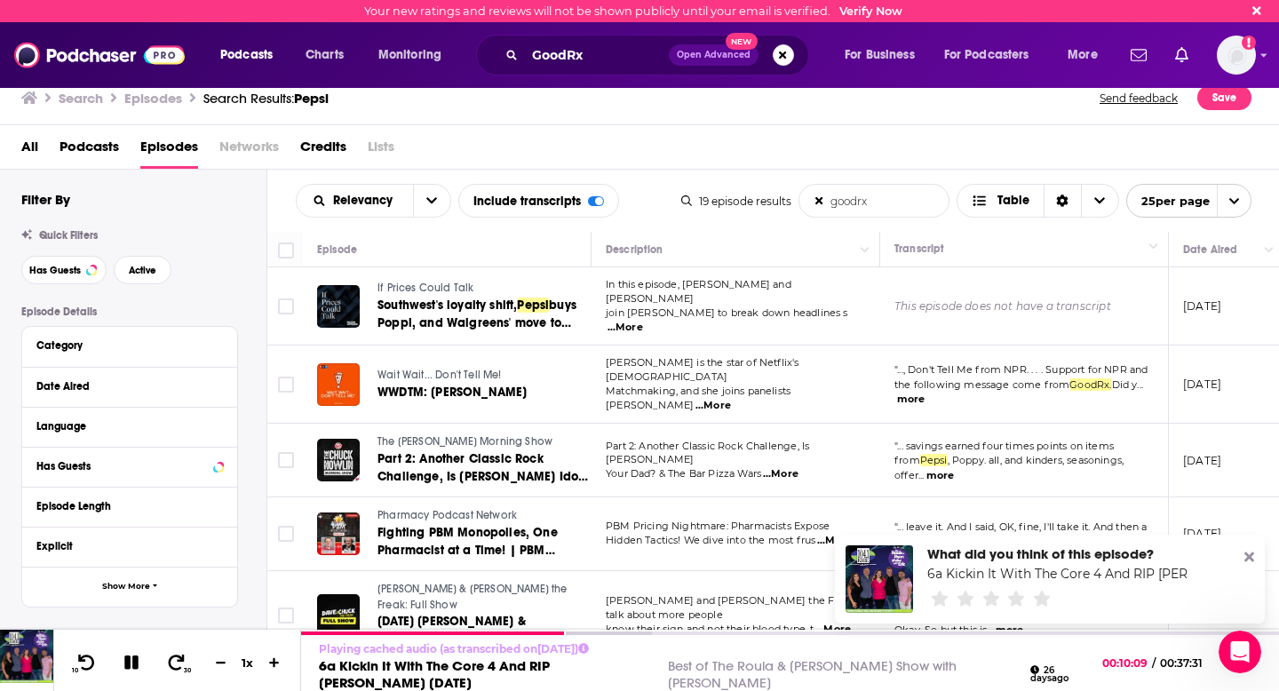
click at [1249, 556] on icon at bounding box center [1250, 558] width 10 height 10
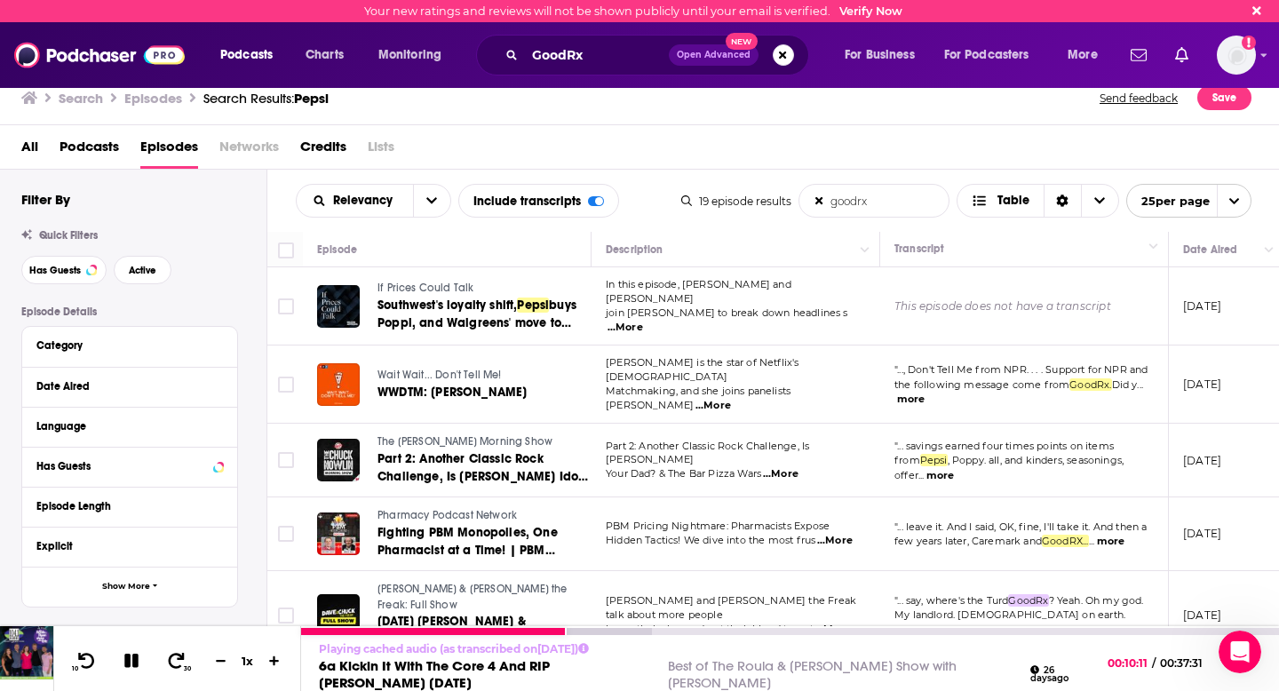
click at [129, 666] on icon at bounding box center [131, 661] width 14 height 14
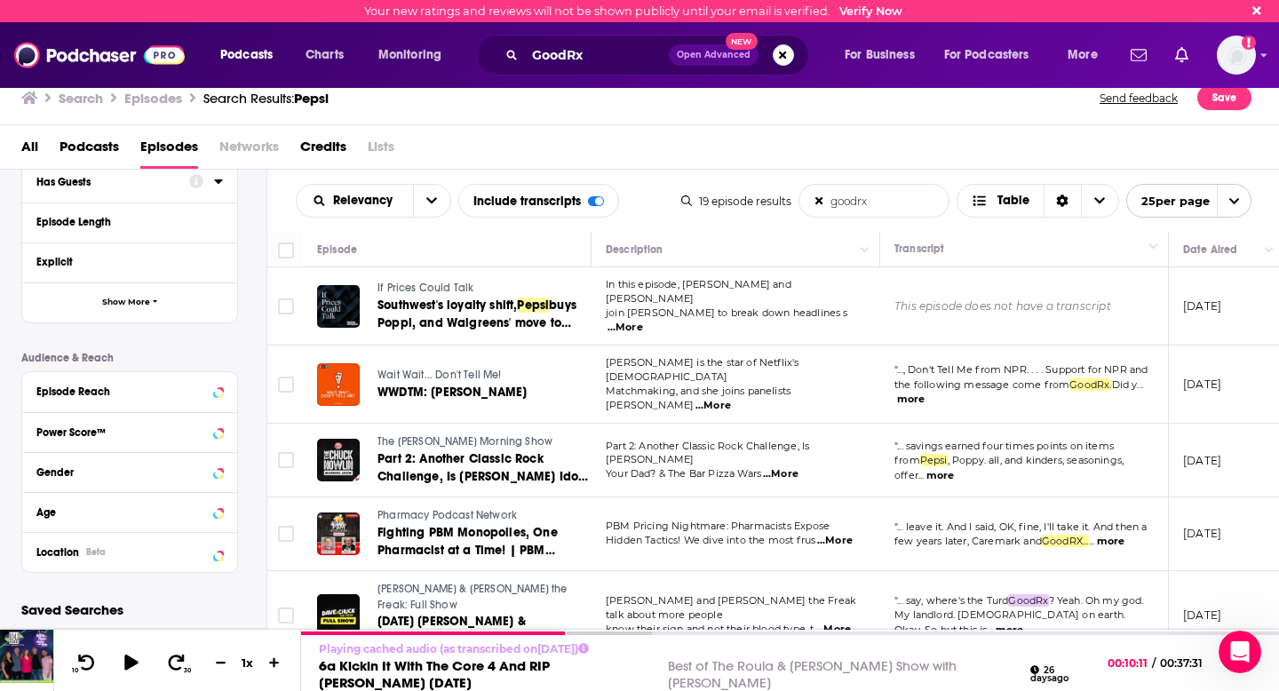
scroll to position [306, 0]
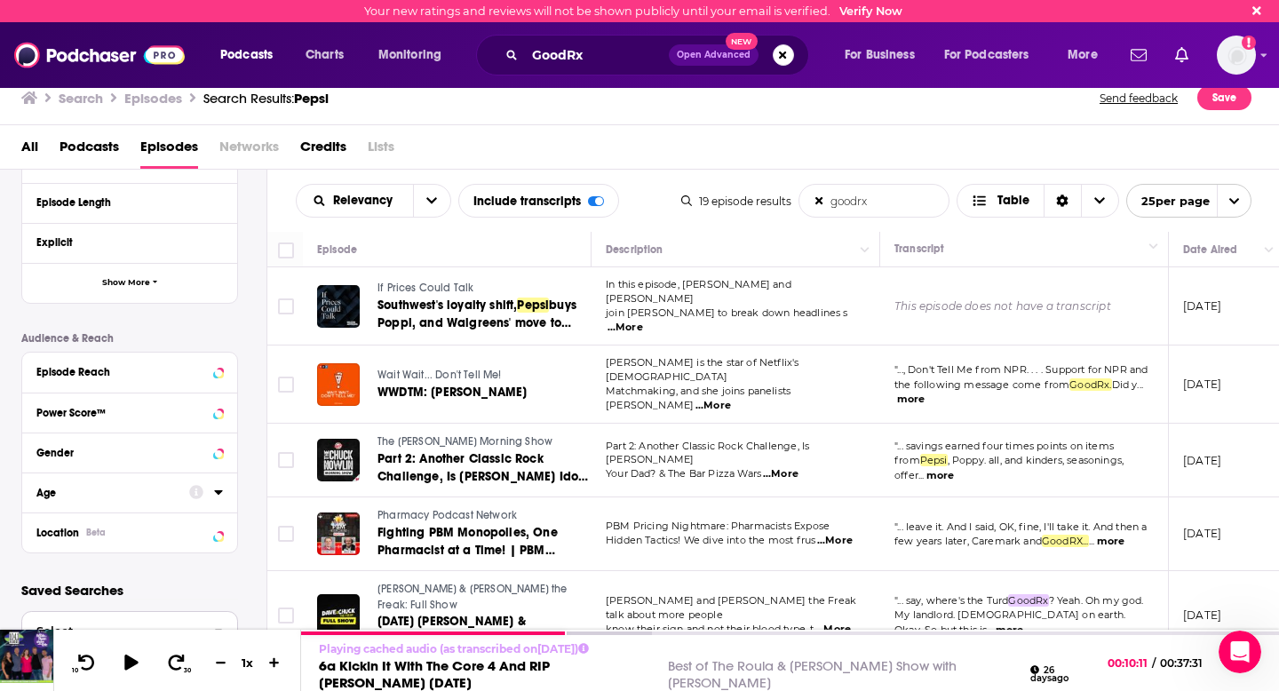
click at [116, 624] on button "Select" at bounding box center [129, 631] width 217 height 40
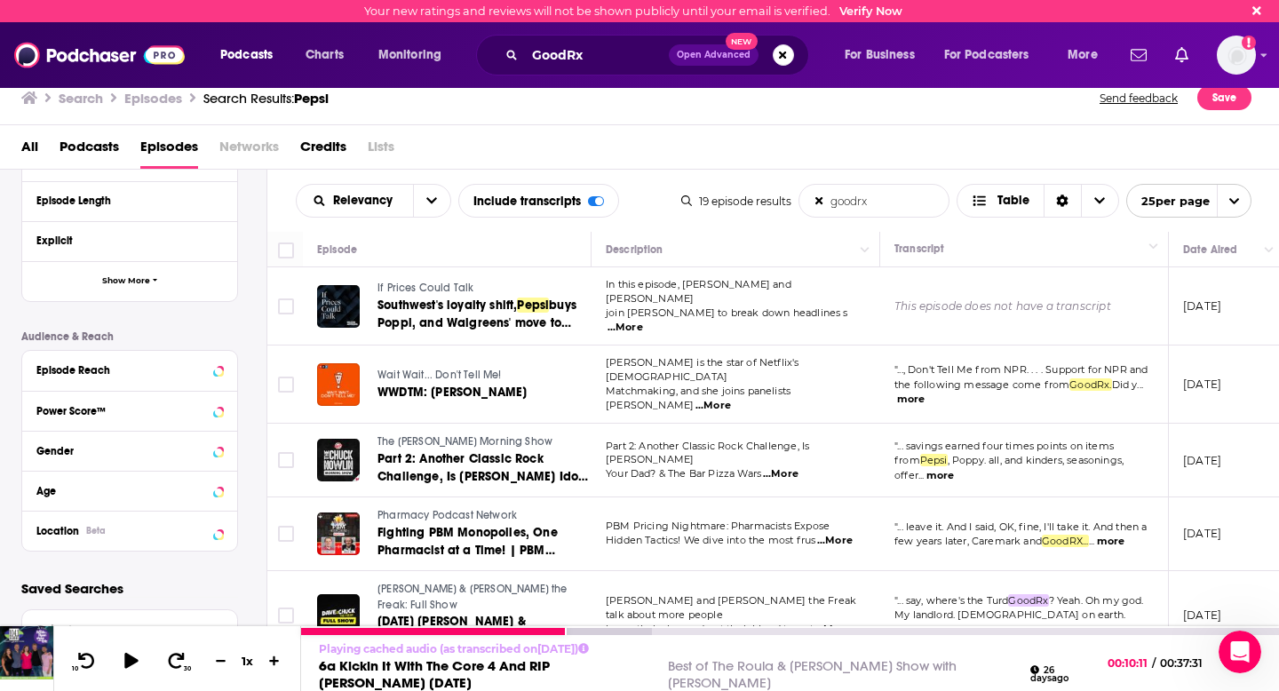
click at [1244, 674] on icon at bounding box center [1242, 666] width 22 height 18
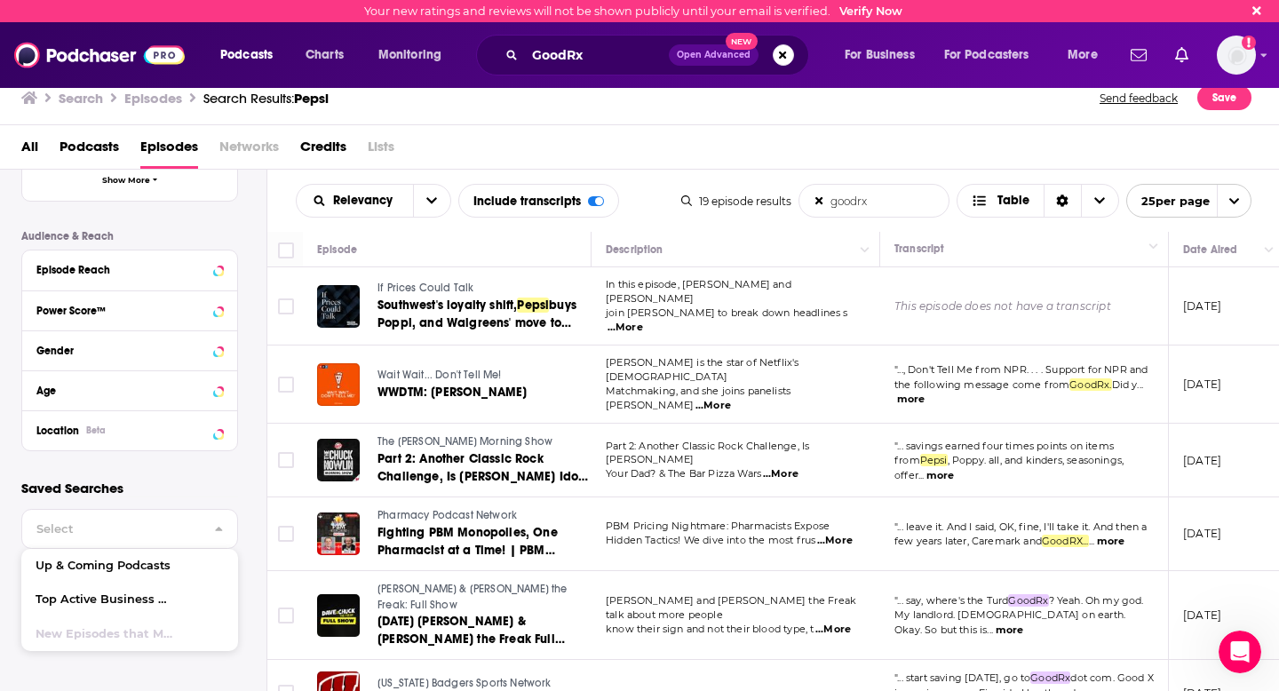
scroll to position [407, 0]
click at [82, 630] on span "New Episodes that Mention "Pepsi"" at bounding box center [108, 635] width 144 height 12
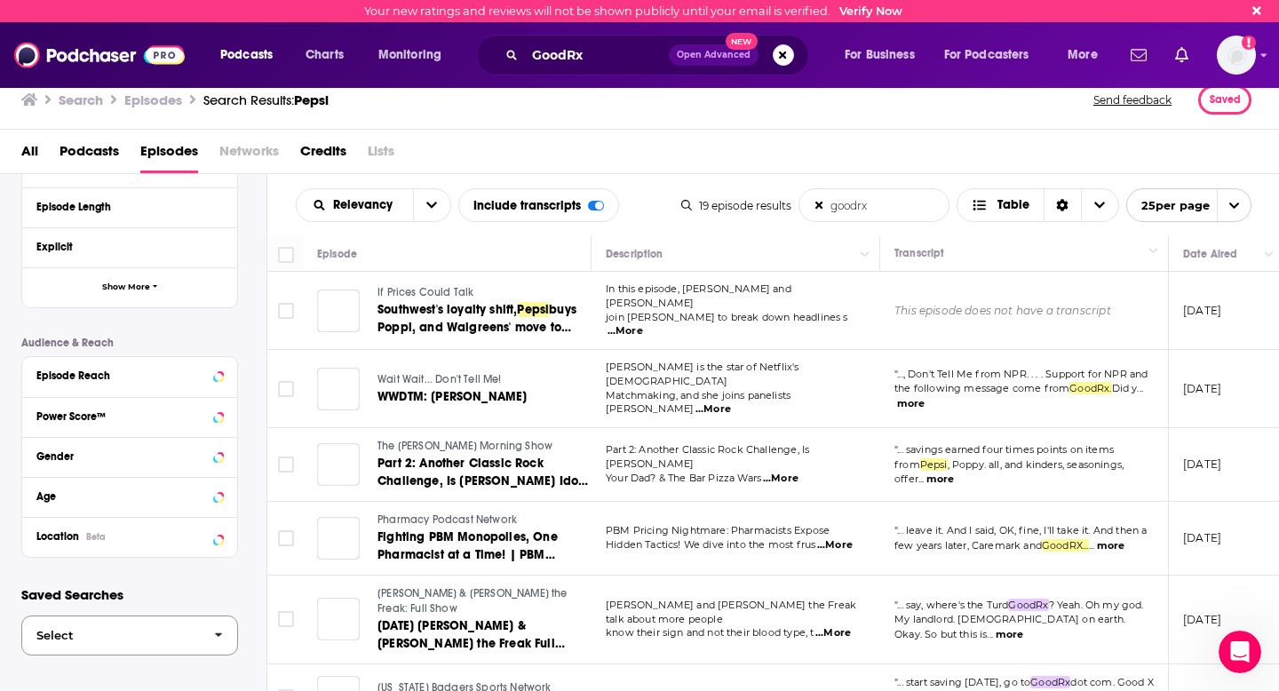
scroll to position [306, 0]
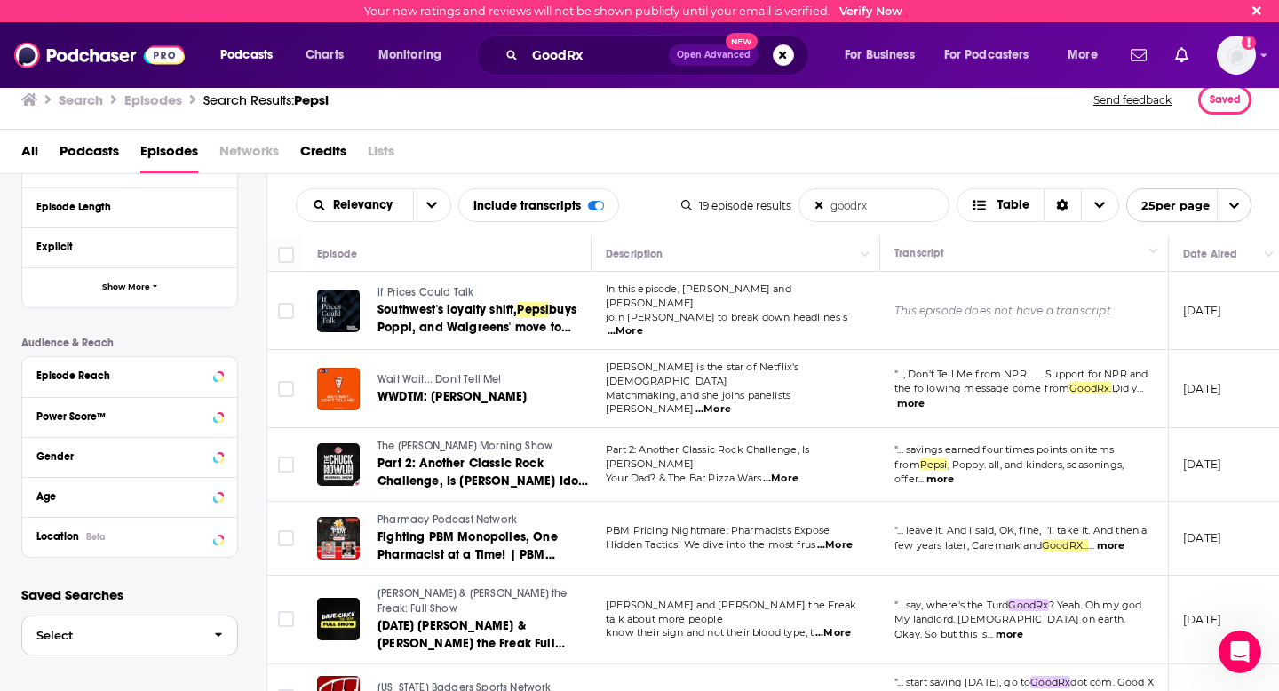
click at [94, 630] on span "Select" at bounding box center [111, 636] width 178 height 12
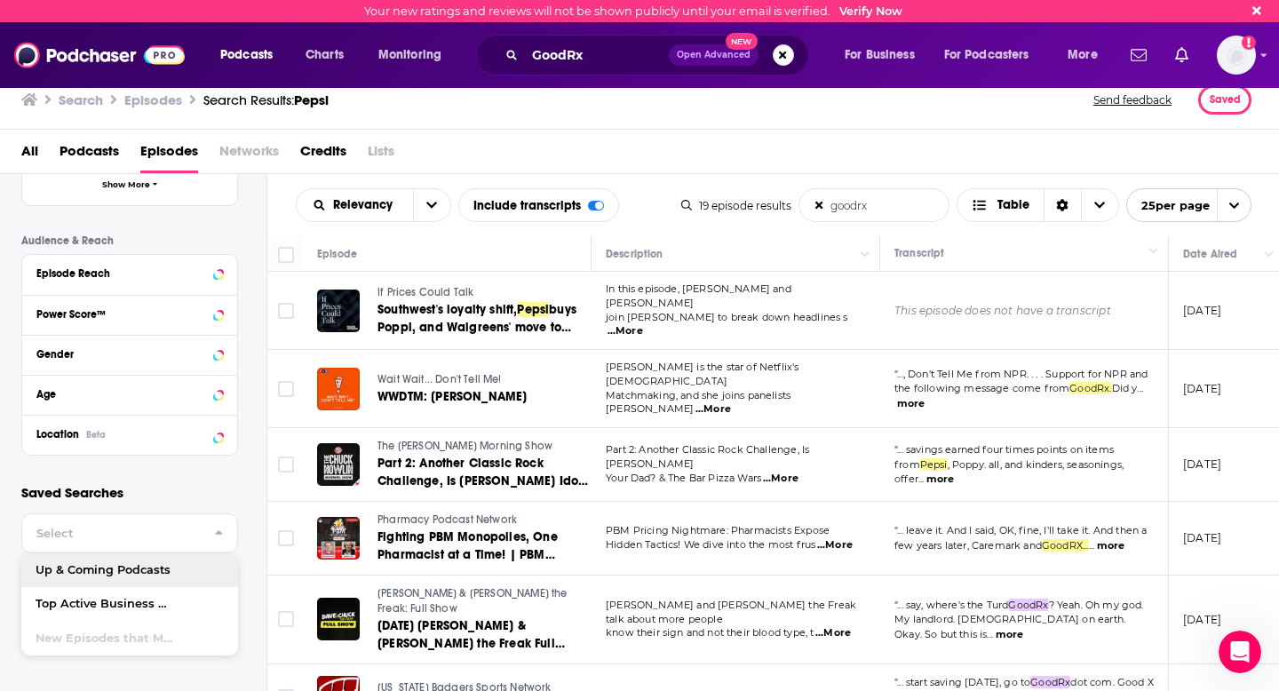
click at [147, 501] on div at bounding box center [129, 501] width 217 height 1
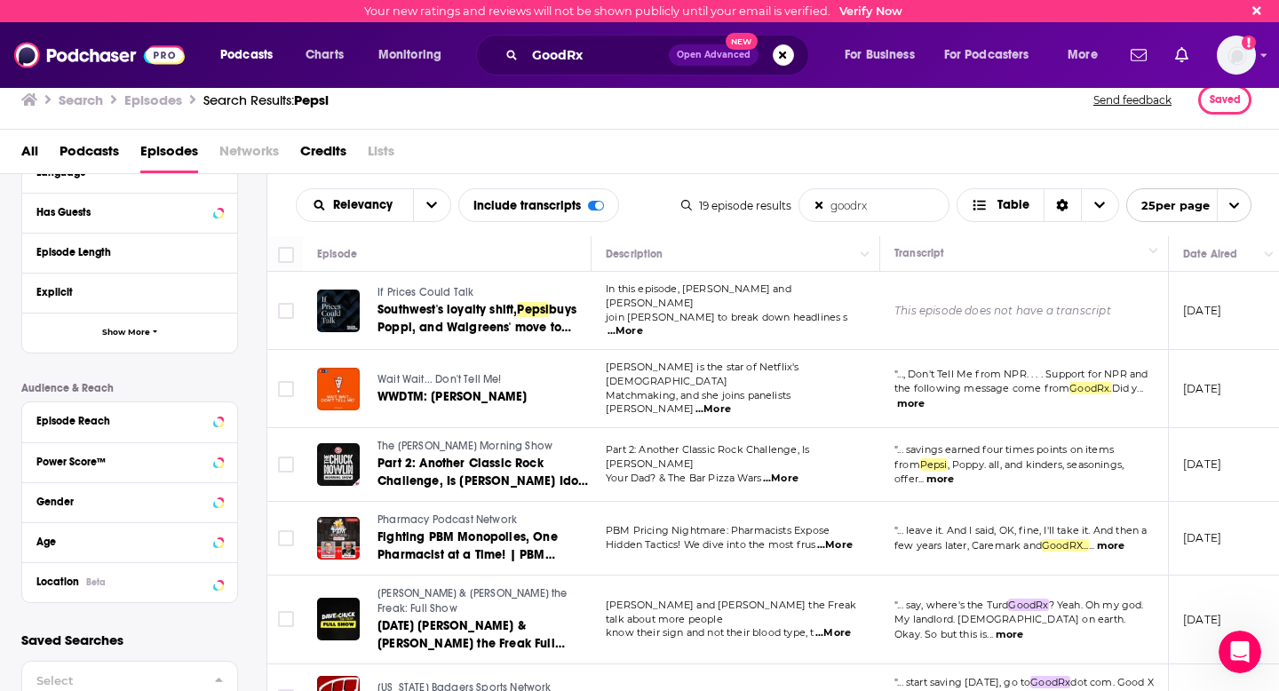
scroll to position [244, 0]
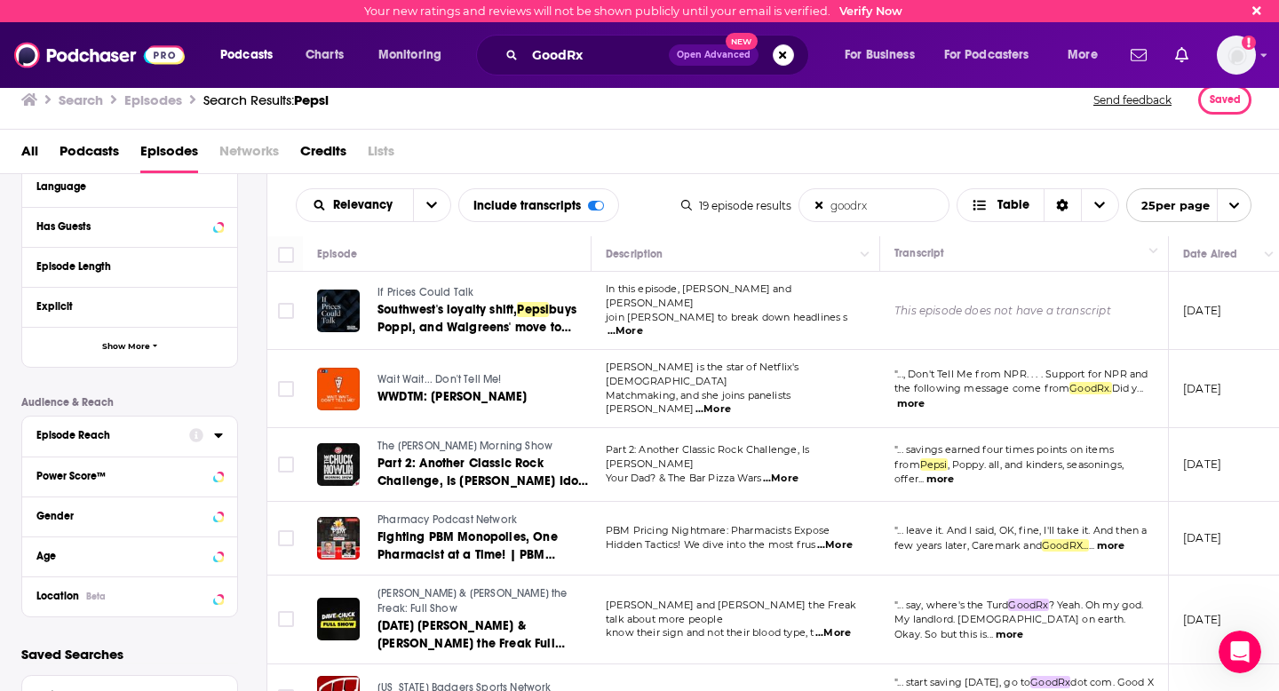
click at [75, 440] on div "Episode Reach" at bounding box center [106, 435] width 141 height 12
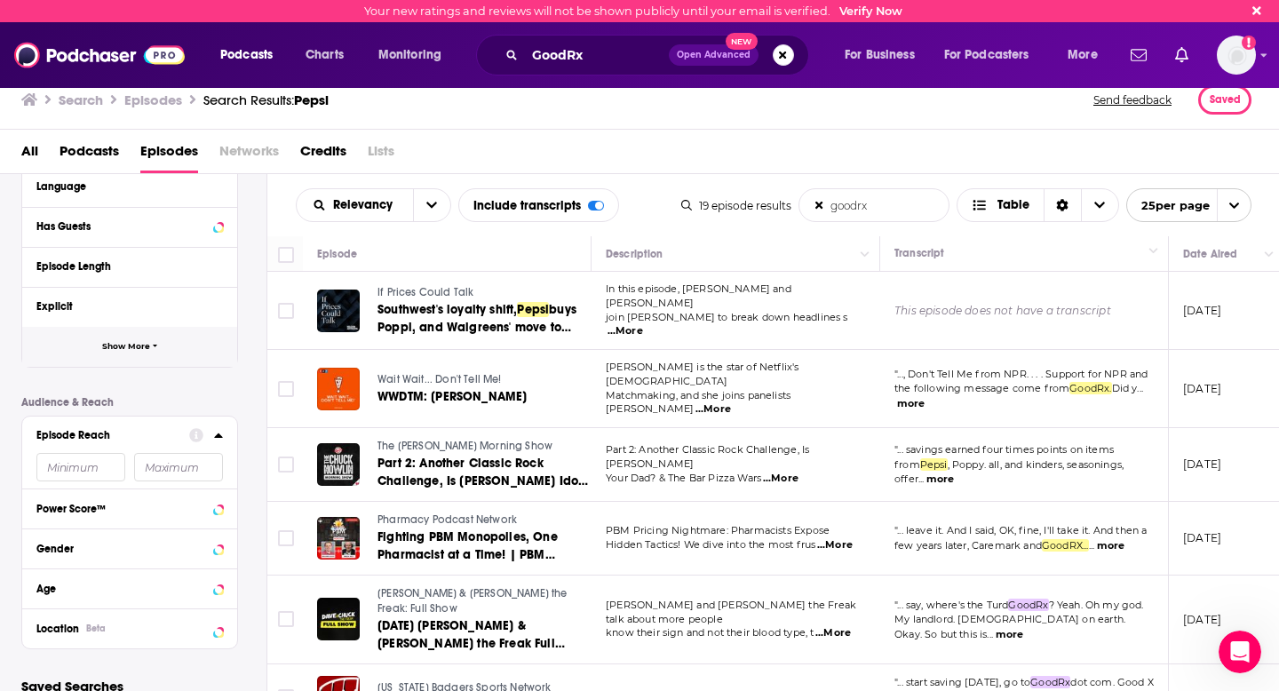
click at [103, 339] on button "Show More" at bounding box center [129, 347] width 215 height 40
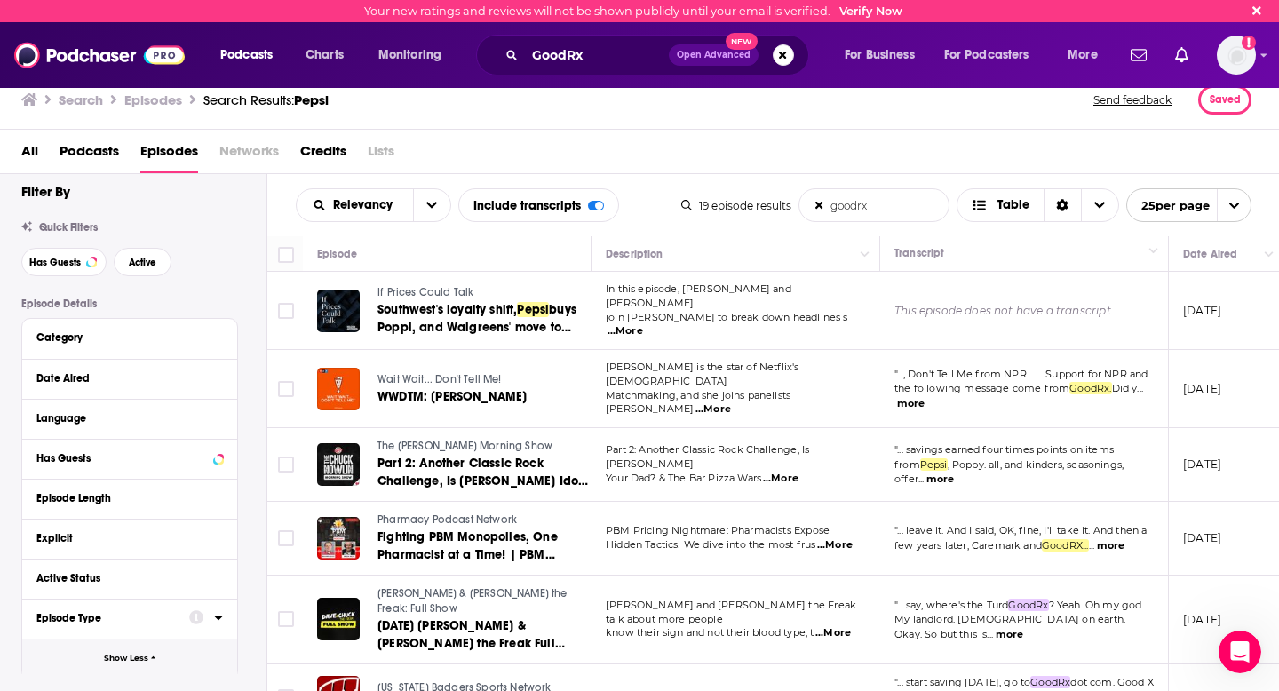
scroll to position [0, 0]
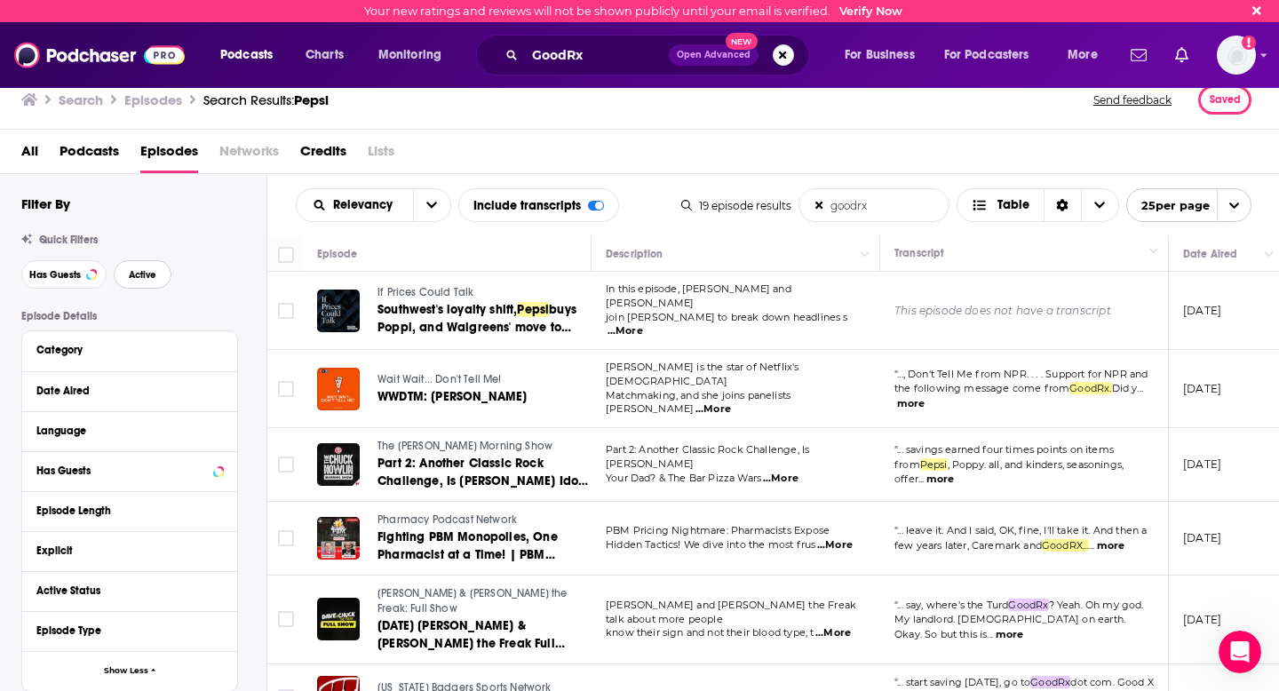
click at [151, 275] on span "Active" at bounding box center [143, 275] width 28 height 10
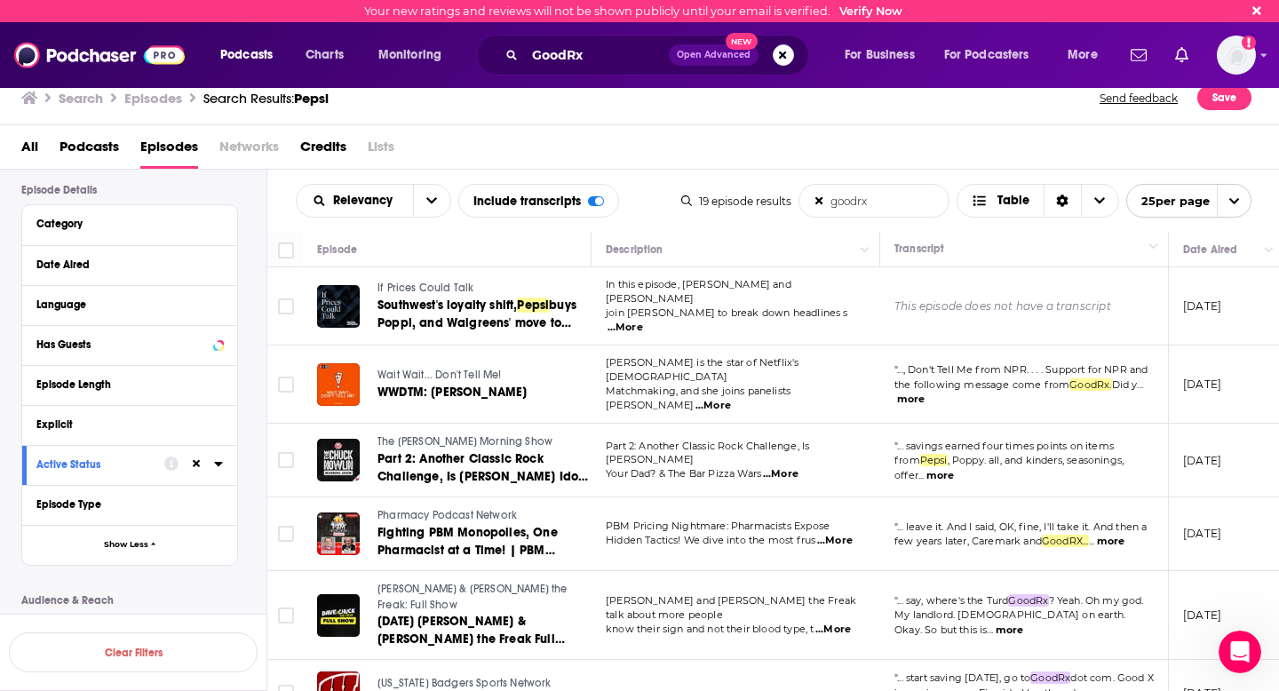
scroll to position [114, 0]
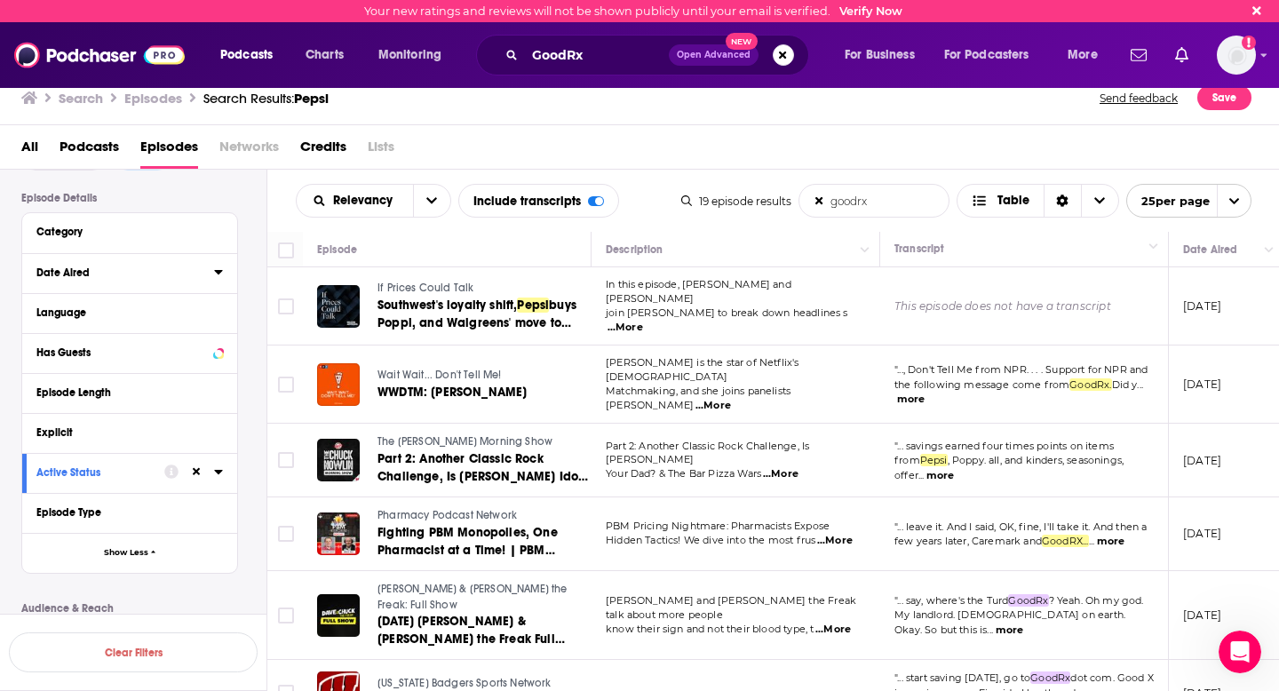
click at [87, 277] on div "Date Aired" at bounding box center [119, 273] width 166 height 12
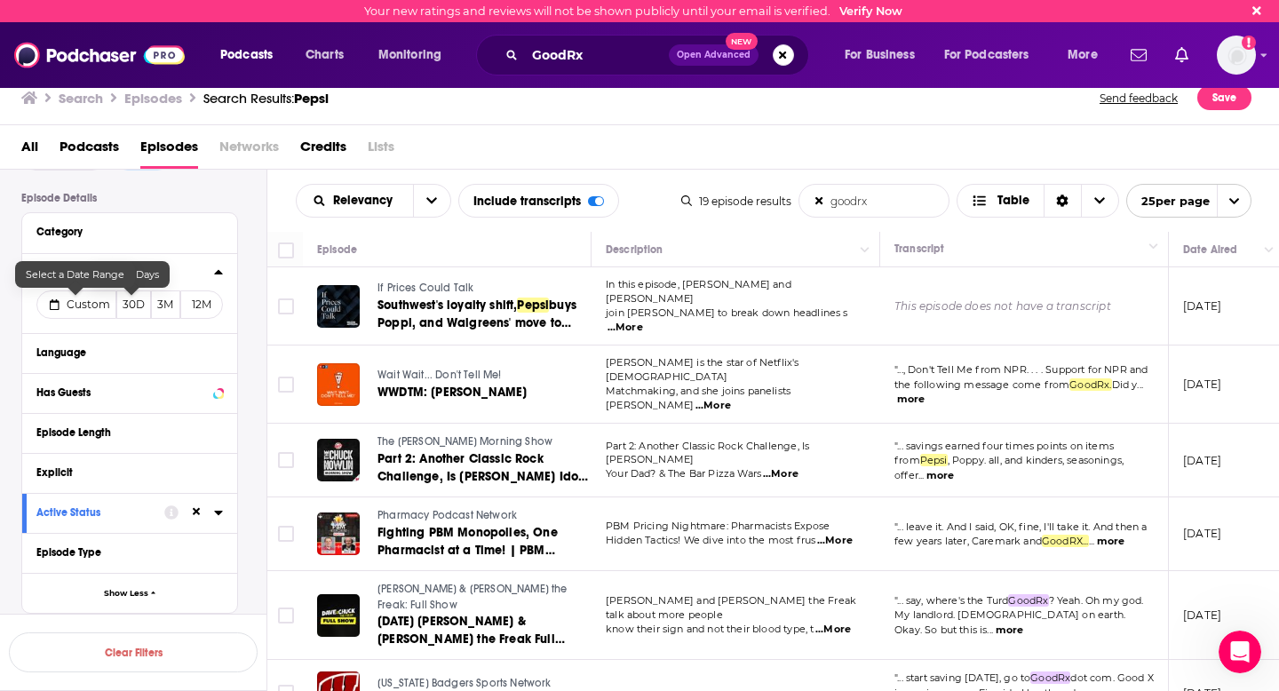
click at [85, 308] on span "Custom" at bounding box center [89, 304] width 44 height 13
select select "7"
select select "2025"
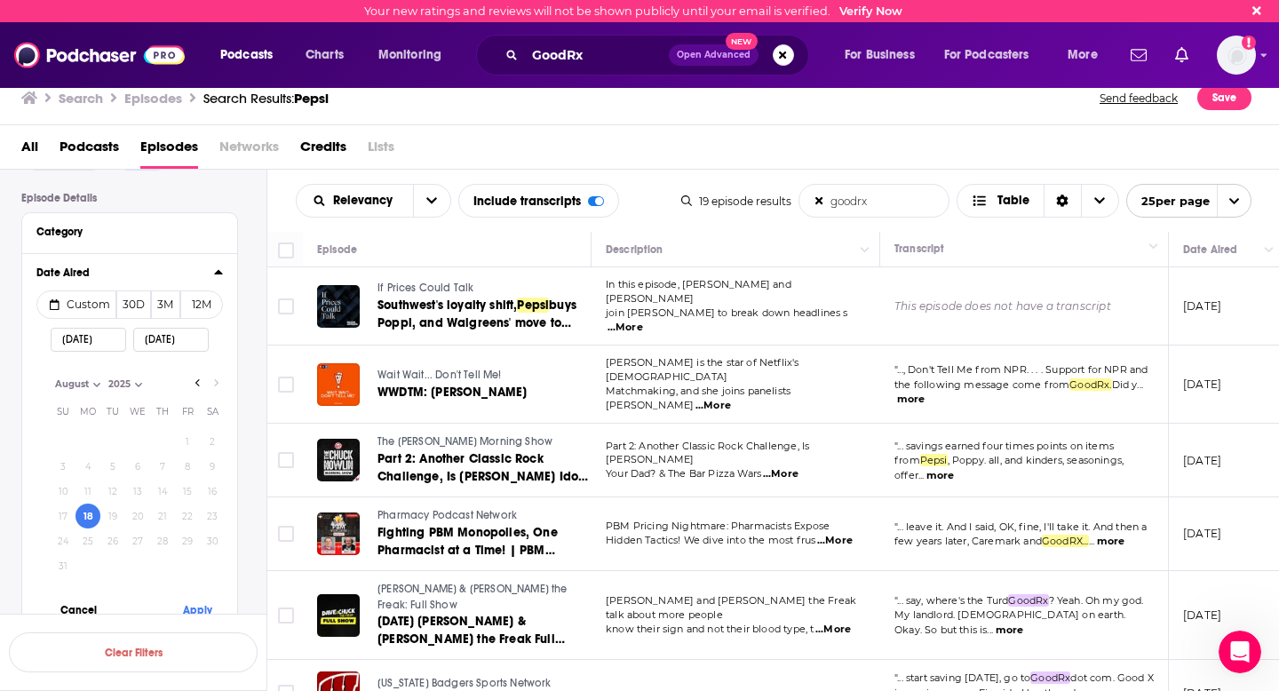
click at [175, 343] on input "[DATE]" at bounding box center [171, 340] width 76 height 24
click at [97, 342] on input "[DATE]" at bounding box center [89, 340] width 76 height 24
click at [177, 354] on div "[DATE]" at bounding box center [171, 339] width 76 height 41
click at [176, 345] on input "[DATE]" at bounding box center [171, 340] width 76 height 24
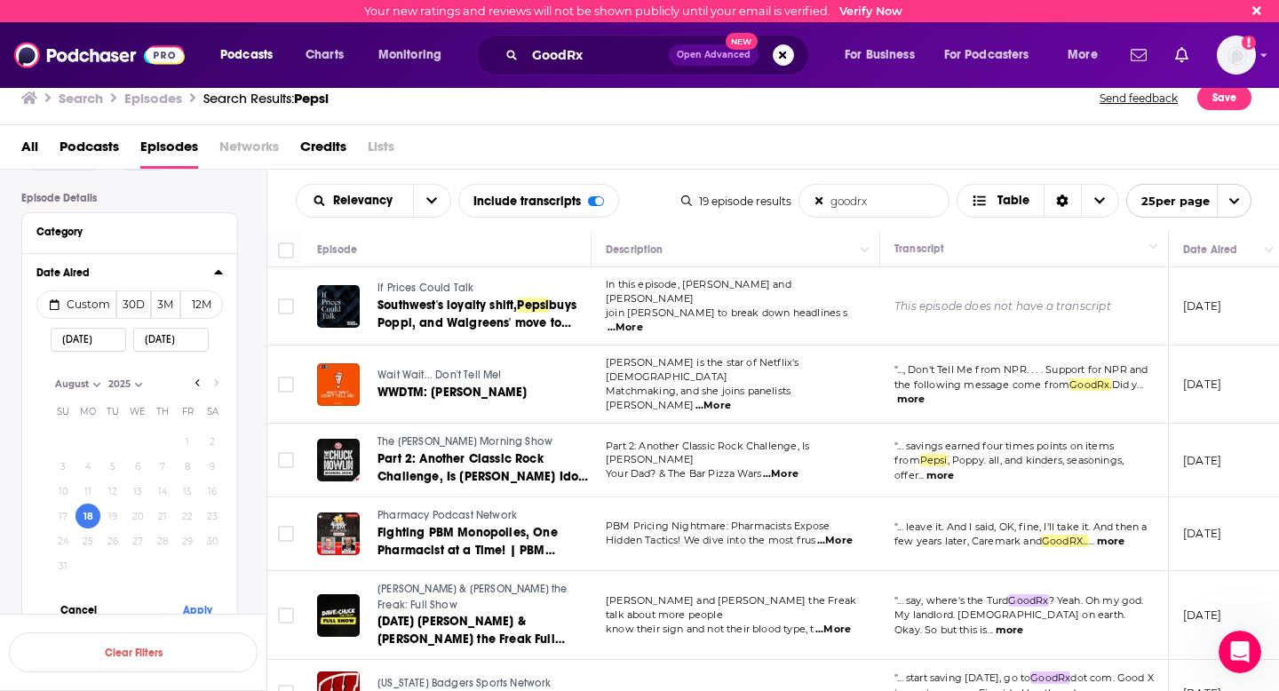
click at [86, 342] on input "[DATE]" at bounding box center [89, 340] width 76 height 24
type input "[DATE]"
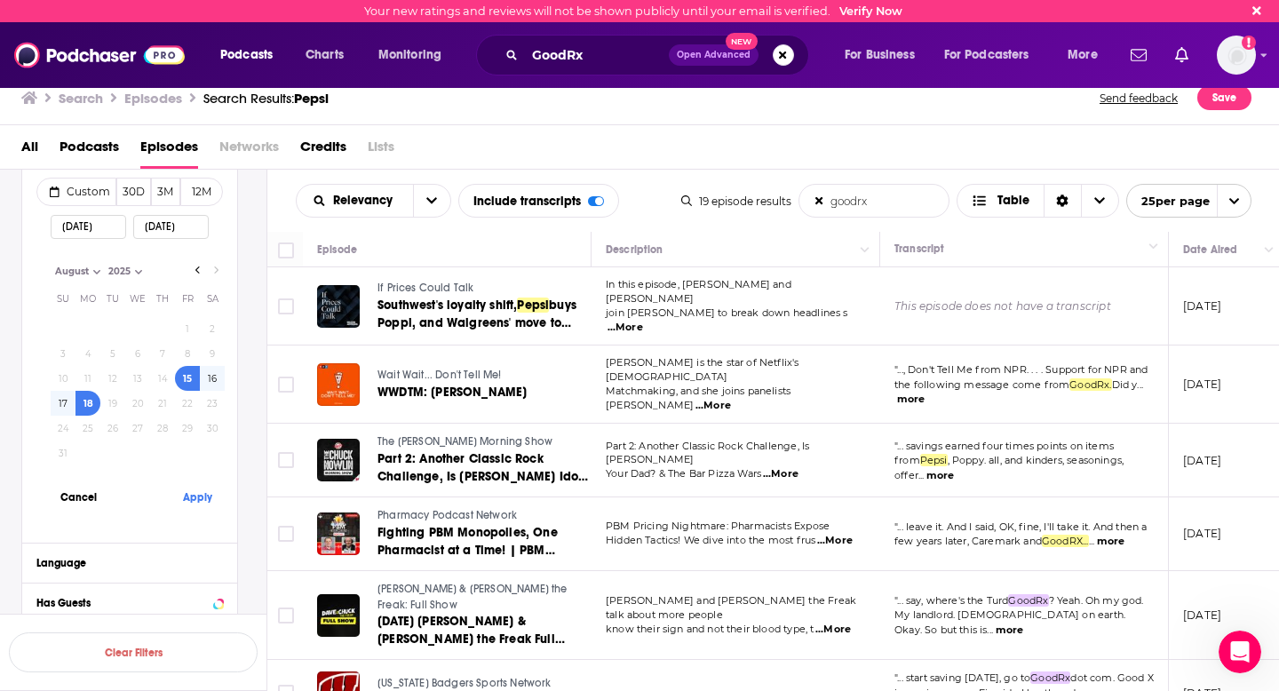
scroll to position [248, 0]
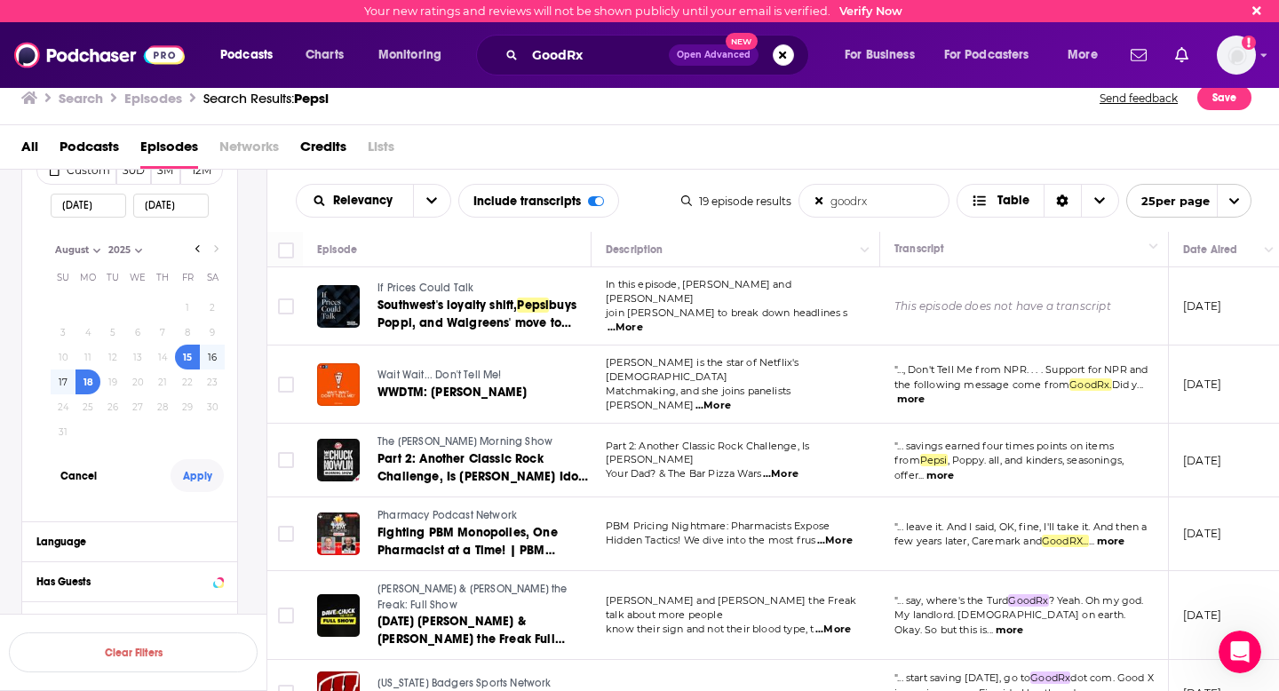
click at [194, 478] on button "Apply" at bounding box center [197, 475] width 53 height 33
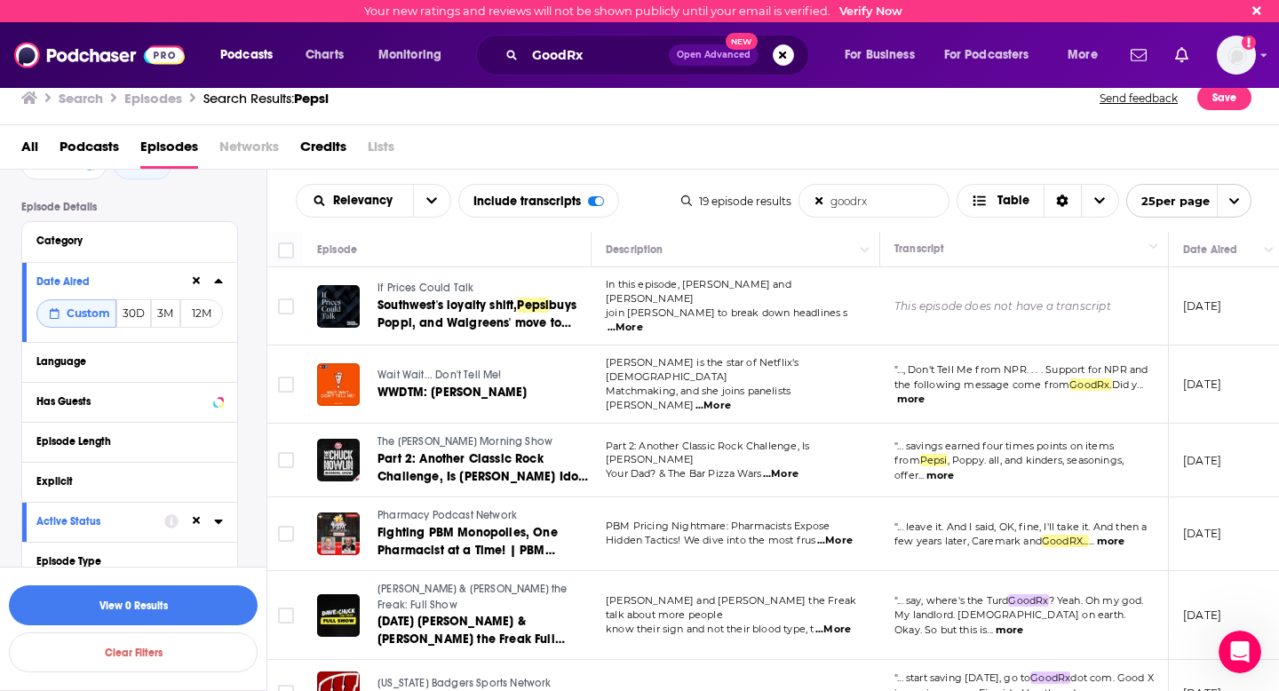
scroll to position [86, 0]
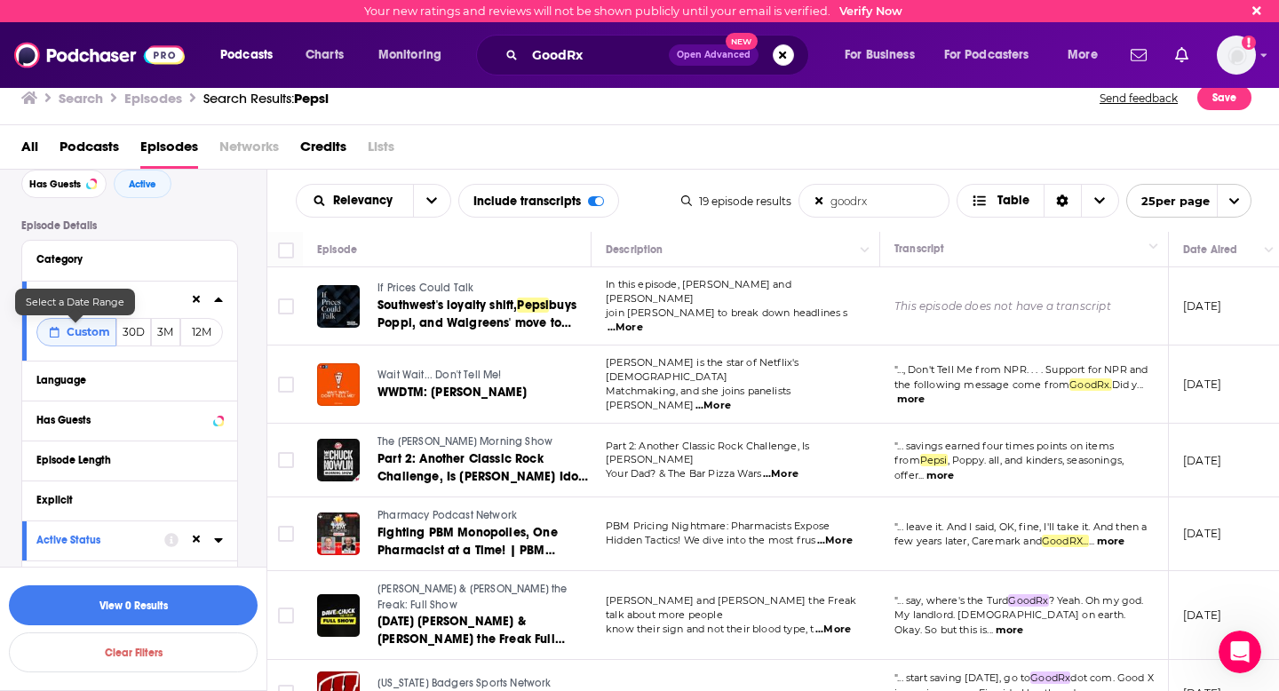
click at [85, 341] on button "Custom" at bounding box center [76, 332] width 80 height 28
select select "7"
select select "2025"
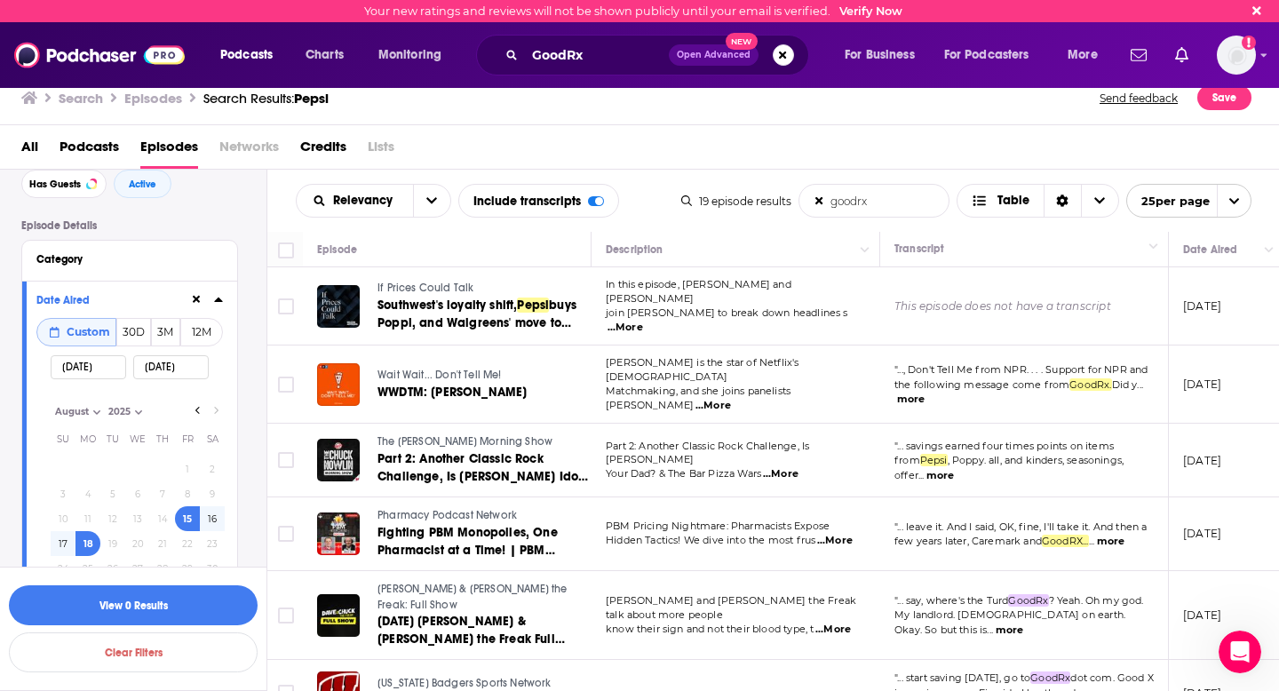
click at [200, 212] on div "Filters 2 Quick Filters Has Guests Active Episode Details Category Date Aired C…" at bounding box center [143, 689] width 245 height 1169
click at [139, 600] on button "View 0 Results" at bounding box center [133, 605] width 249 height 40
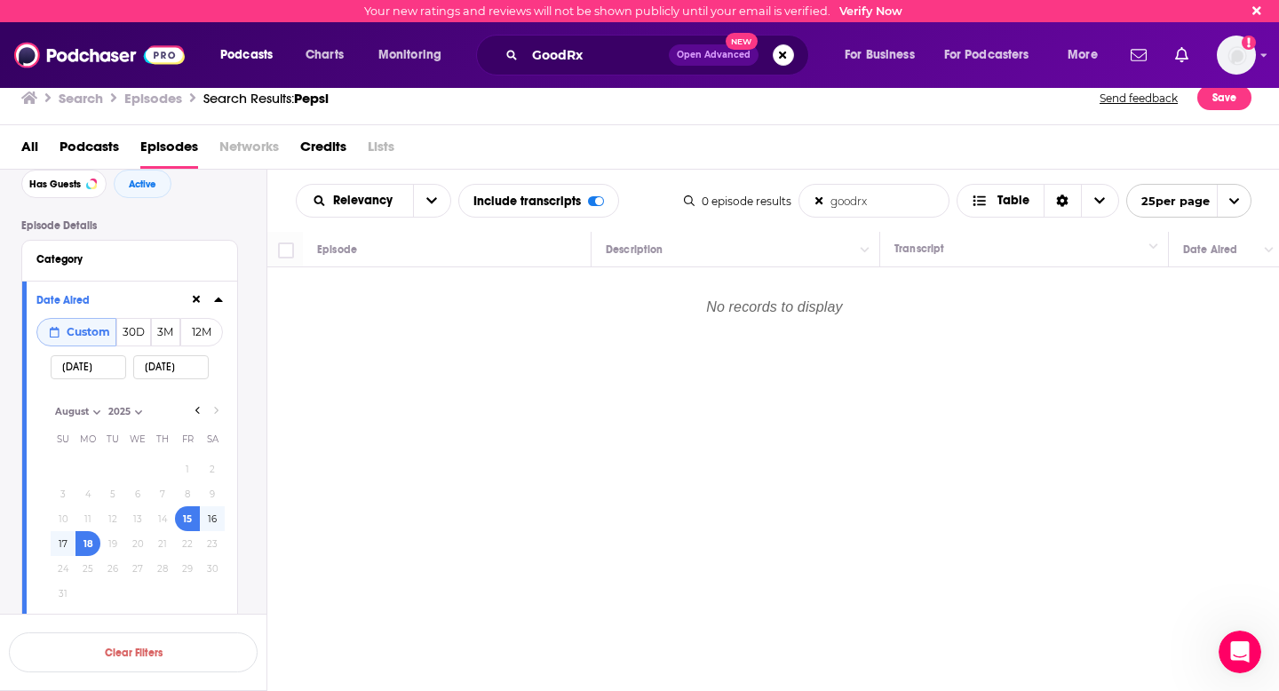
select select "11"
select select "2014"
